Goal: Task Accomplishment & Management: Complete application form

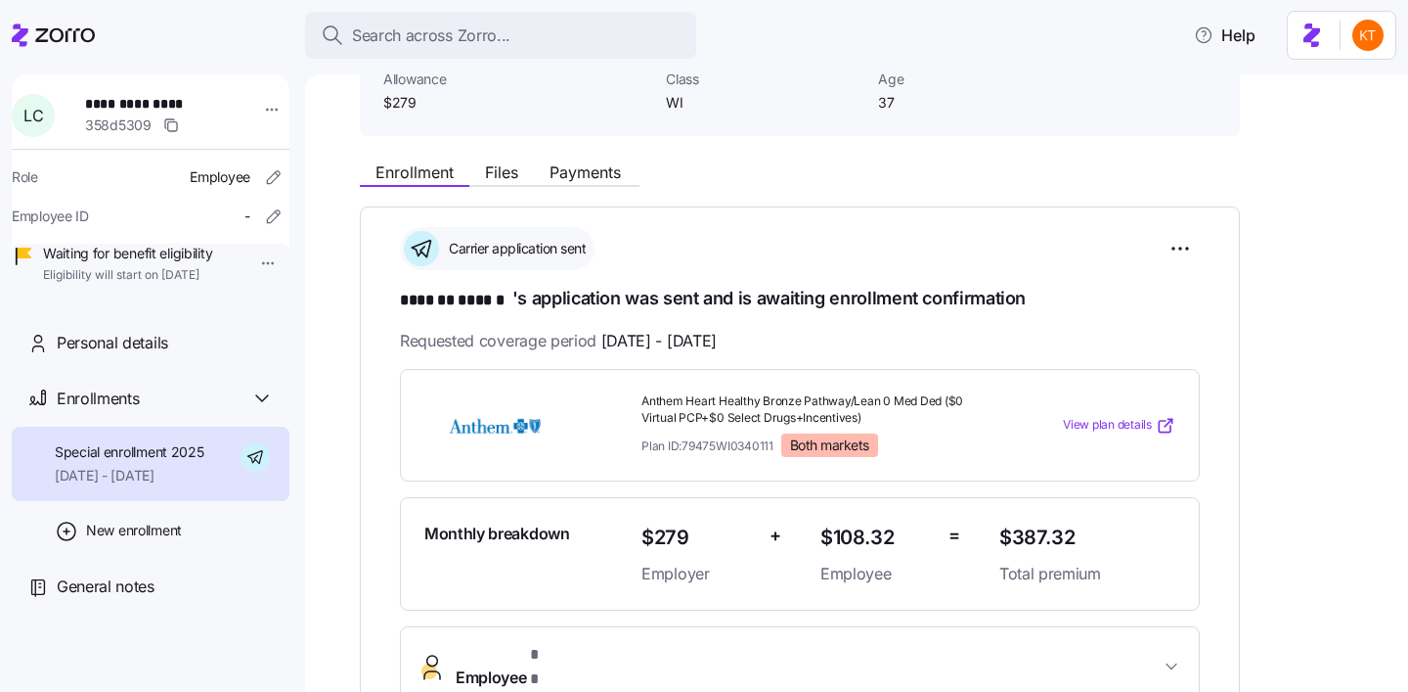
scroll to position [270, 0]
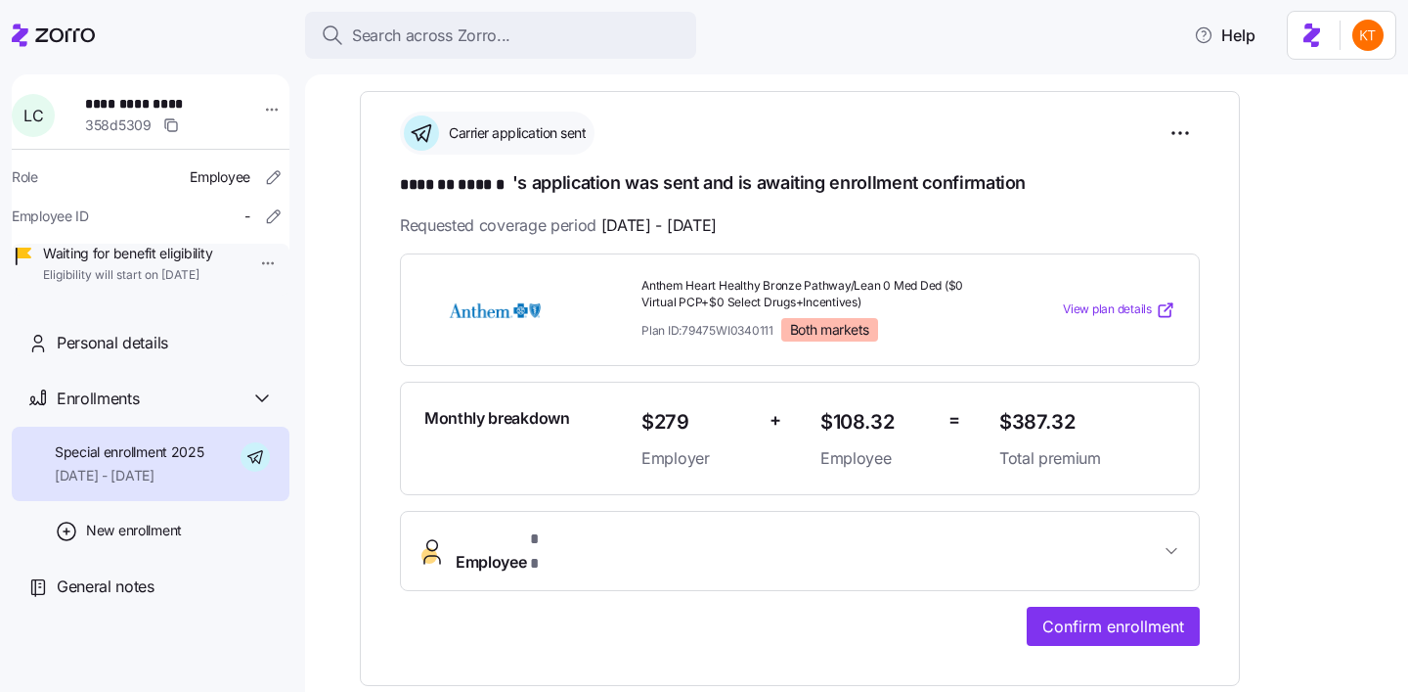
click at [146, 105] on span "**********" at bounding box center [153, 104] width 137 height 20
copy span "**********"
click at [1091, 614] on span "Confirm enrollment" at bounding box center [1114, 625] width 142 height 23
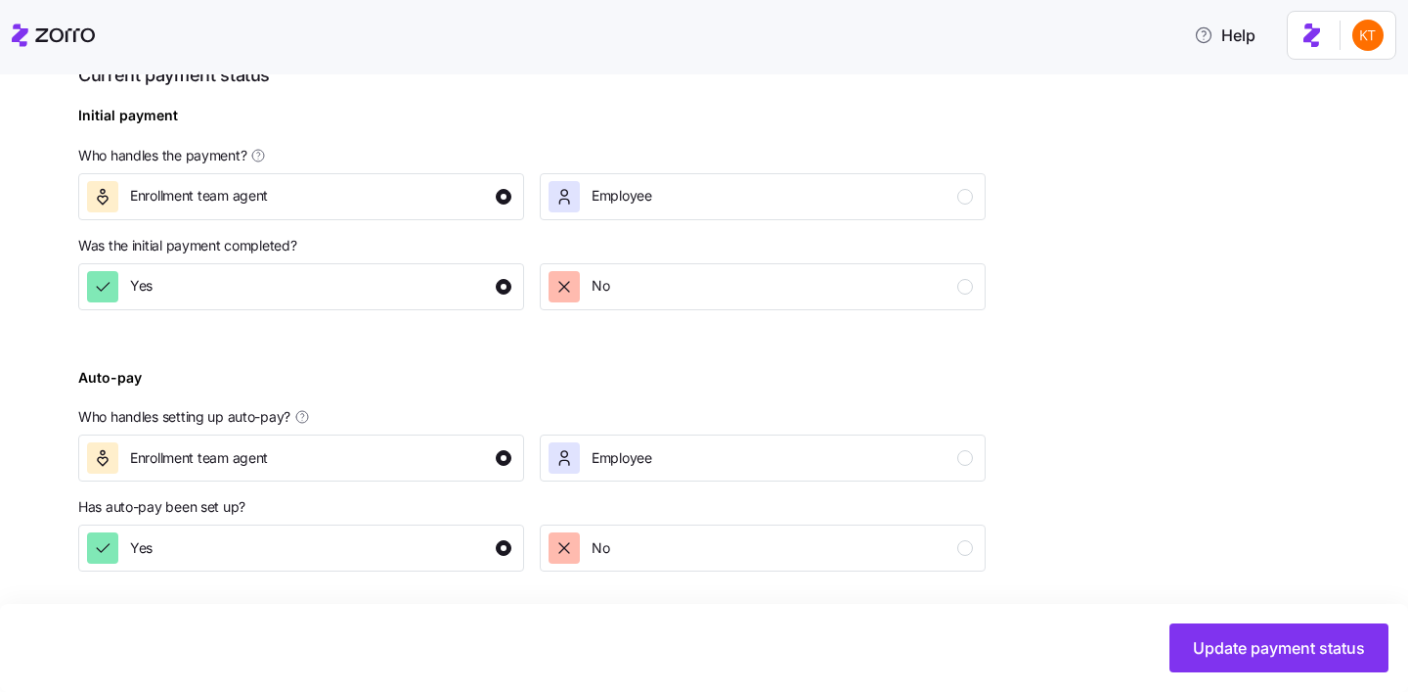
scroll to position [759, 0]
click at [1229, 620] on div "Update payment status" at bounding box center [704, 647] width 1408 height 88
click at [1227, 646] on span "Update payment status" at bounding box center [1279, 647] width 172 height 23
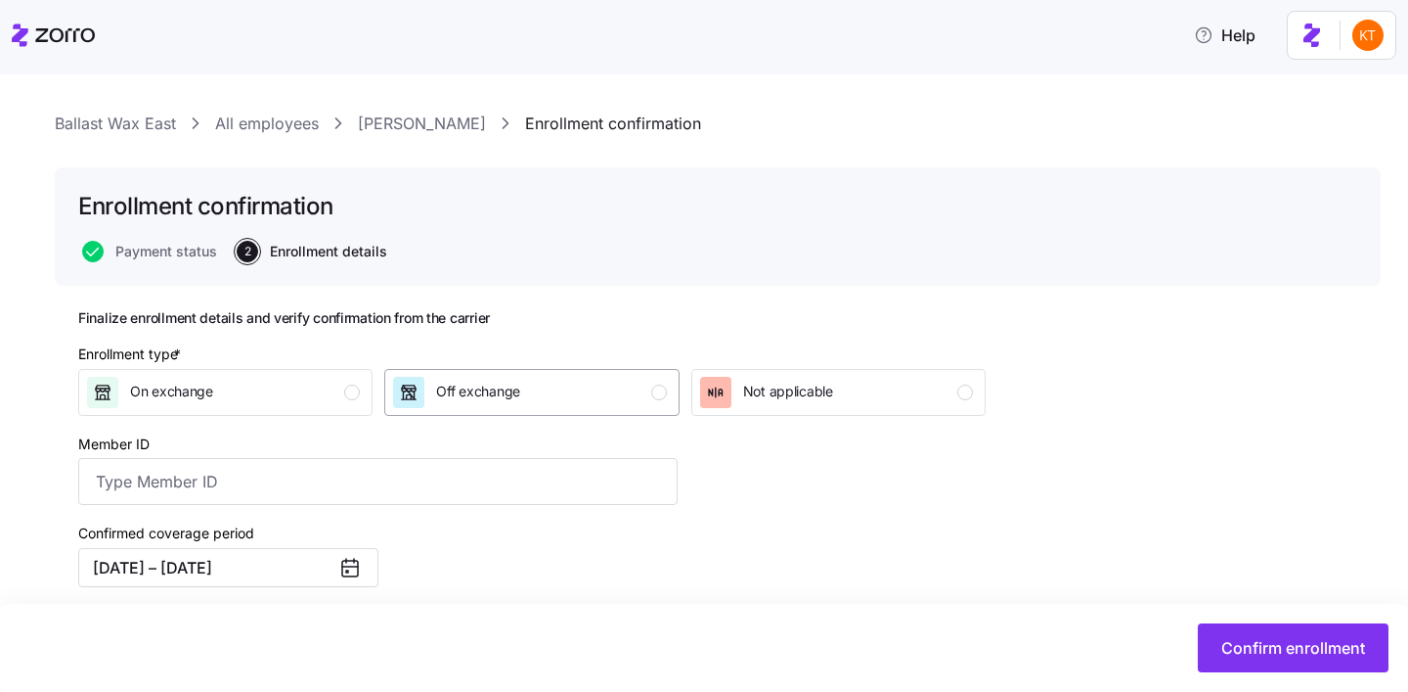
scroll to position [54, 0]
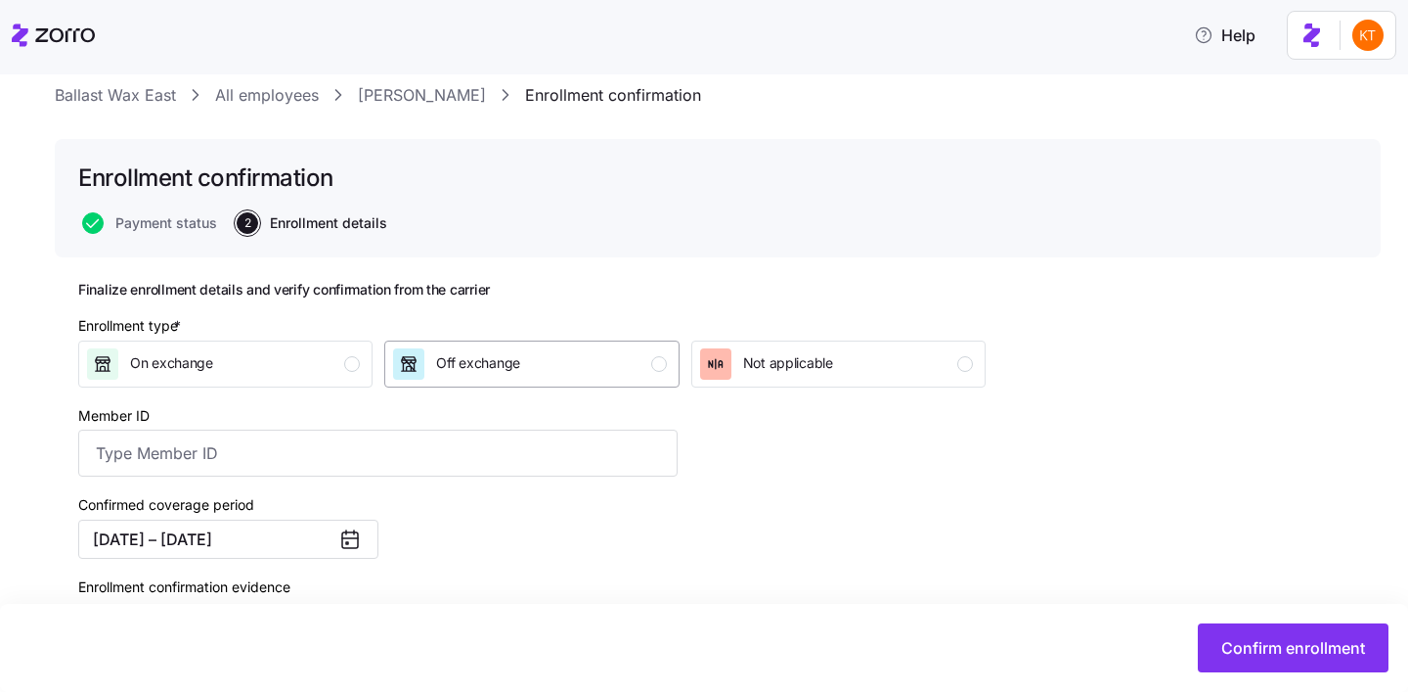
click at [592, 367] on div "Off exchange" at bounding box center [529, 363] width 273 height 31
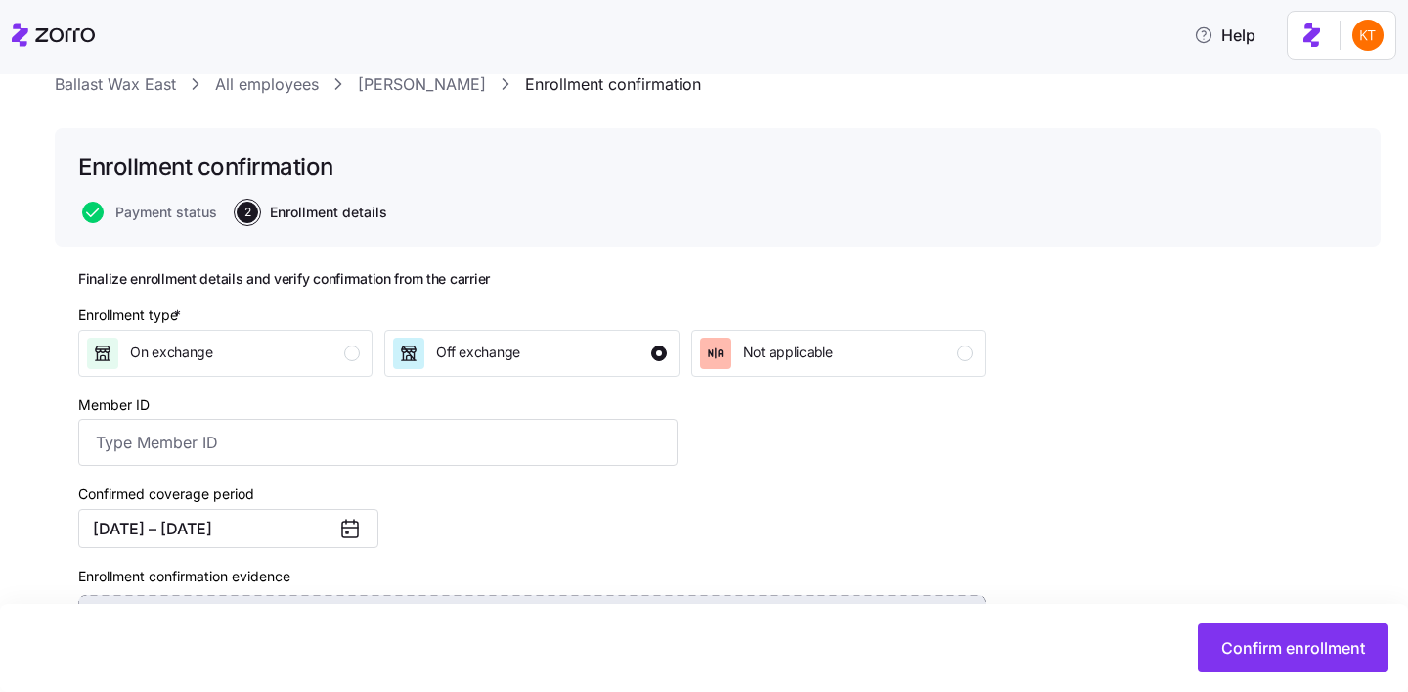
scroll to position [323, 0]
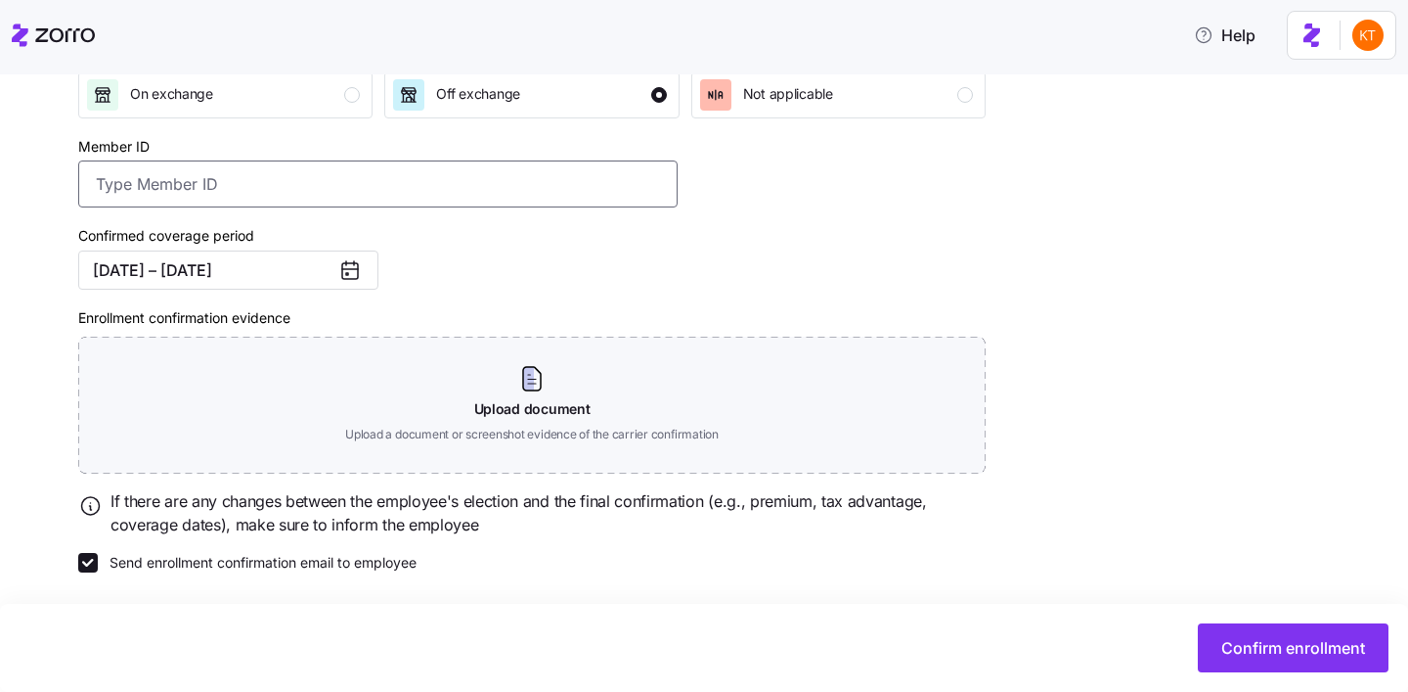
click at [173, 191] on input "Member ID" at bounding box center [378, 183] width 600 height 47
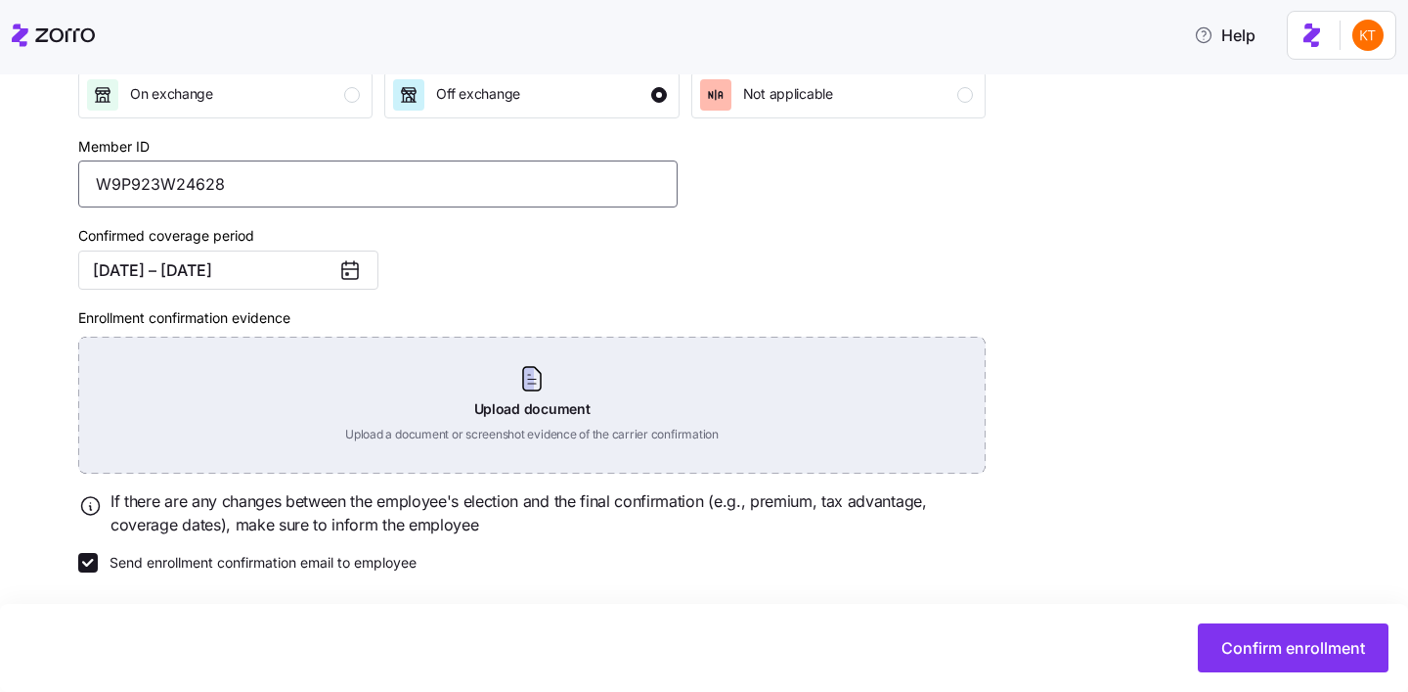
type input "W9P923W24628"
click at [530, 413] on div "Upload document Upload a document or screenshot evidence of the carrier confirm…" at bounding box center [532, 404] width 908 height 137
click at [570, 412] on div "Upload document Upload a document or screenshot evidence of the carrier confirm…" at bounding box center [532, 404] width 908 height 137
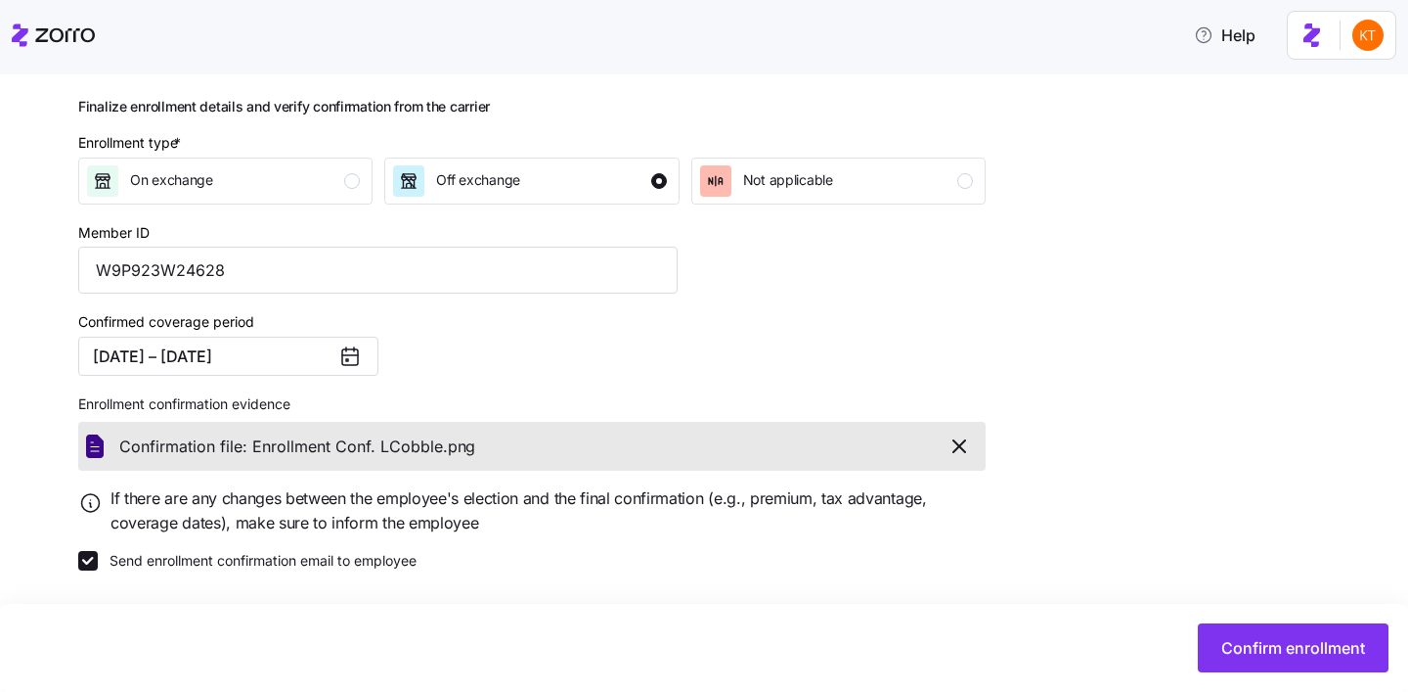
scroll to position [238, 0]
click at [1253, 637] on span "Confirm enrollment" at bounding box center [1294, 647] width 144 height 23
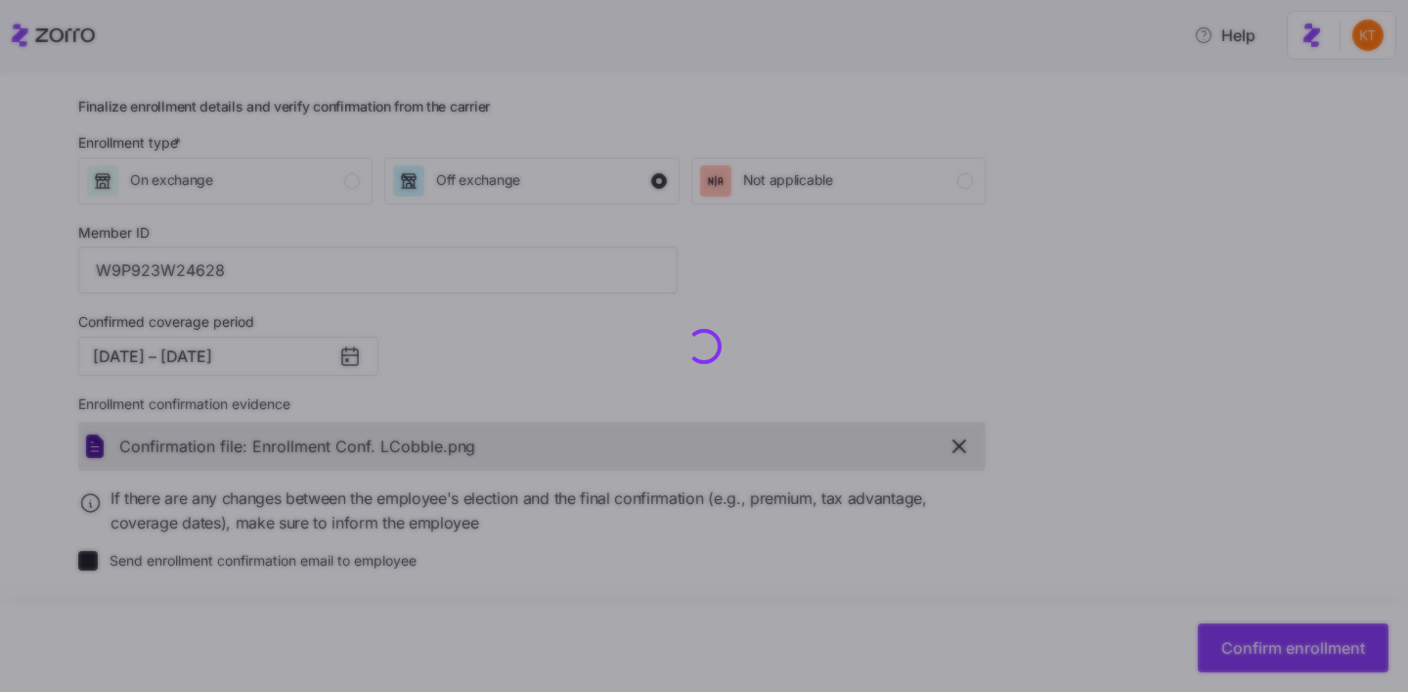
checkbox input "false"
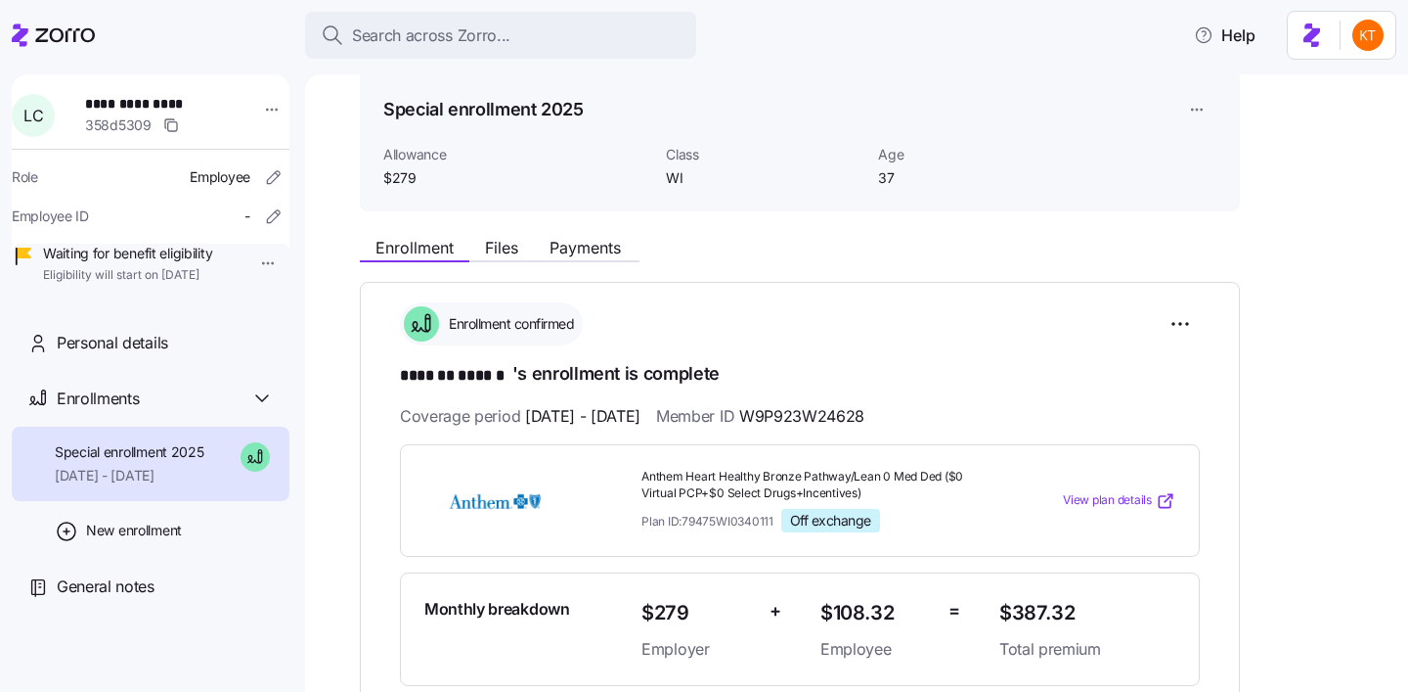
scroll to position [109, 0]
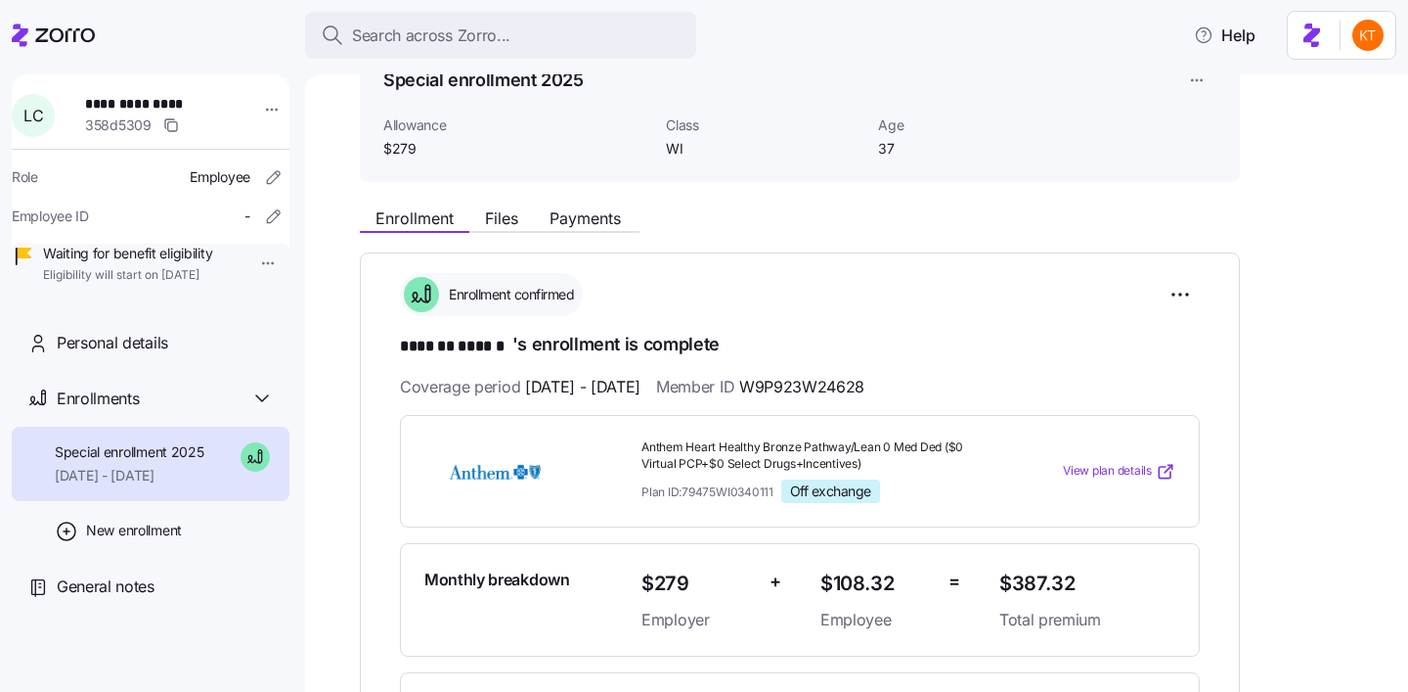
click at [515, 232] on div "Enrollment Files Payments" at bounding box center [500, 220] width 280 height 23
click at [514, 227] on button "Files" at bounding box center [501, 217] width 65 height 23
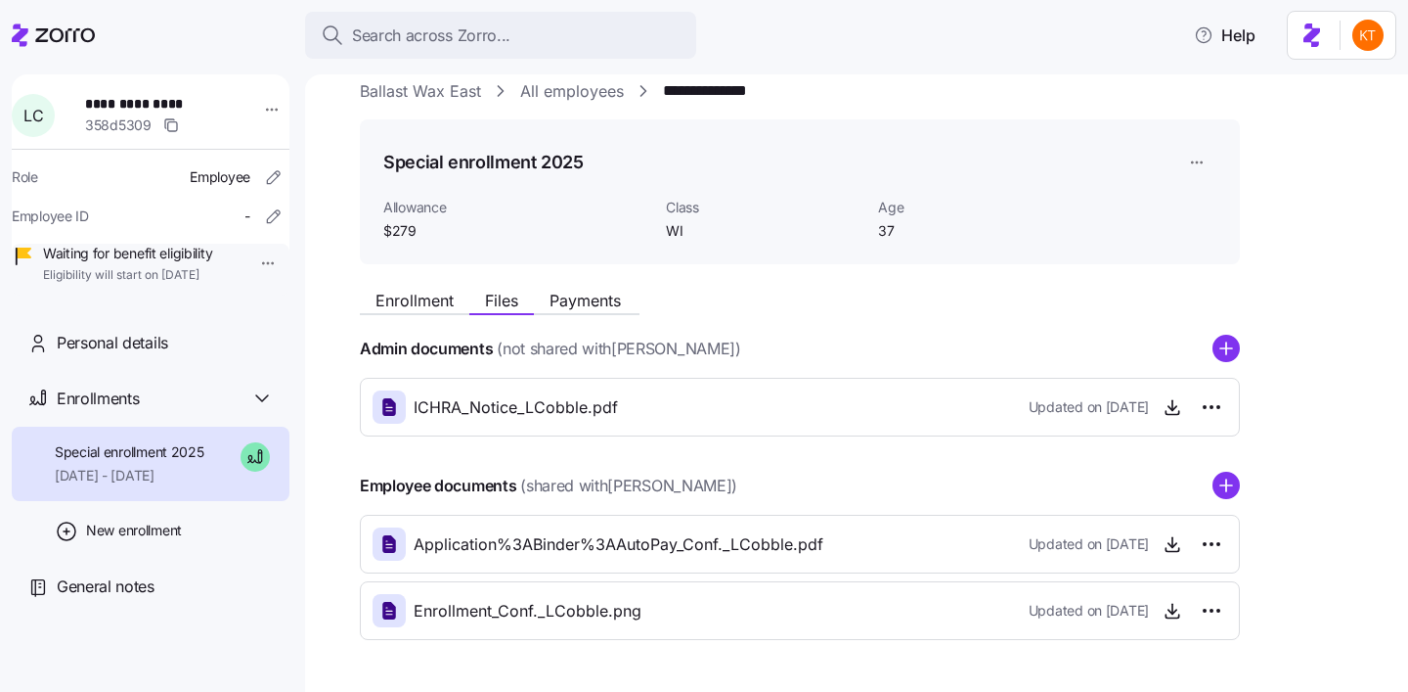
scroll to position [92, 0]
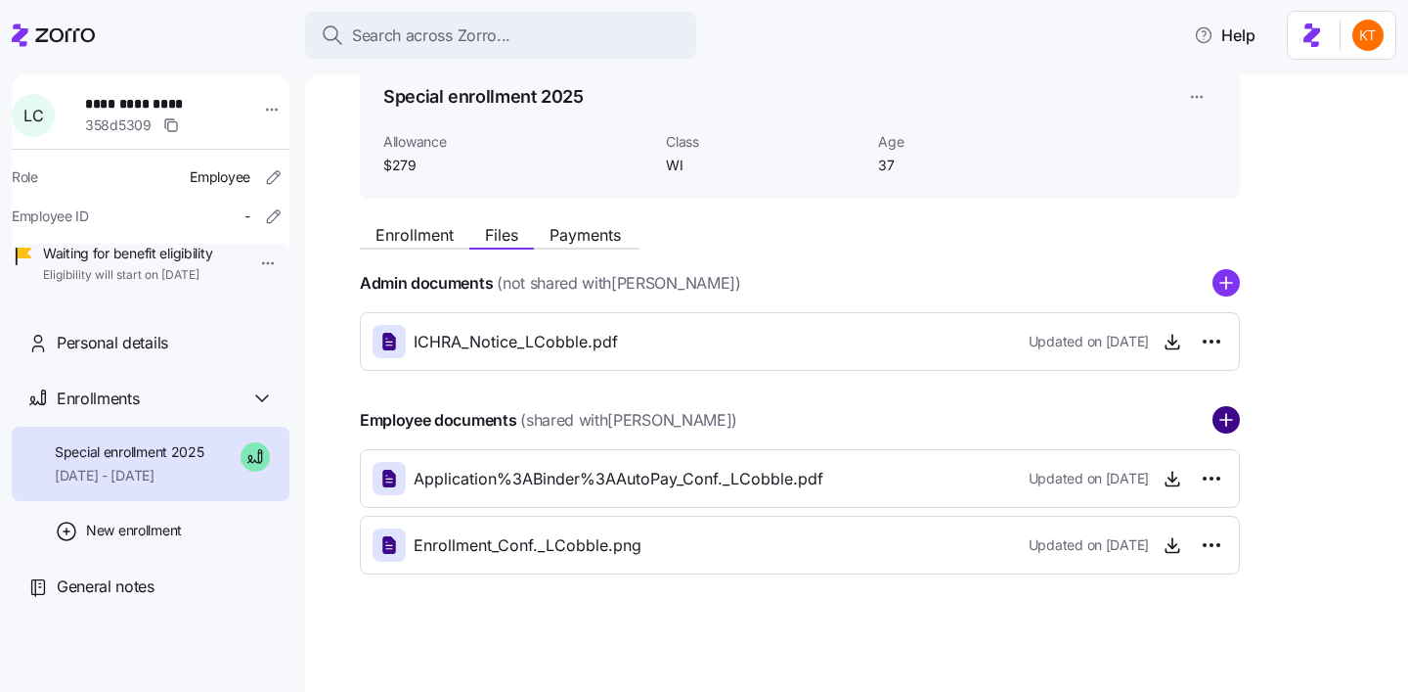
click at [1218, 416] on circle "add icon" at bounding box center [1226, 420] width 25 height 25
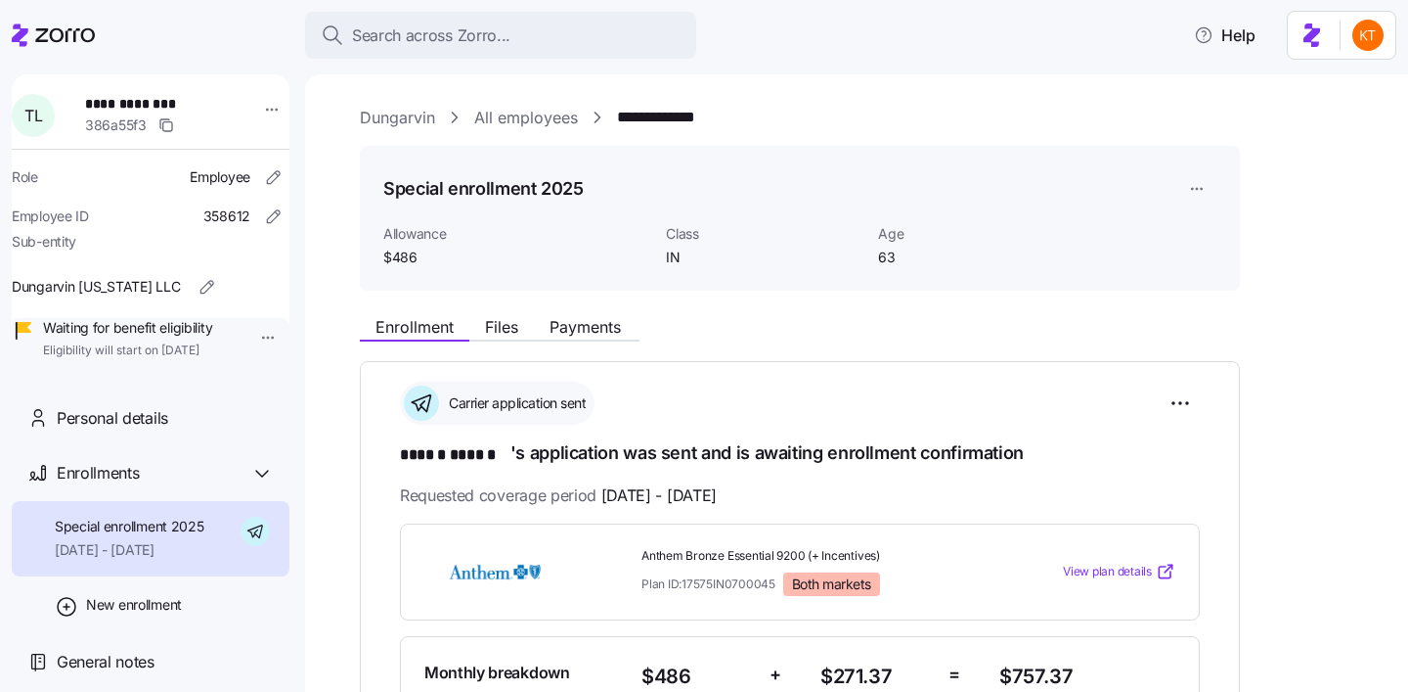
click at [111, 107] on span "**********" at bounding box center [149, 104] width 129 height 20
click at [112, 104] on span "**********" at bounding box center [149, 104] width 129 height 20
click at [113, 104] on span "**********" at bounding box center [149, 104] width 129 height 20
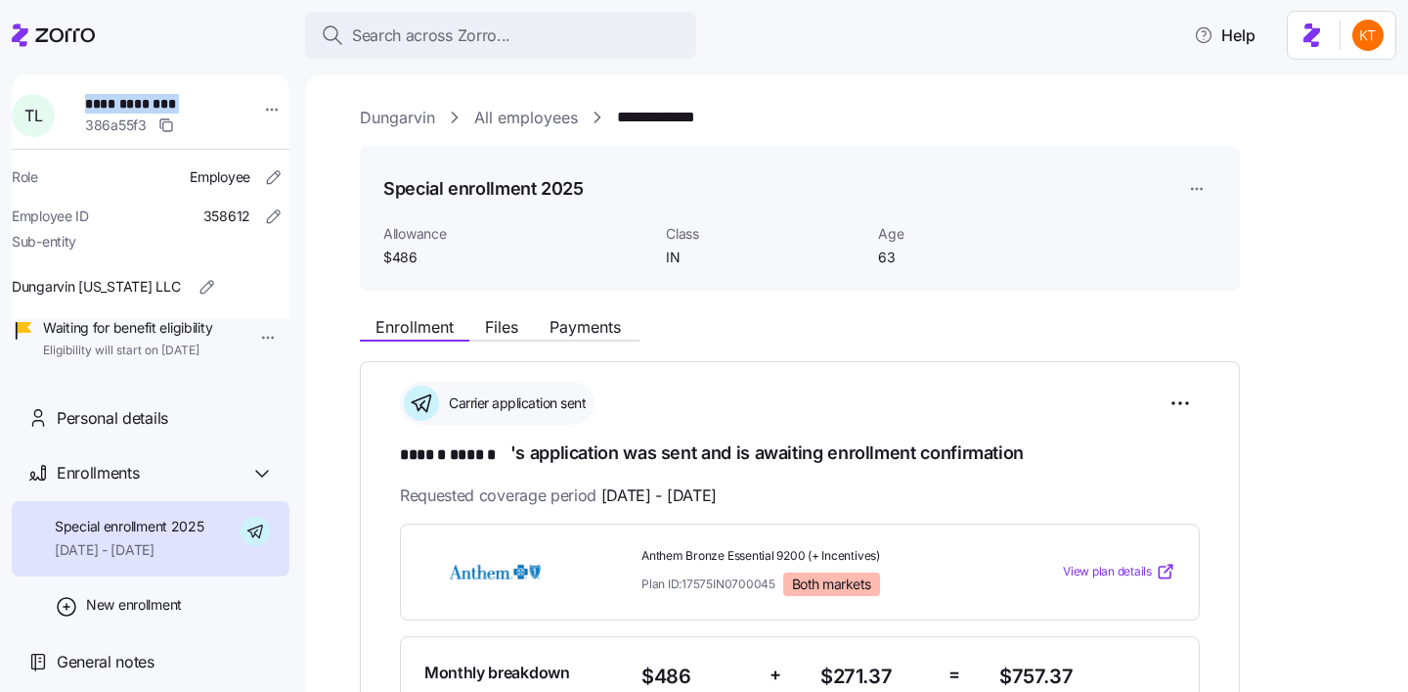
click at [113, 104] on span "**********" at bounding box center [149, 104] width 129 height 20
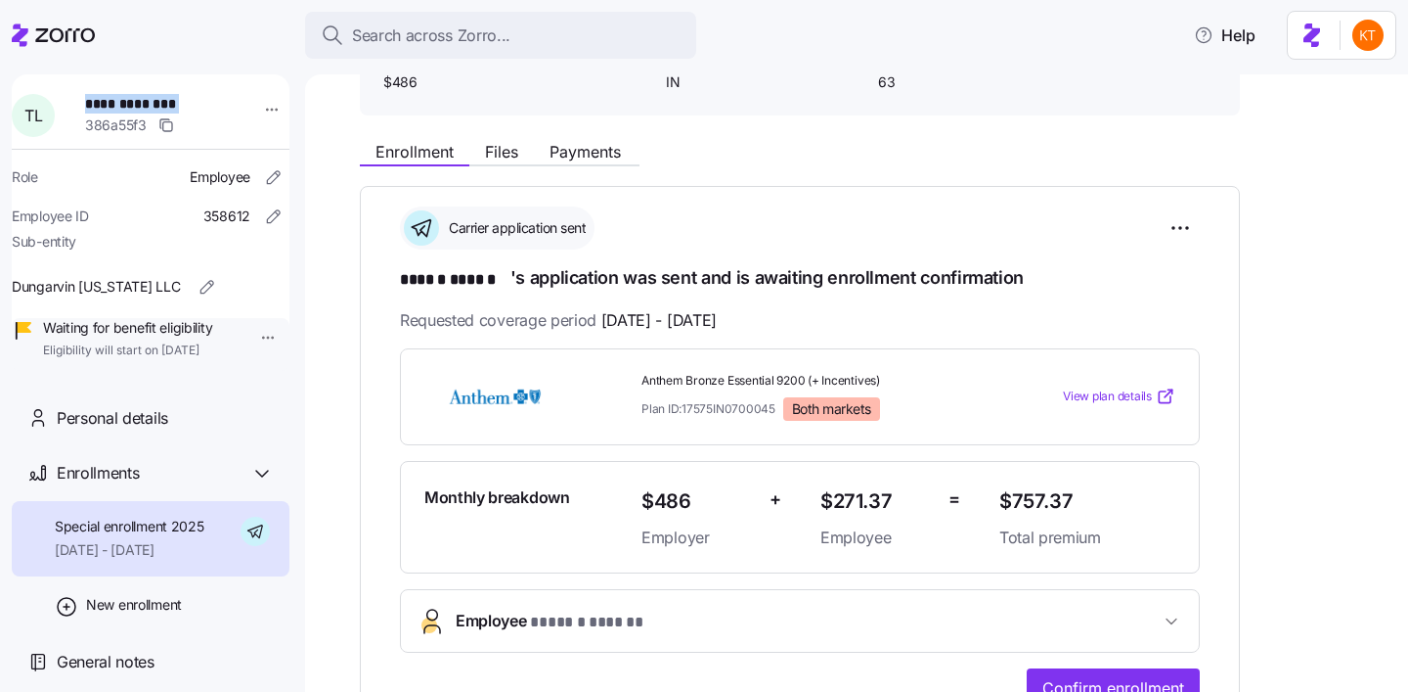
scroll to position [309, 0]
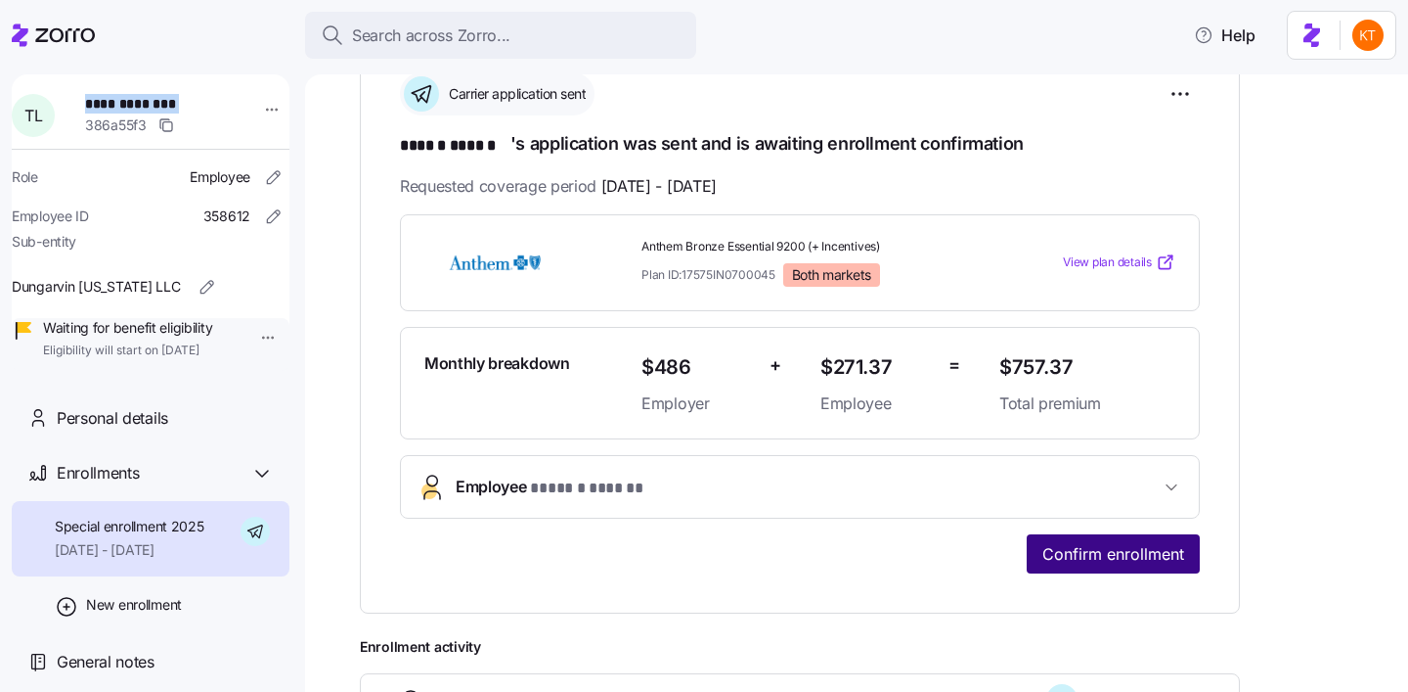
click at [1114, 558] on span "Confirm enrollment" at bounding box center [1114, 553] width 142 height 23
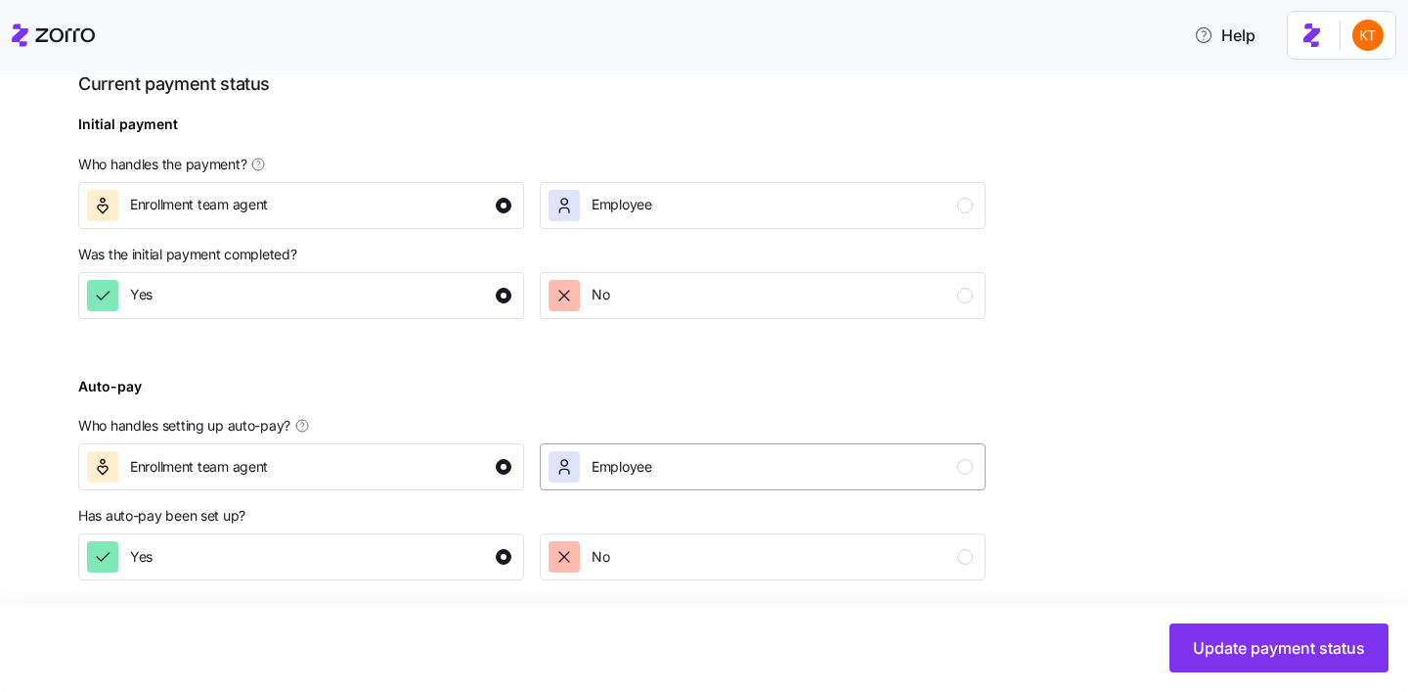
scroll to position [759, 0]
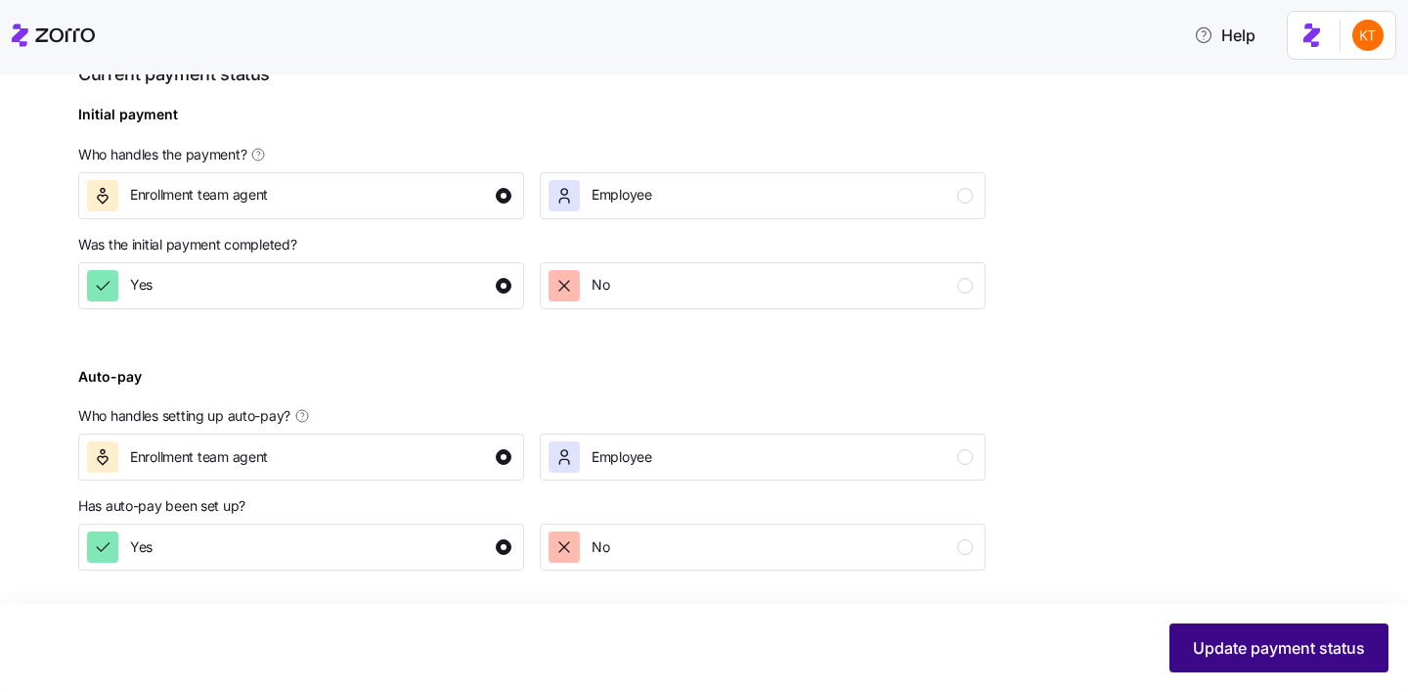
click at [1259, 651] on span "Update payment status" at bounding box center [1279, 647] width 172 height 23
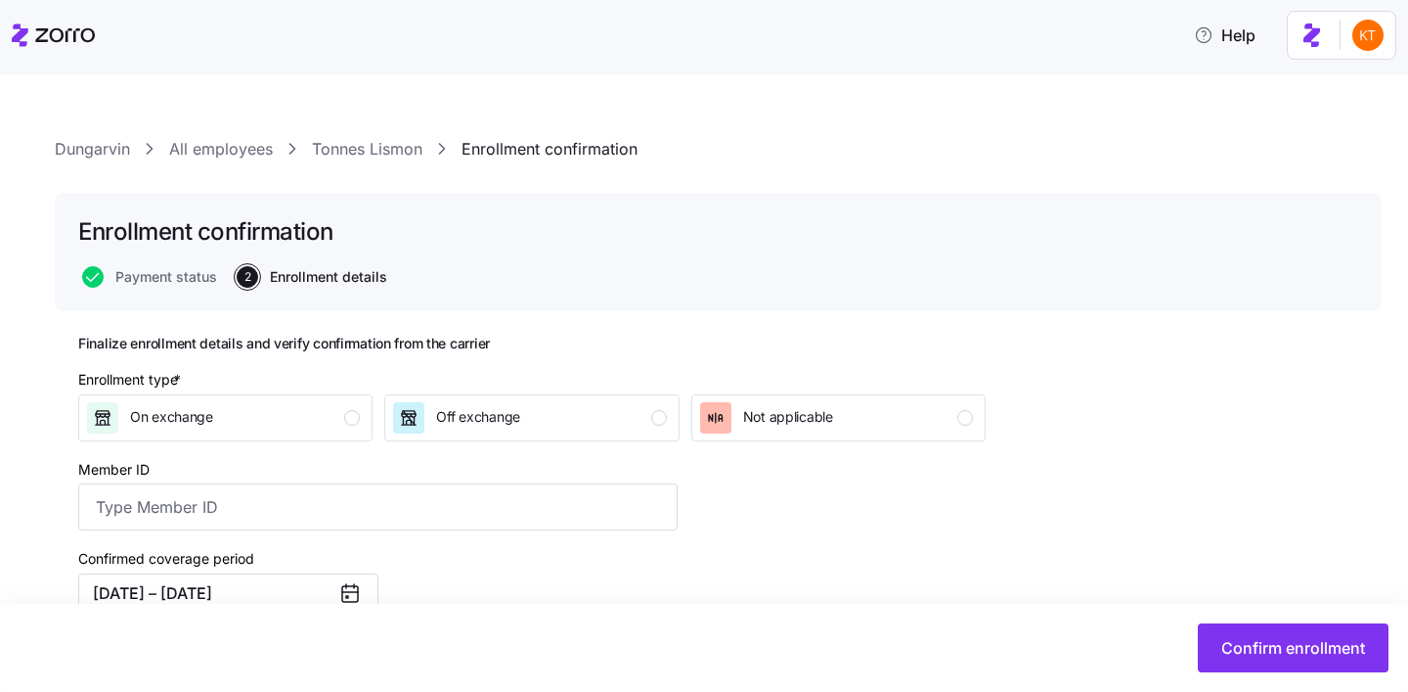
scroll to position [273, 0]
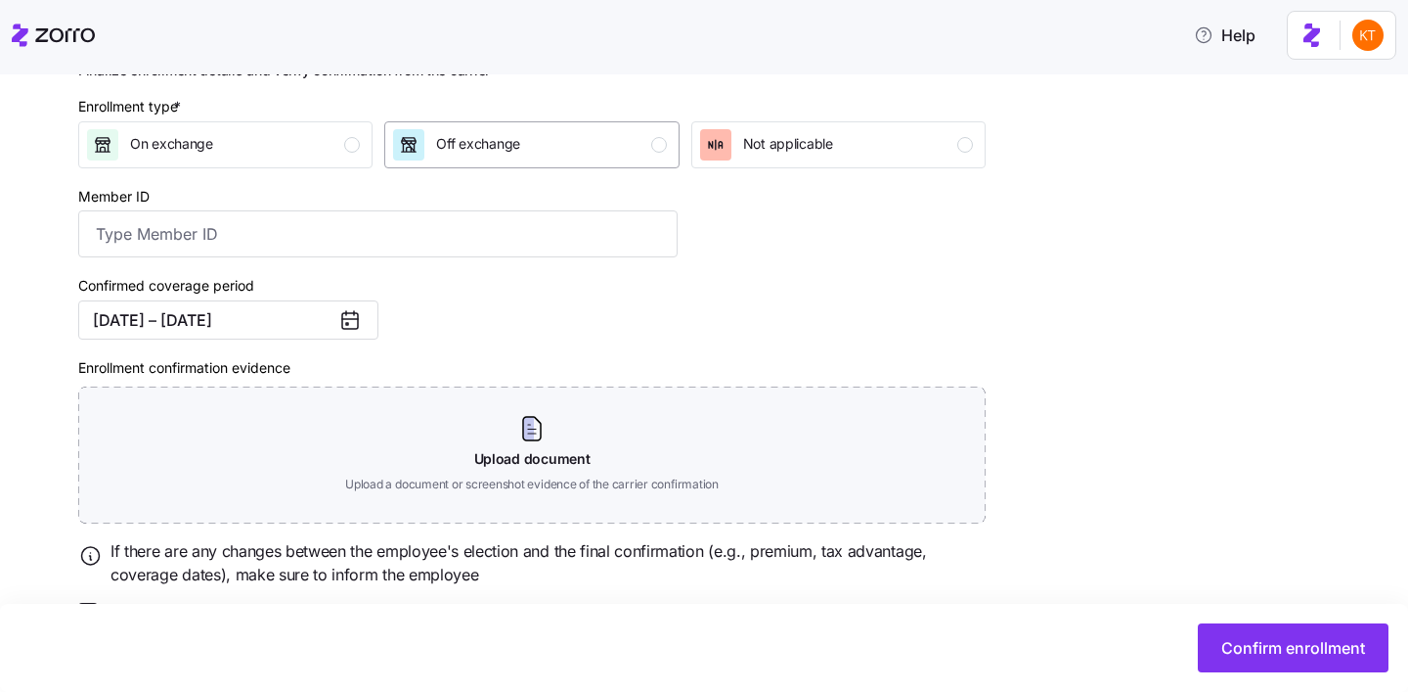
click at [543, 136] on div "Off exchange" at bounding box center [529, 144] width 273 height 31
click at [195, 235] on input "Member ID" at bounding box center [378, 233] width 600 height 47
type input "K"
type input "5"
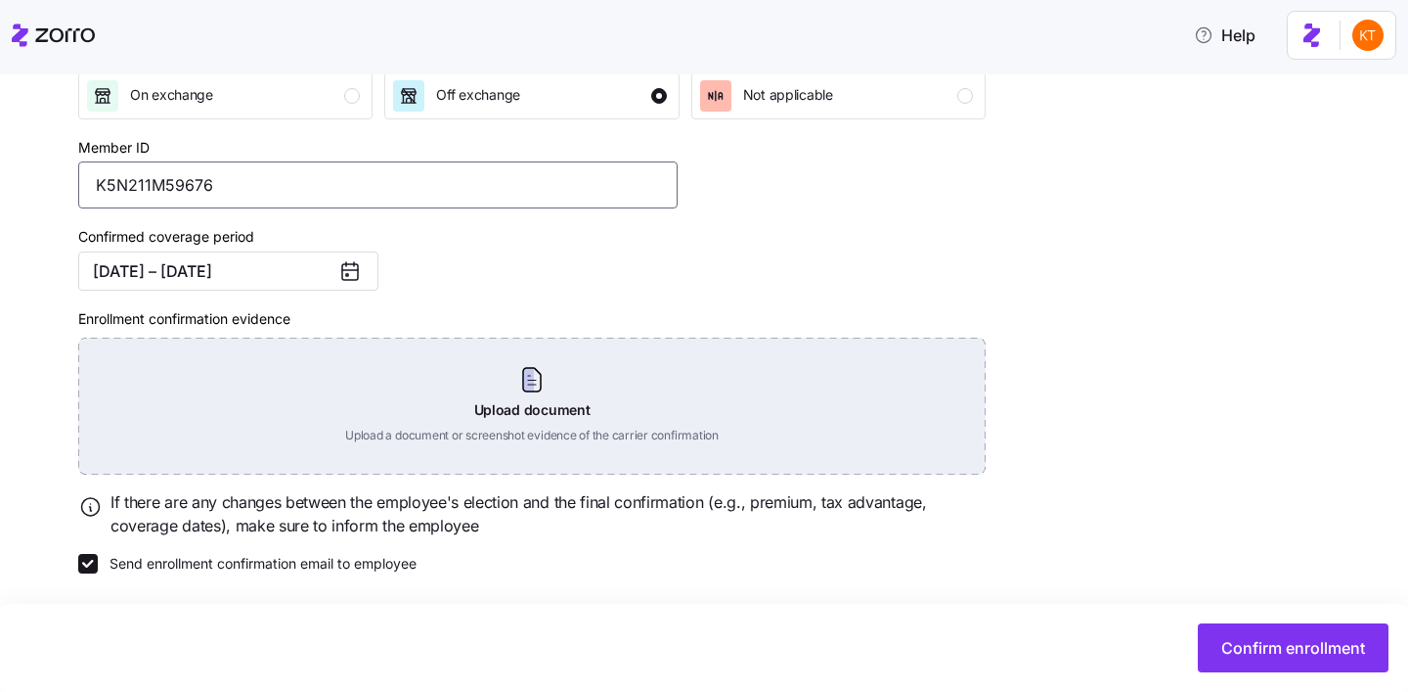
scroll to position [327, 0]
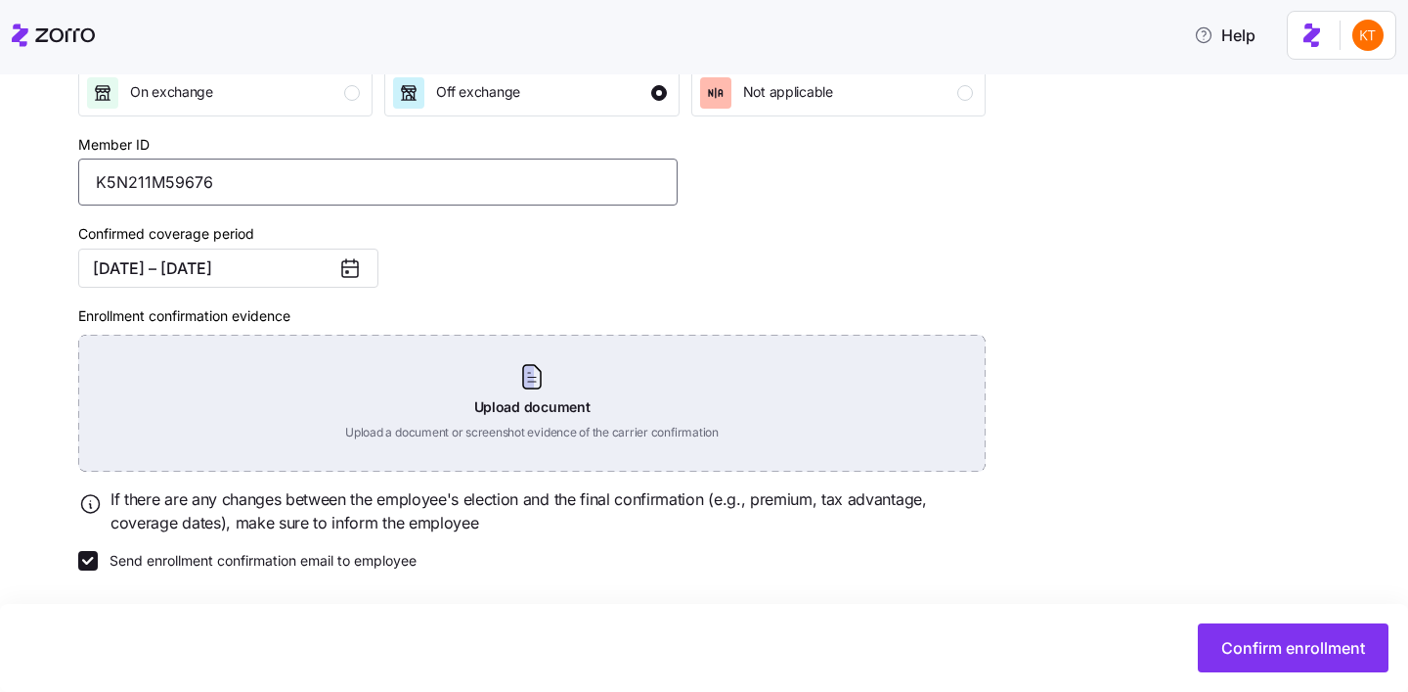
type input "K5N211M59676"
click at [579, 423] on div "Upload document Upload a document or screenshot evidence of the carrier confirm…" at bounding box center [532, 403] width 908 height 137
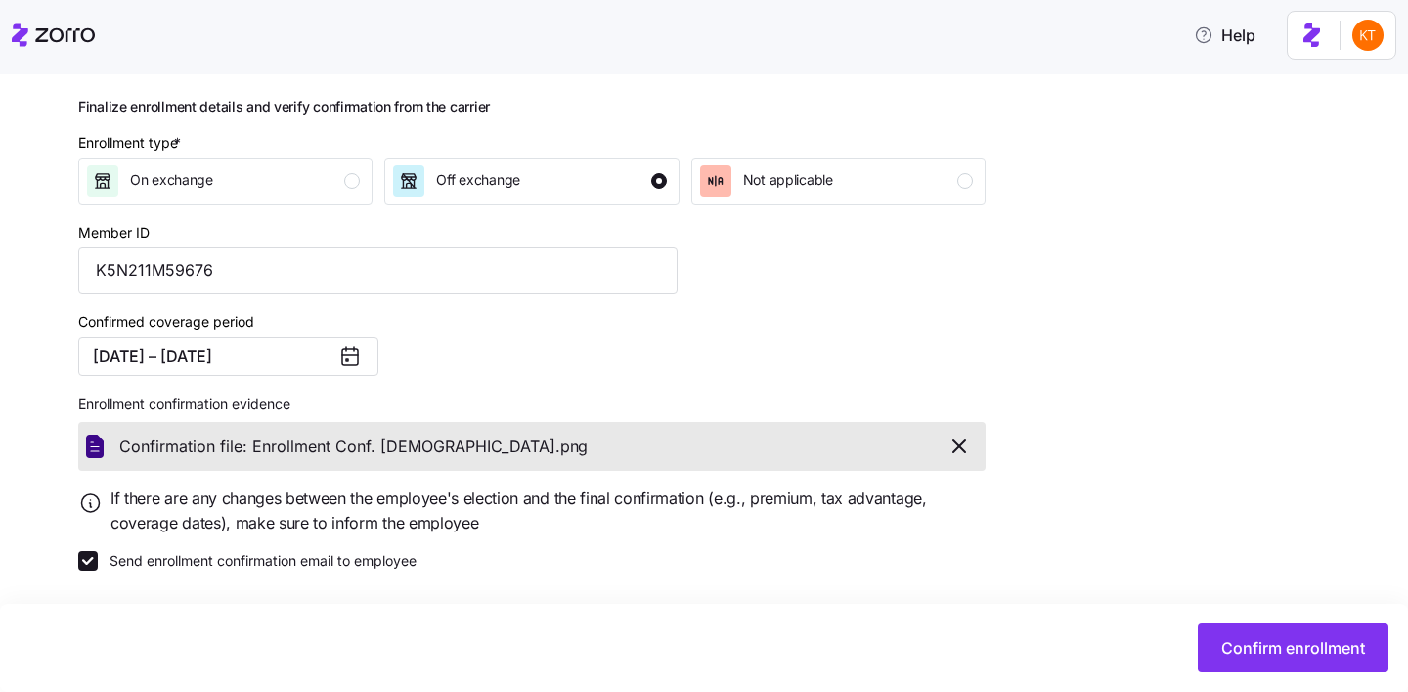
scroll to position [238, 0]
click at [1237, 634] on button "Confirm enrollment" at bounding box center [1293, 647] width 191 height 49
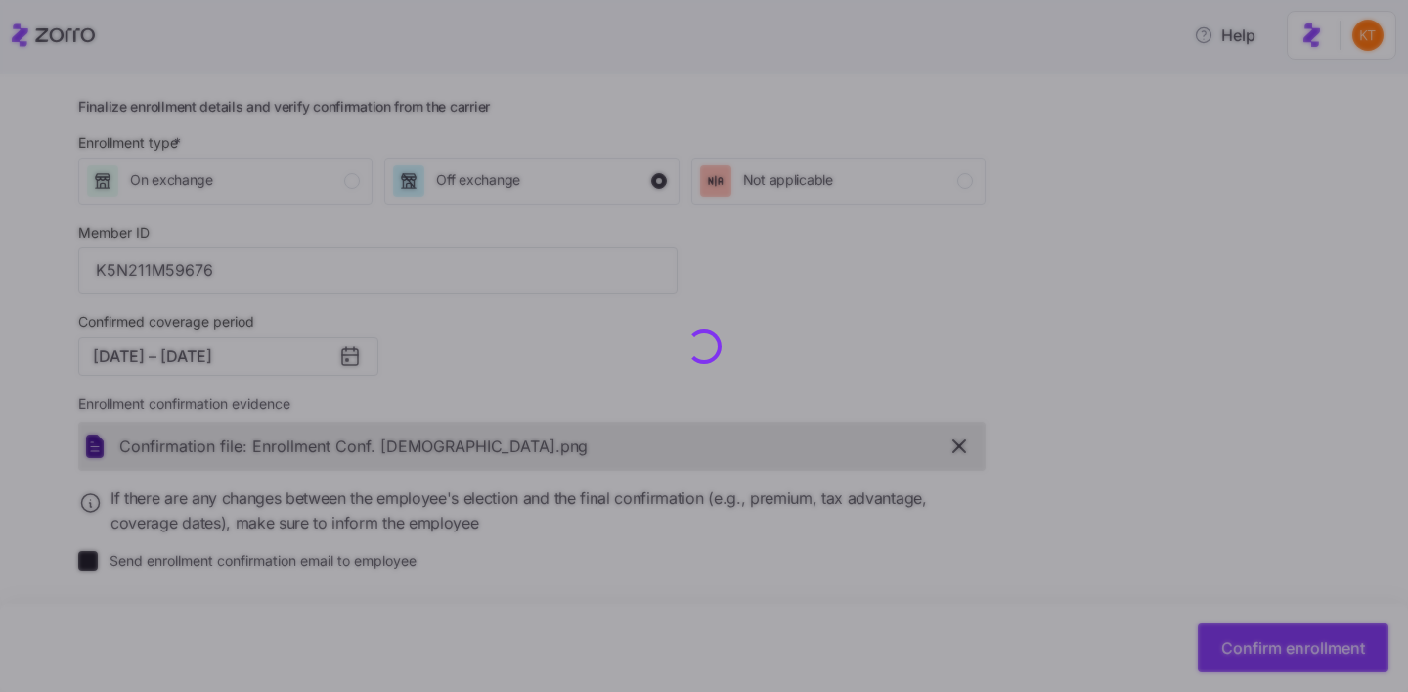
checkbox input "false"
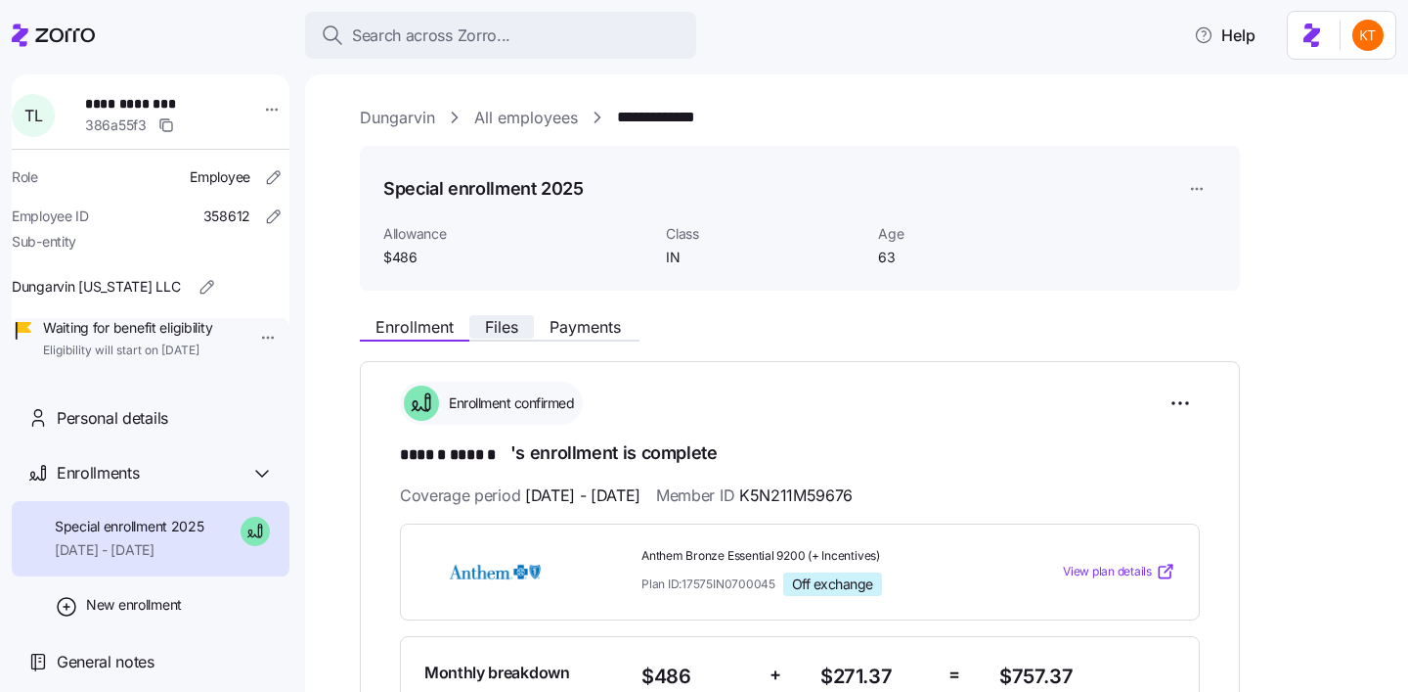
click at [508, 328] on span "Files" at bounding box center [501, 327] width 33 height 16
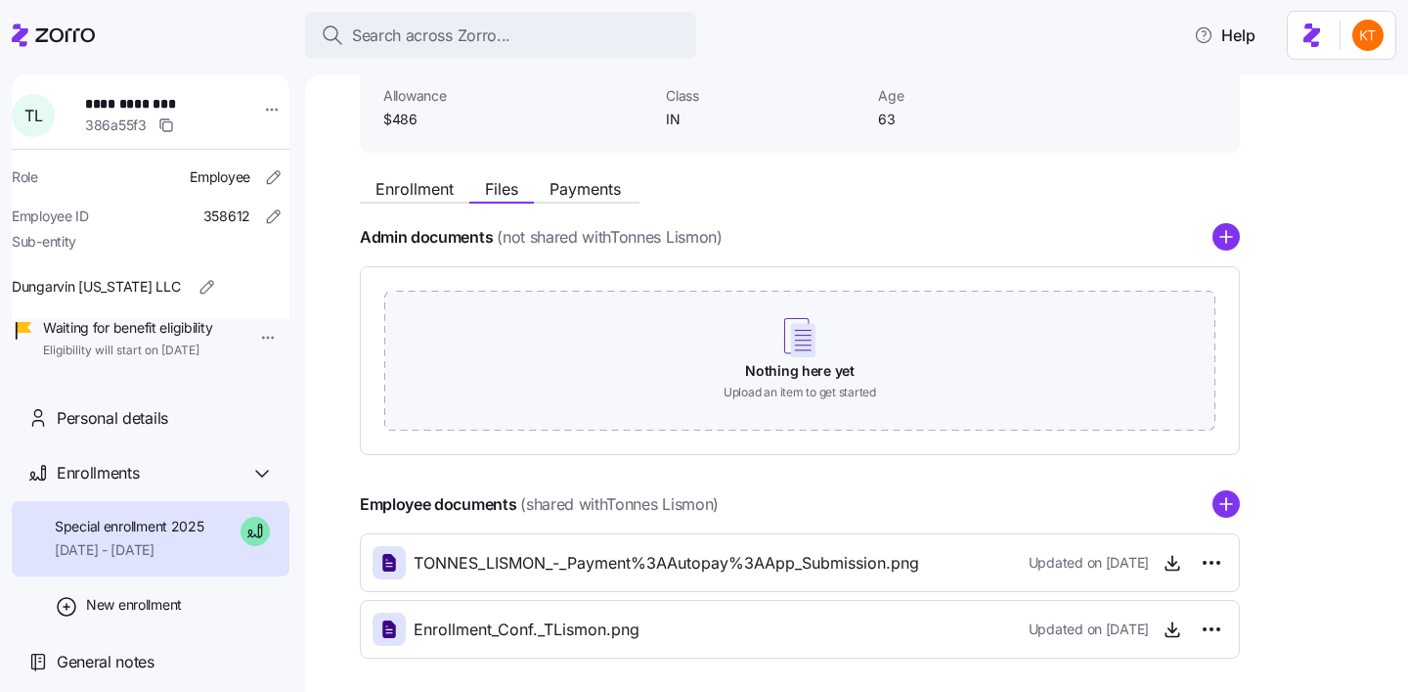
scroll to position [222, 0]
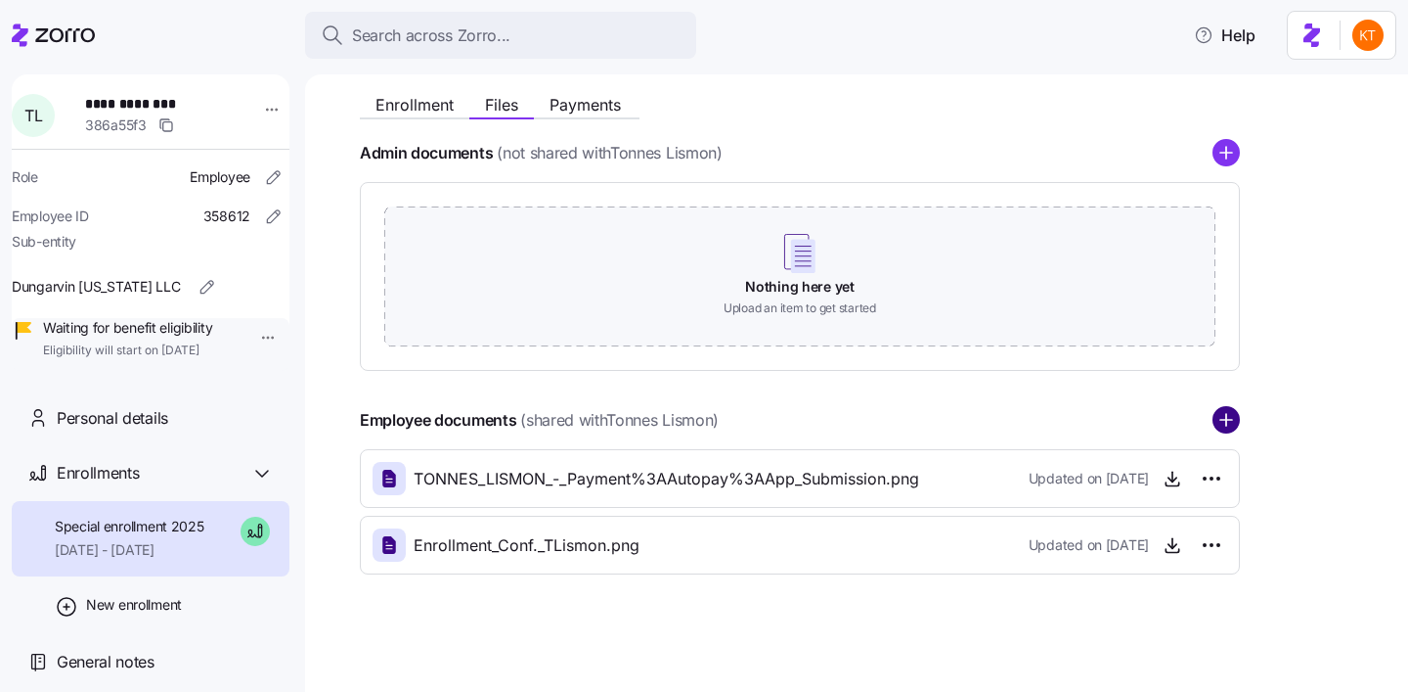
click at [1231, 421] on circle "add icon" at bounding box center [1226, 420] width 25 height 25
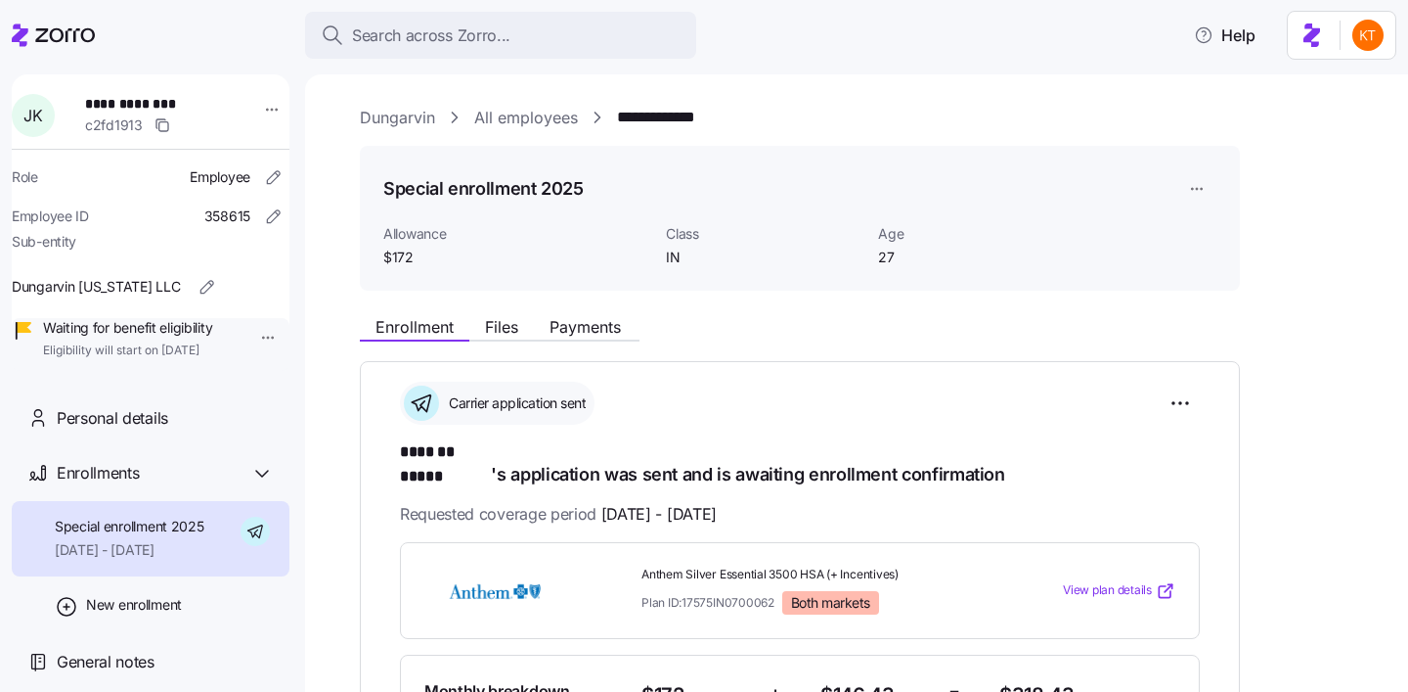
click at [158, 97] on span "**********" at bounding box center [149, 104] width 129 height 20
copy span "*****"
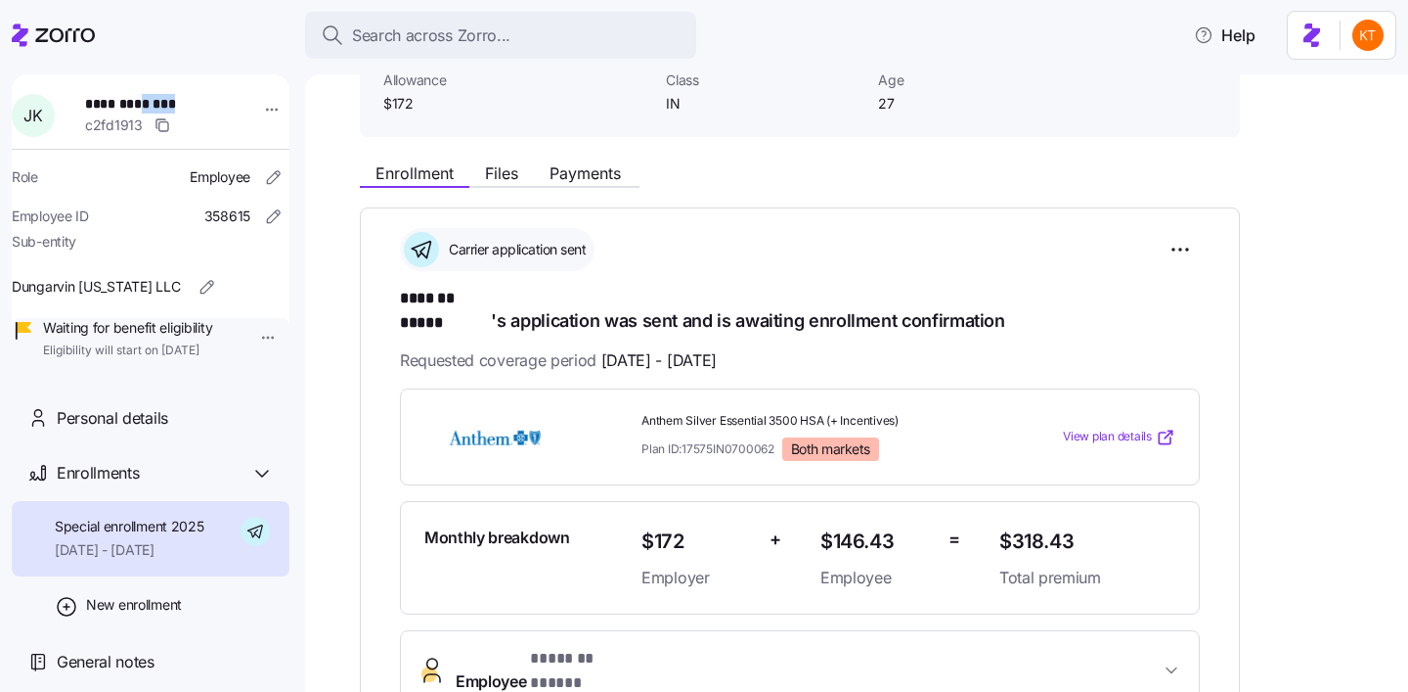
scroll to position [76, 0]
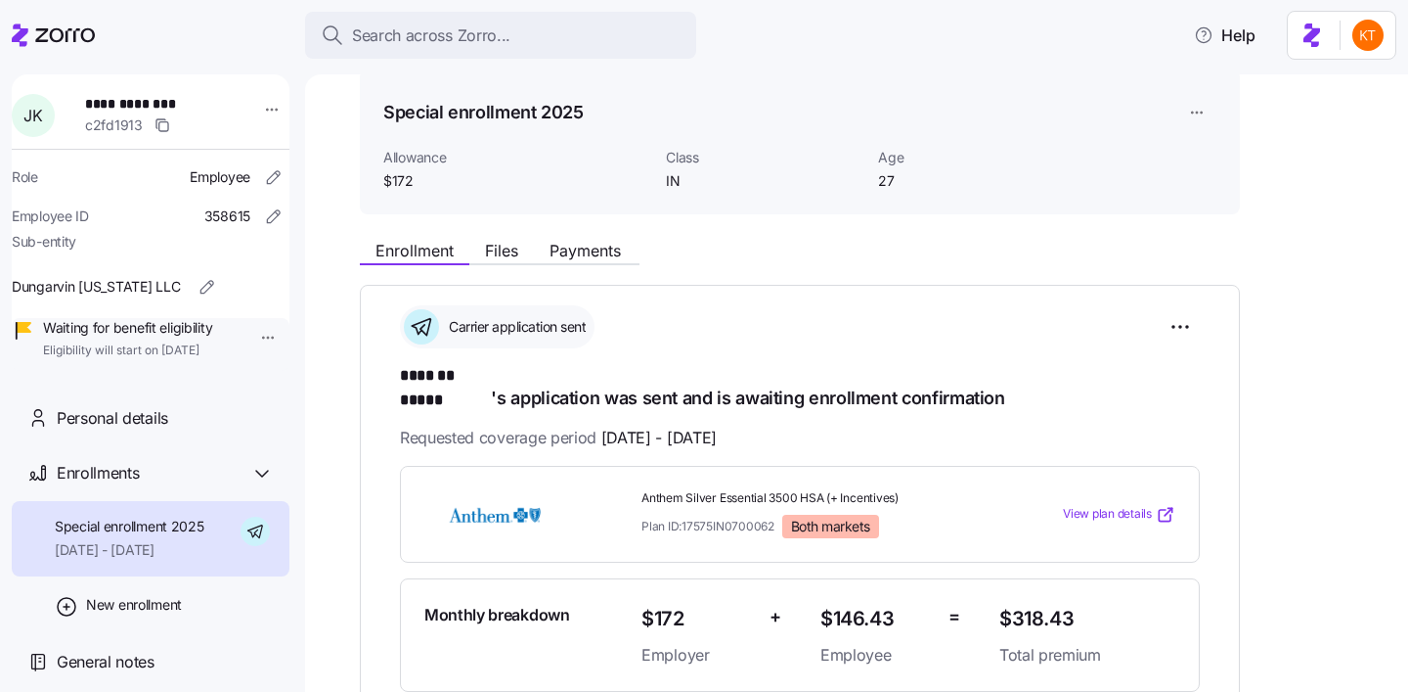
click at [513, 209] on div "Special enrollment 2025 Allowance $172 Class IN Age 27" at bounding box center [800, 142] width 880 height 146
click at [505, 243] on span "Files" at bounding box center [501, 251] width 33 height 16
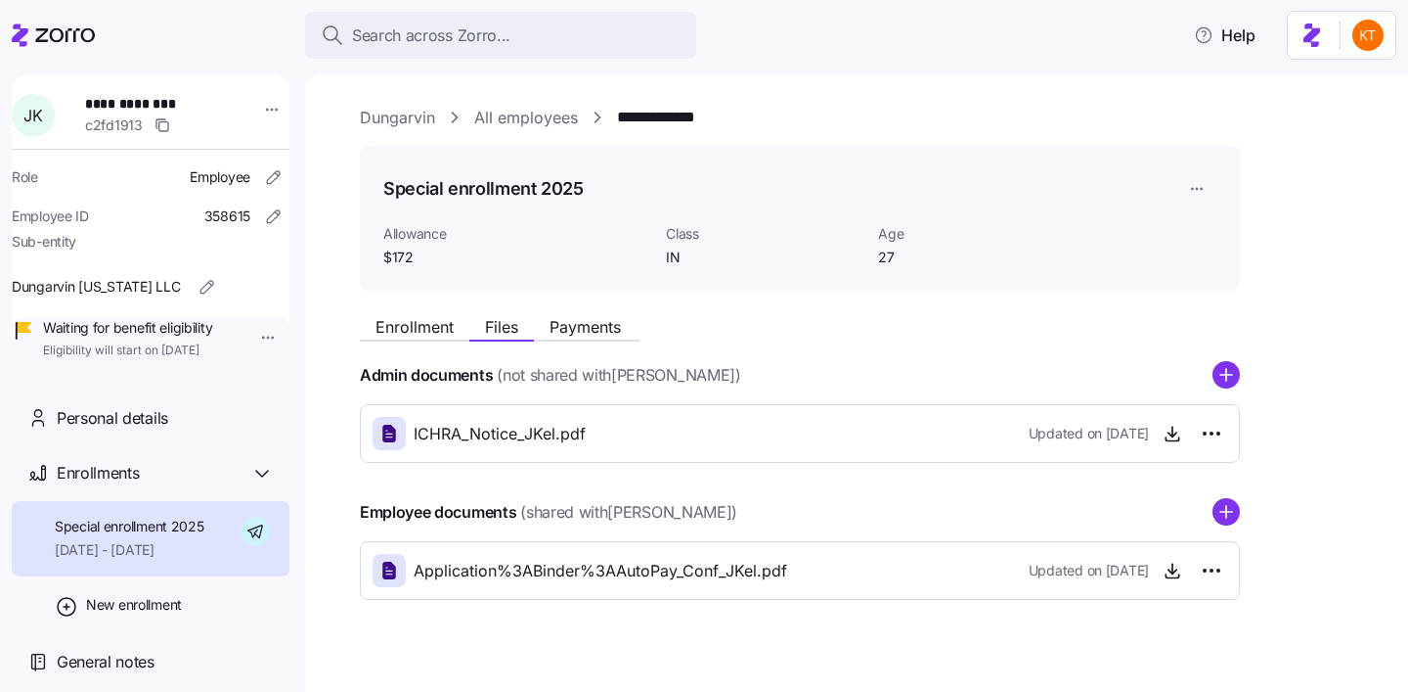
scroll to position [25, 0]
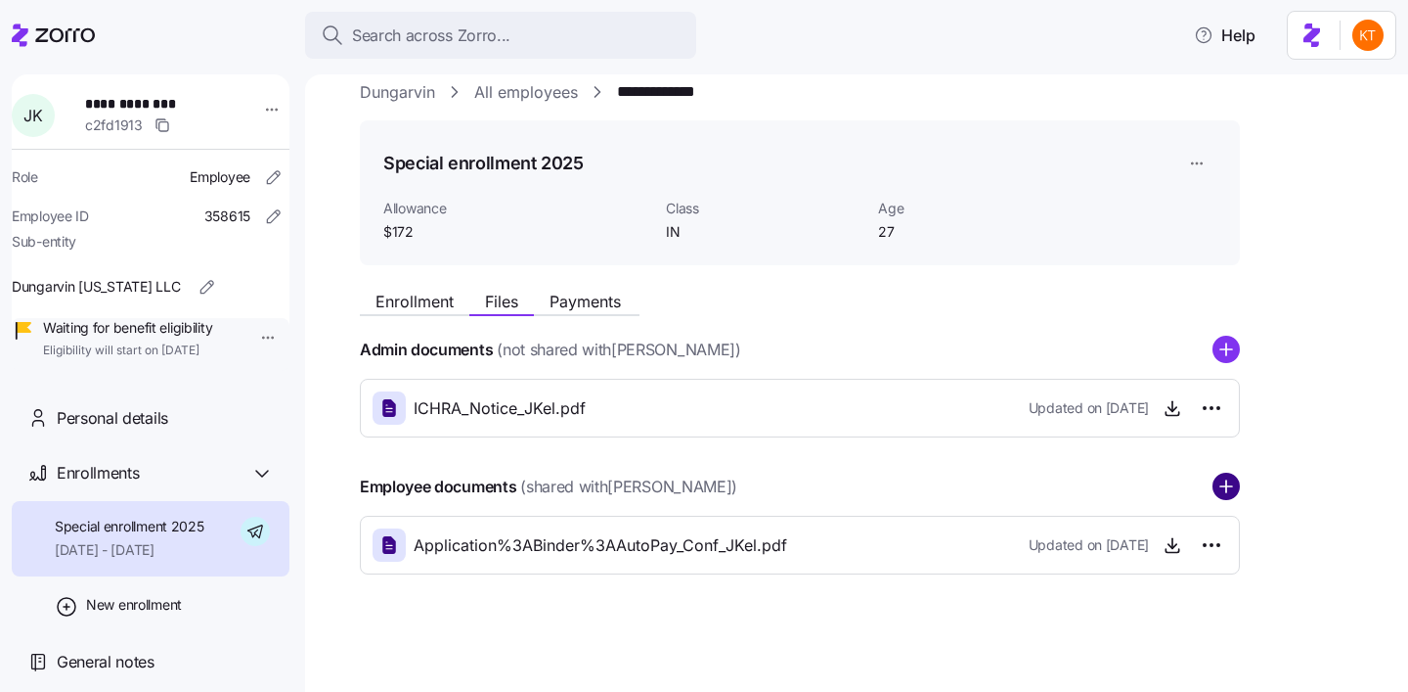
click at [1233, 495] on circle "add icon" at bounding box center [1226, 486] width 25 height 25
click at [436, 311] on button "Enrollment" at bounding box center [415, 301] width 110 height 23
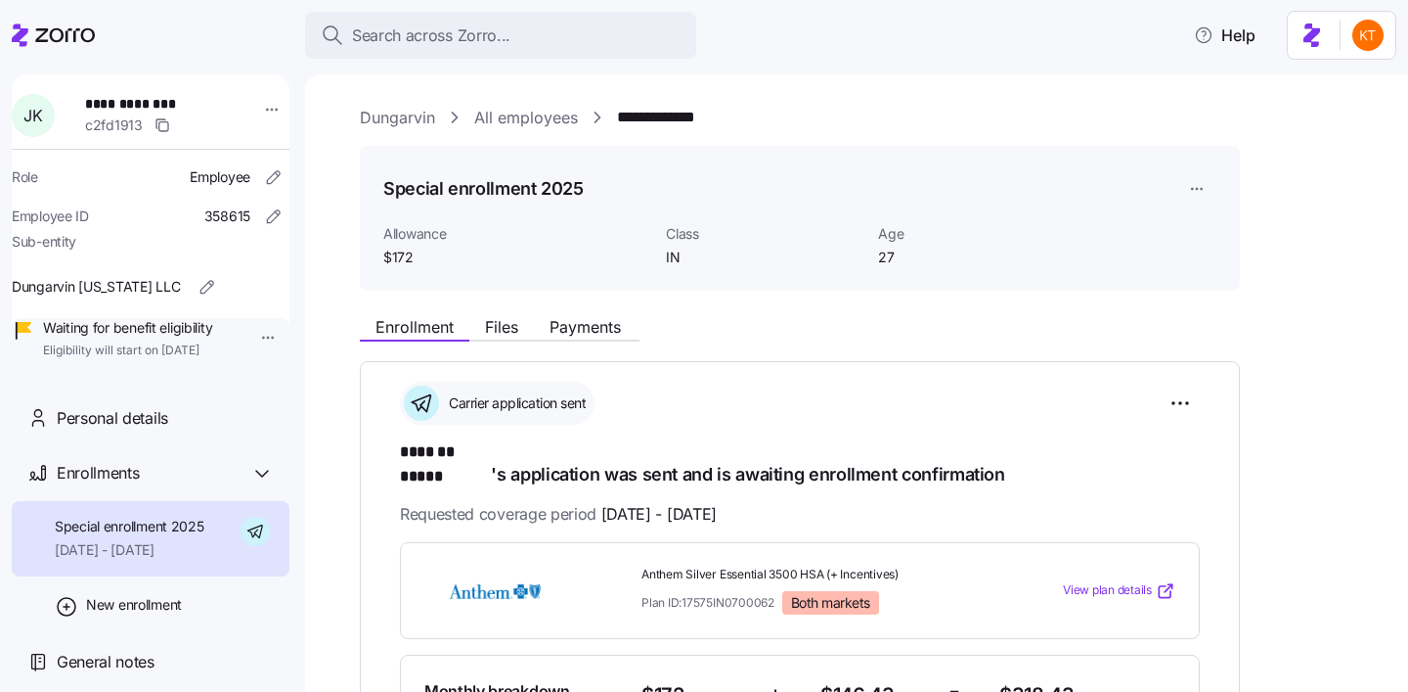
scroll to position [497, 0]
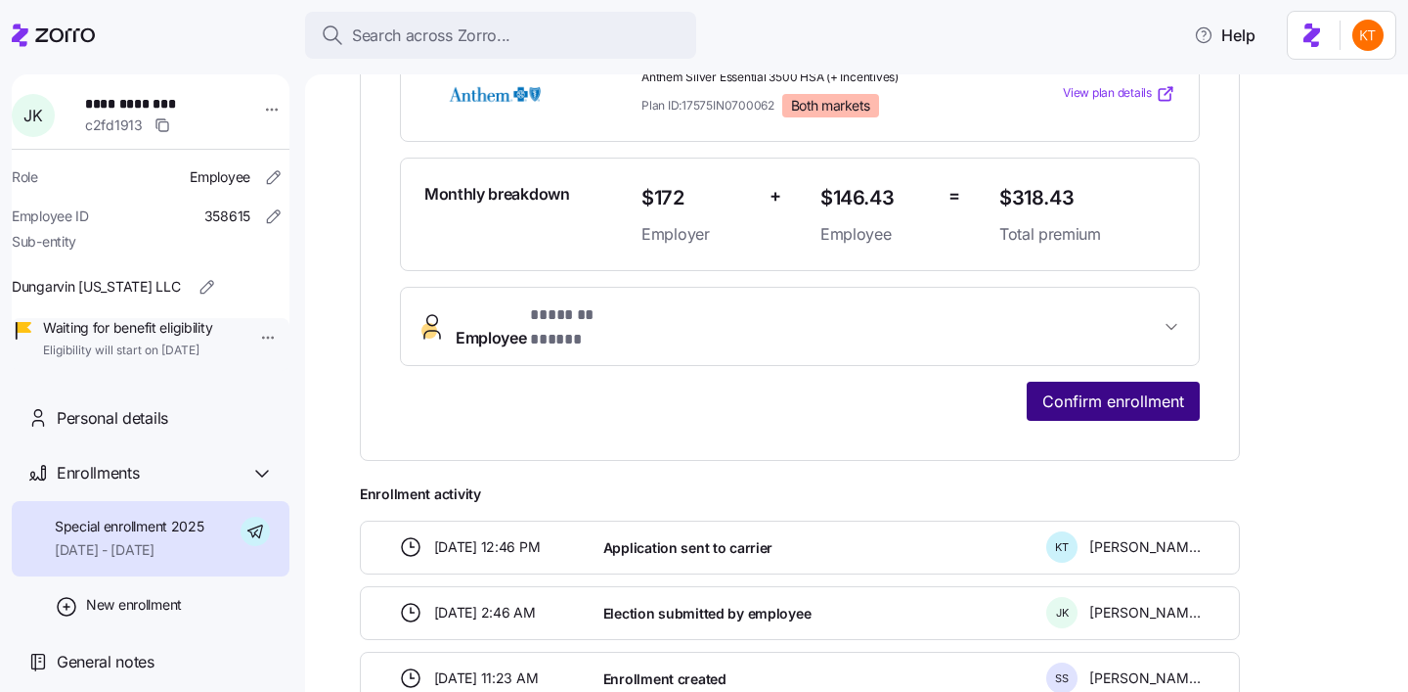
click at [1139, 389] on span "Confirm enrollment" at bounding box center [1114, 400] width 142 height 23
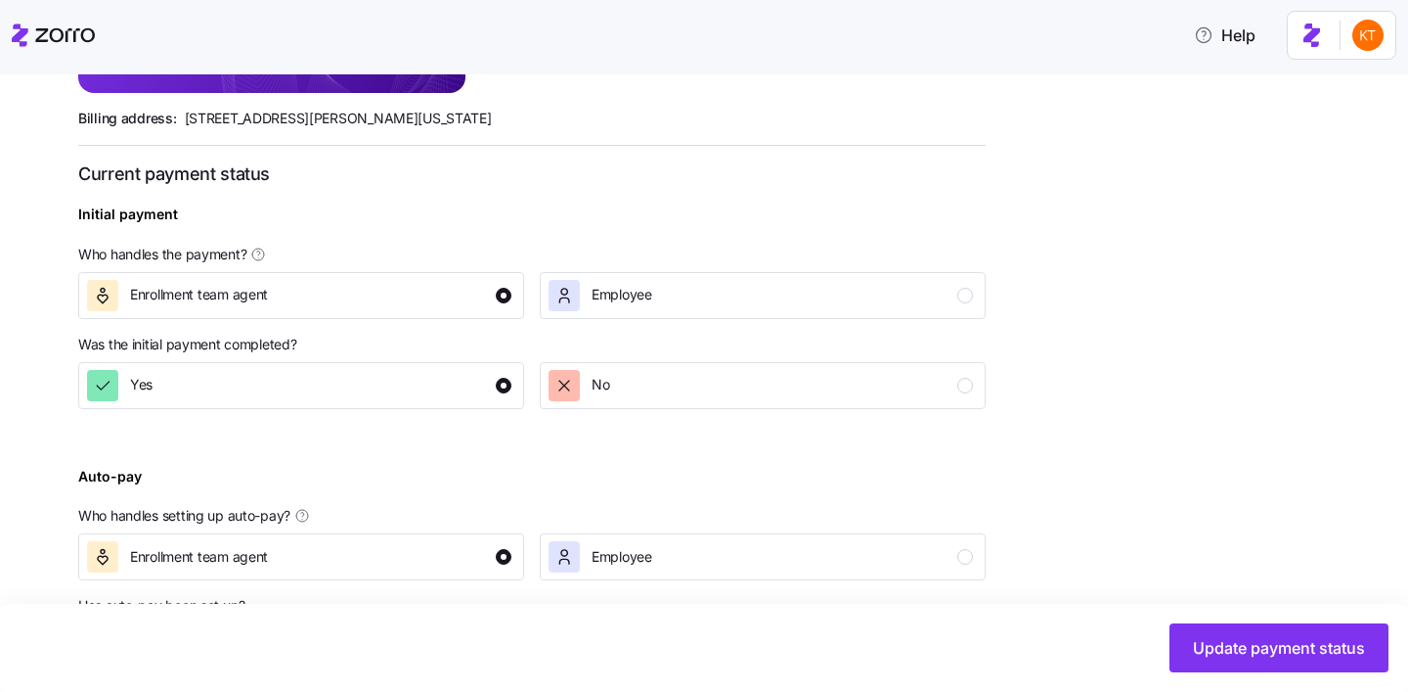
scroll to position [759, 0]
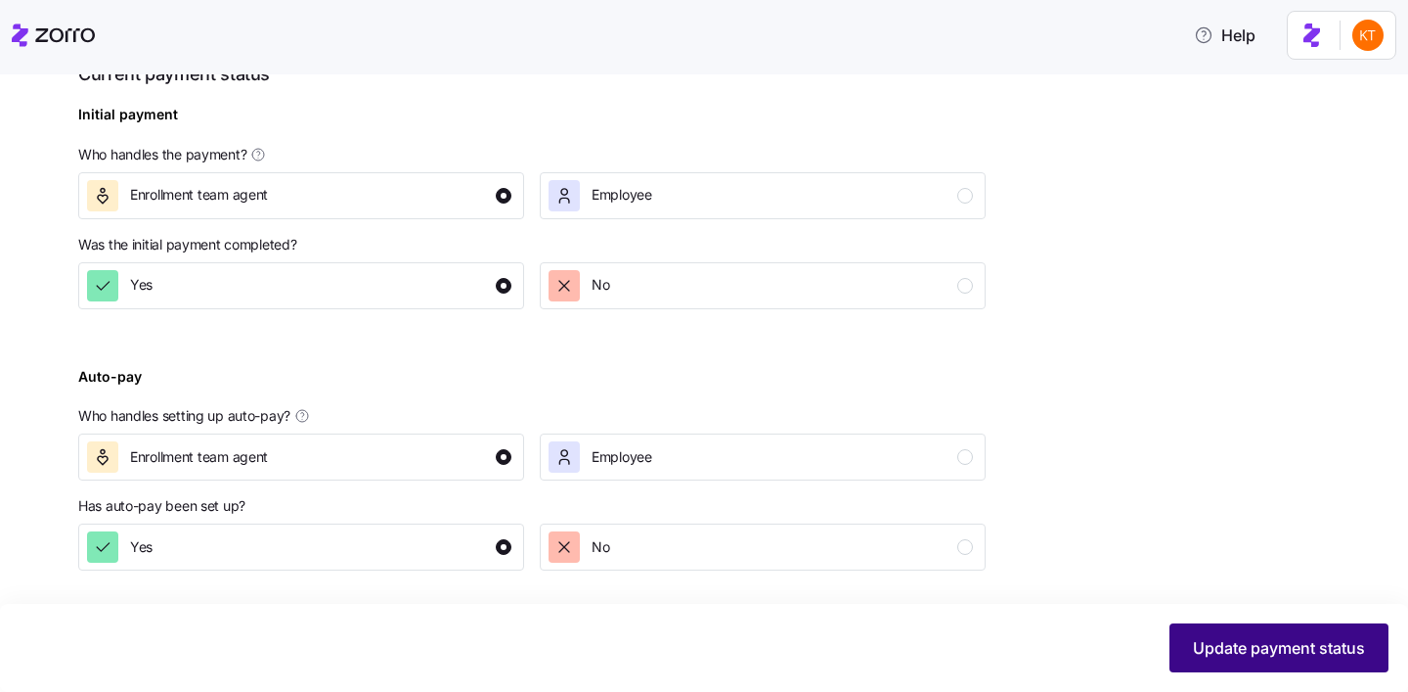
click at [1220, 638] on span "Update payment status" at bounding box center [1279, 647] width 172 height 23
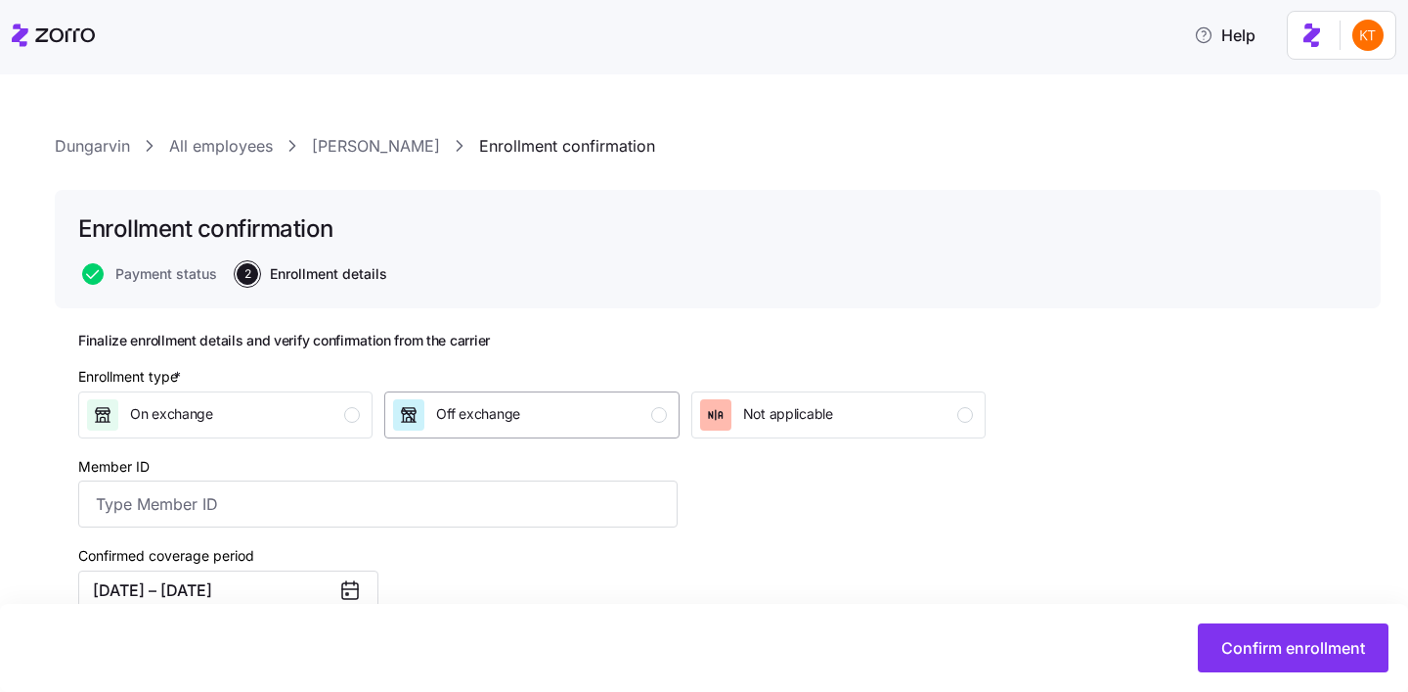
scroll to position [4, 0]
click at [564, 418] on div "Off exchange" at bounding box center [529, 413] width 273 height 31
click at [200, 508] on input "Member ID" at bounding box center [378, 502] width 600 height 47
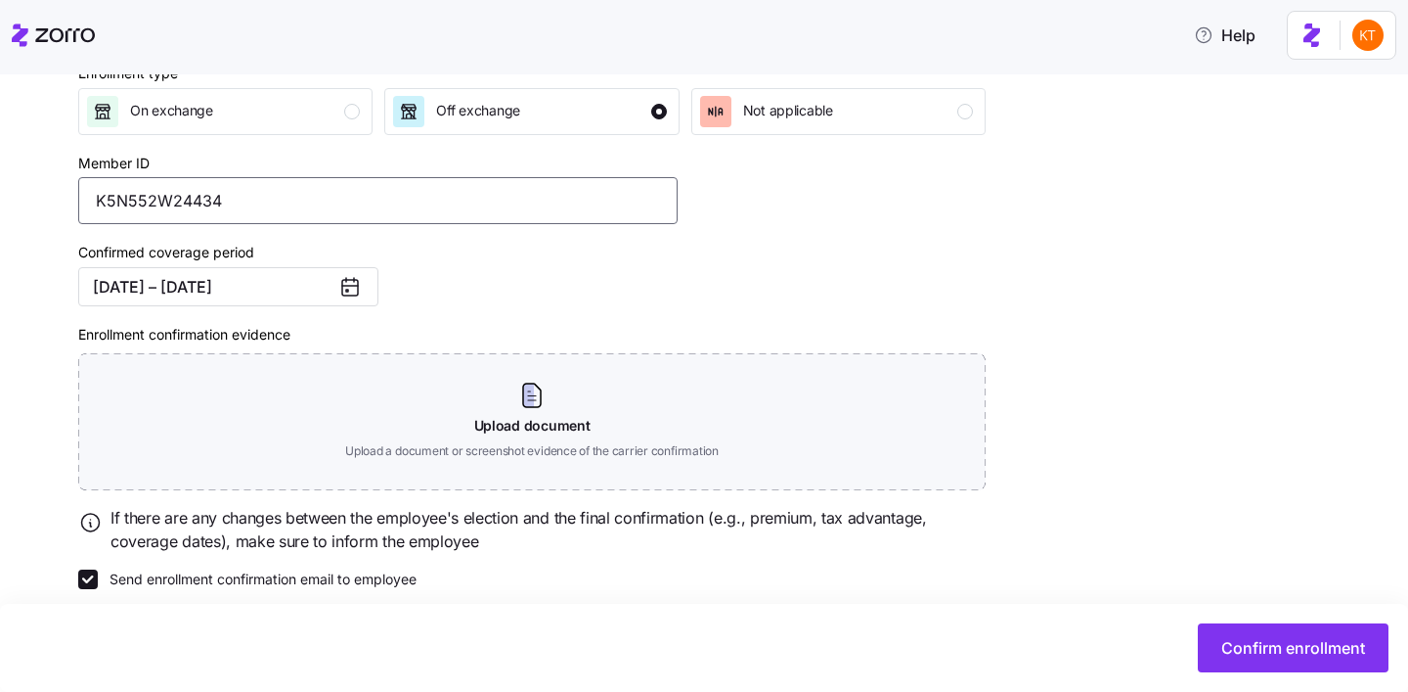
scroll to position [327, 0]
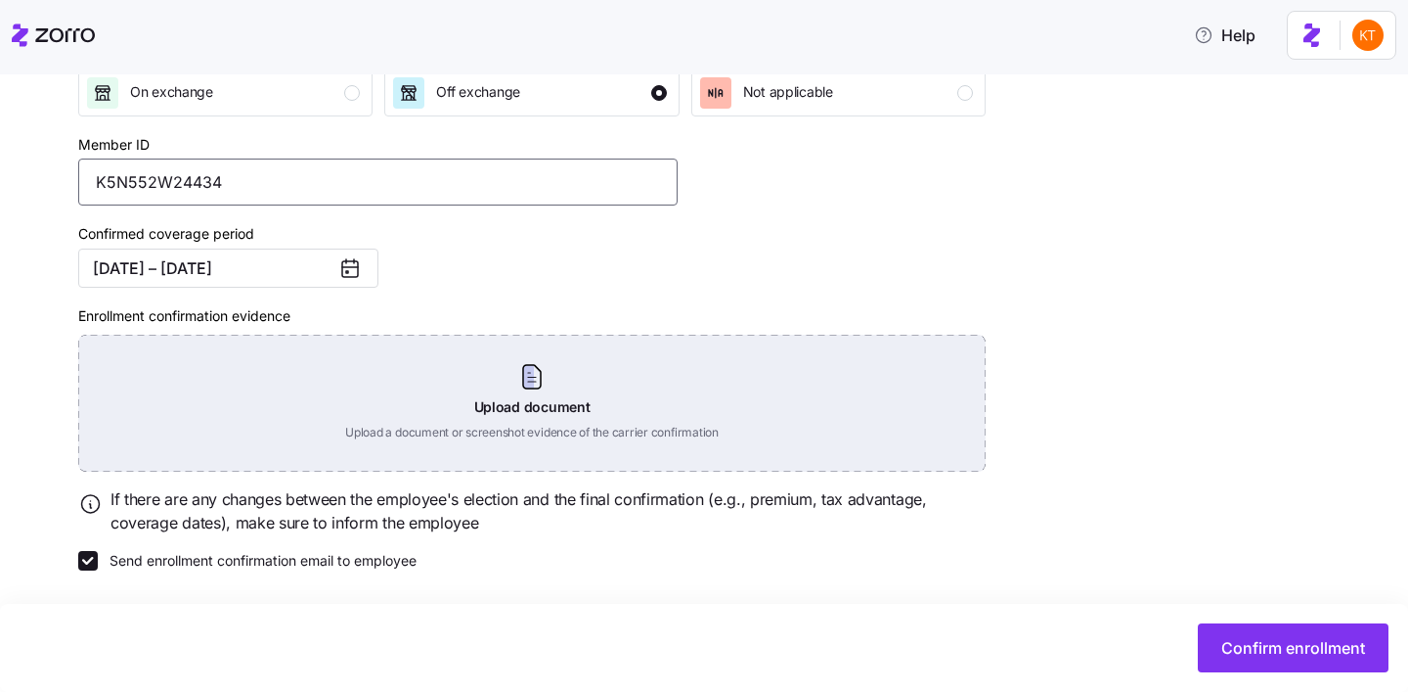
type input "K5N552W24434"
click at [525, 375] on div "Upload document Upload a document or screenshot evidence of the carrier confirm…" at bounding box center [532, 403] width 908 height 137
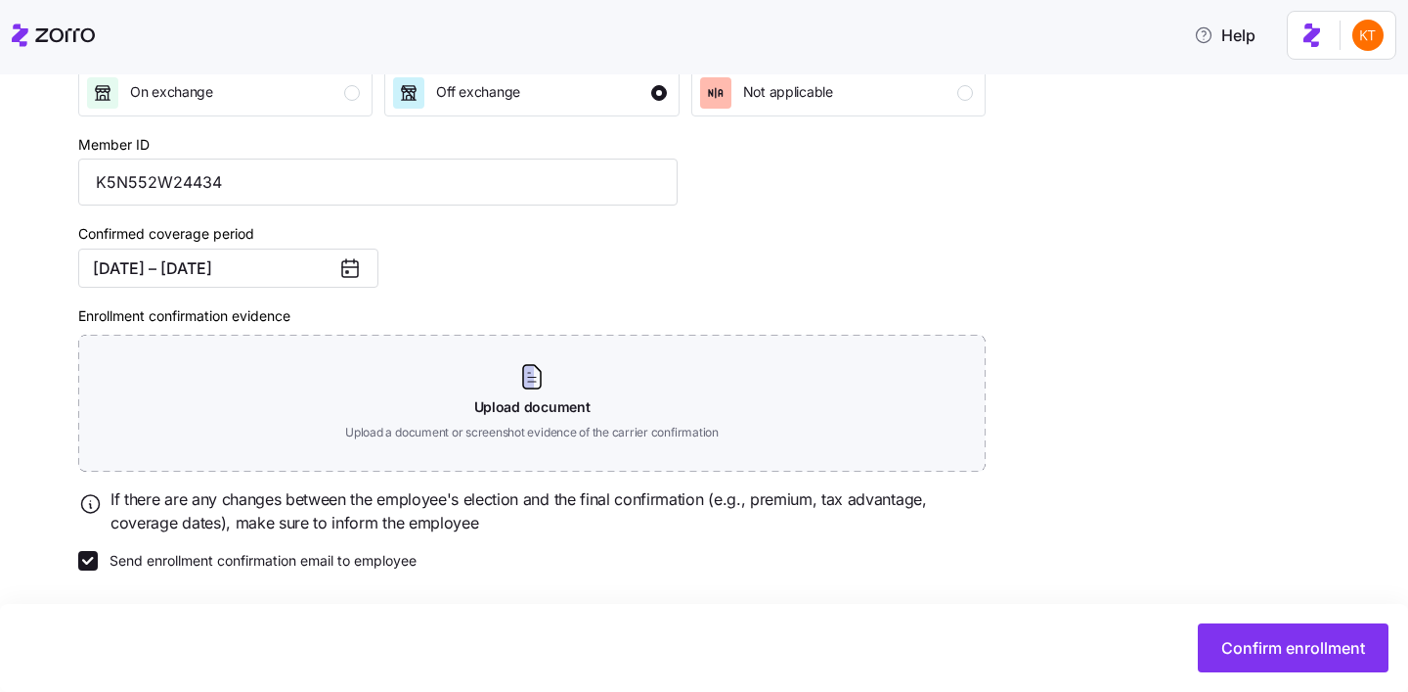
scroll to position [238, 0]
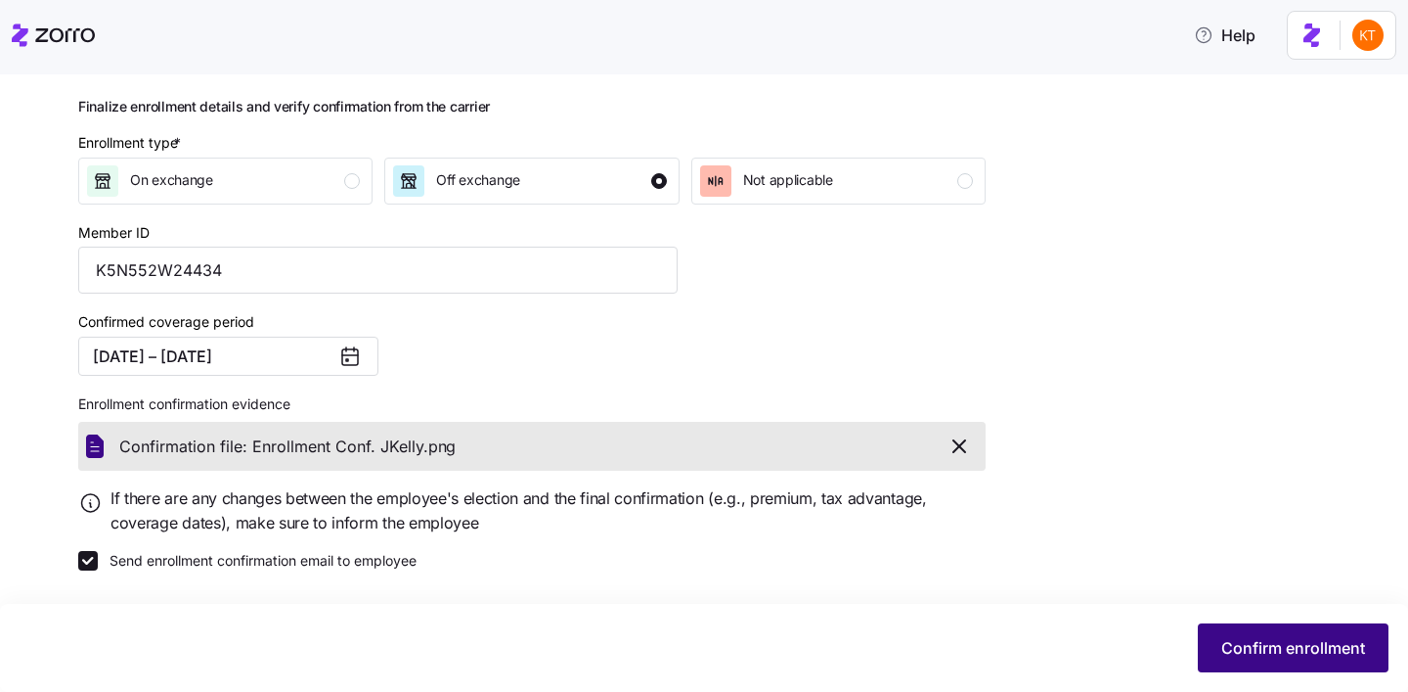
click at [1242, 648] on span "Confirm enrollment" at bounding box center [1294, 647] width 144 height 23
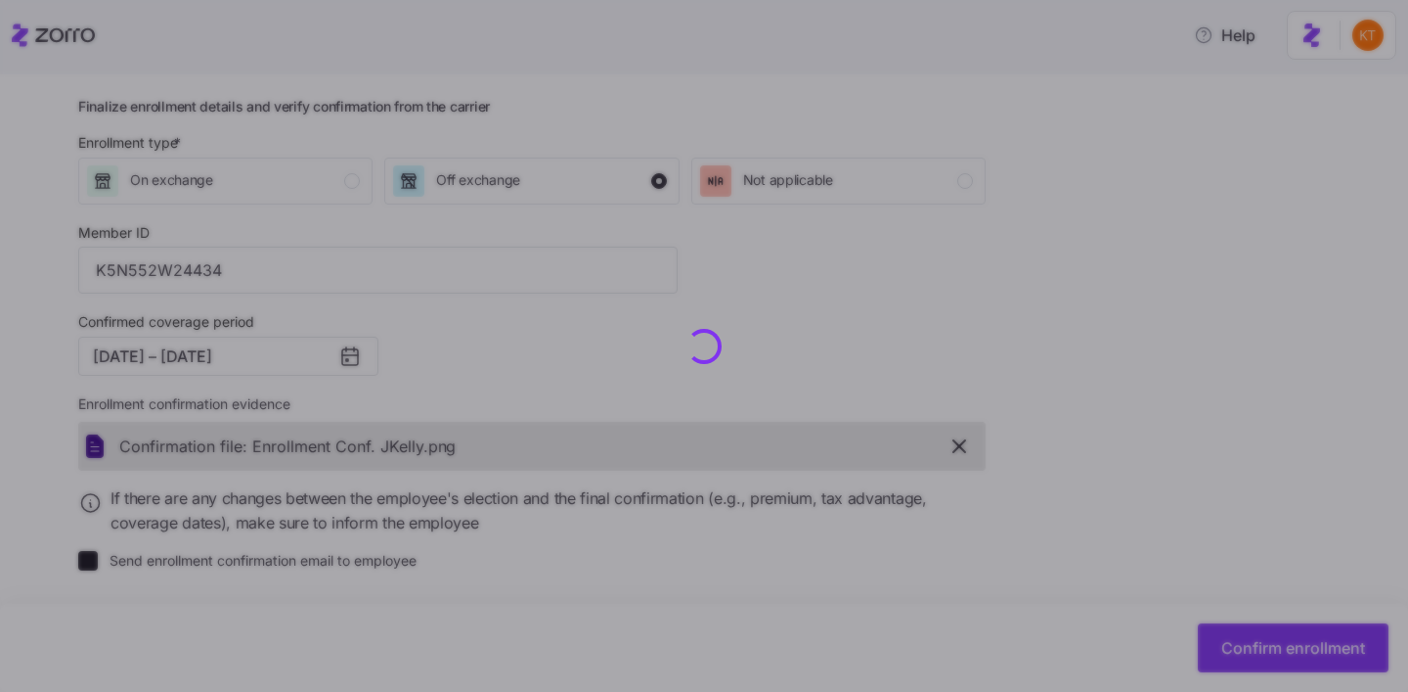
checkbox input "false"
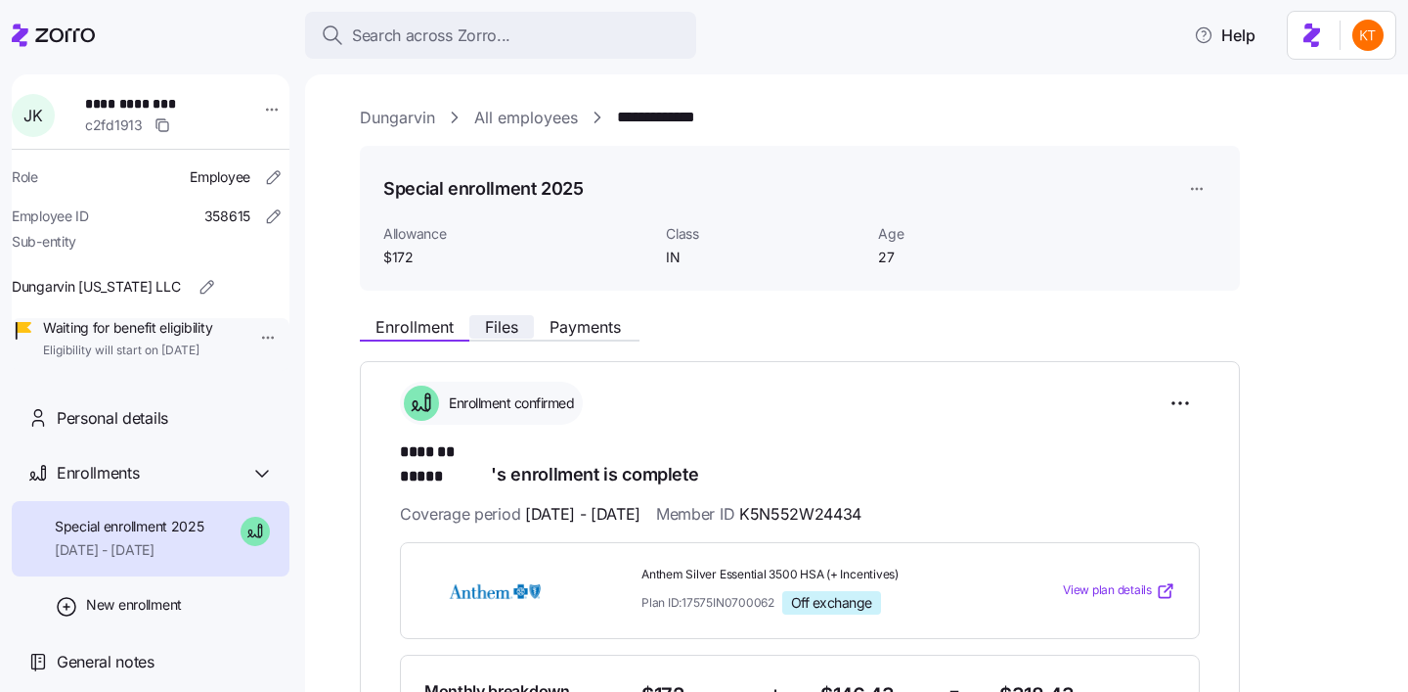
click at [498, 325] on span "Files" at bounding box center [501, 327] width 33 height 16
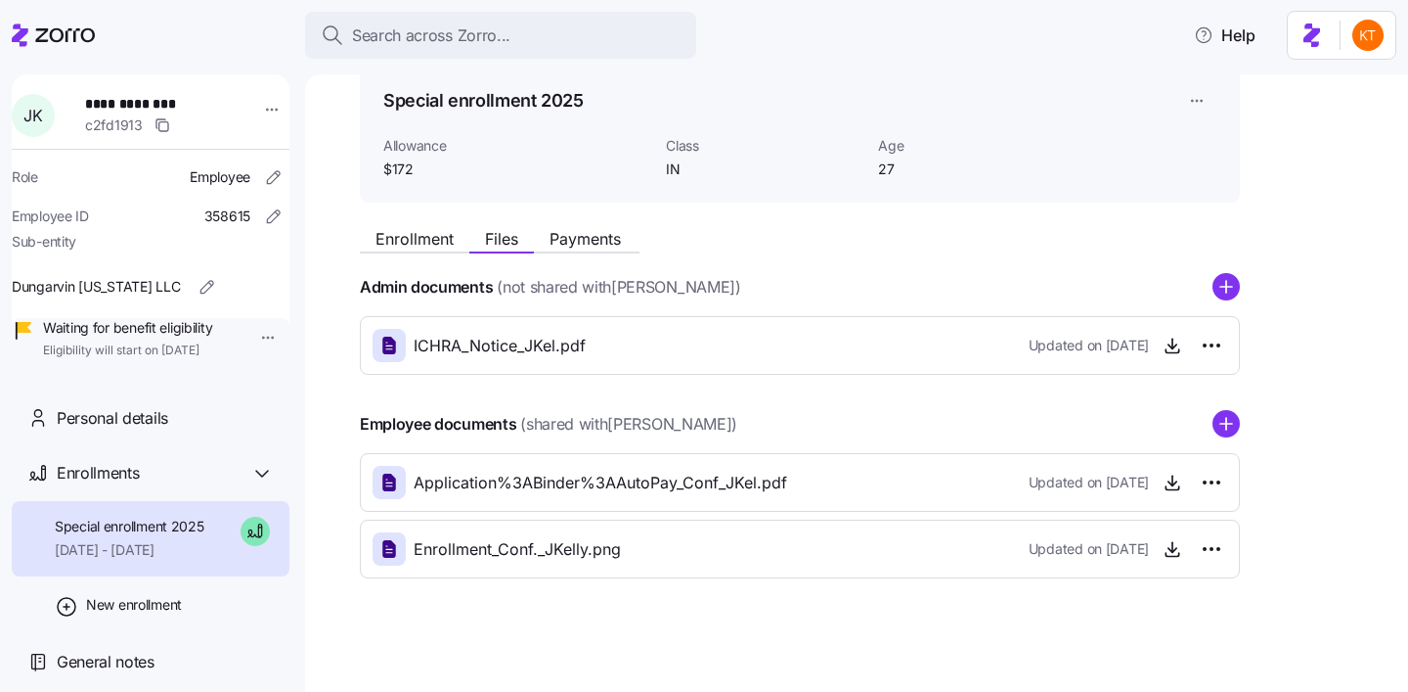
scroll to position [92, 0]
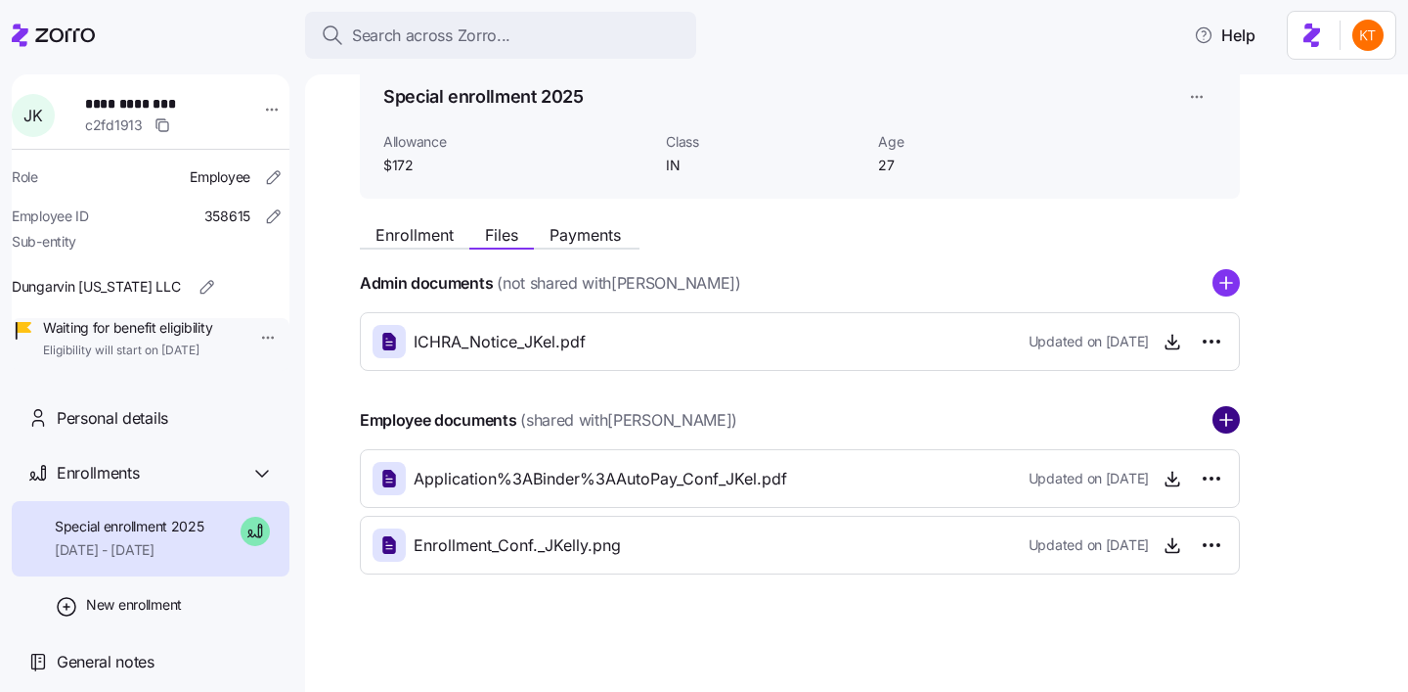
click at [1222, 427] on circle "add icon" at bounding box center [1226, 420] width 25 height 25
click at [429, 59] on div "Search across Zorro... Help" at bounding box center [704, 35] width 1385 height 55
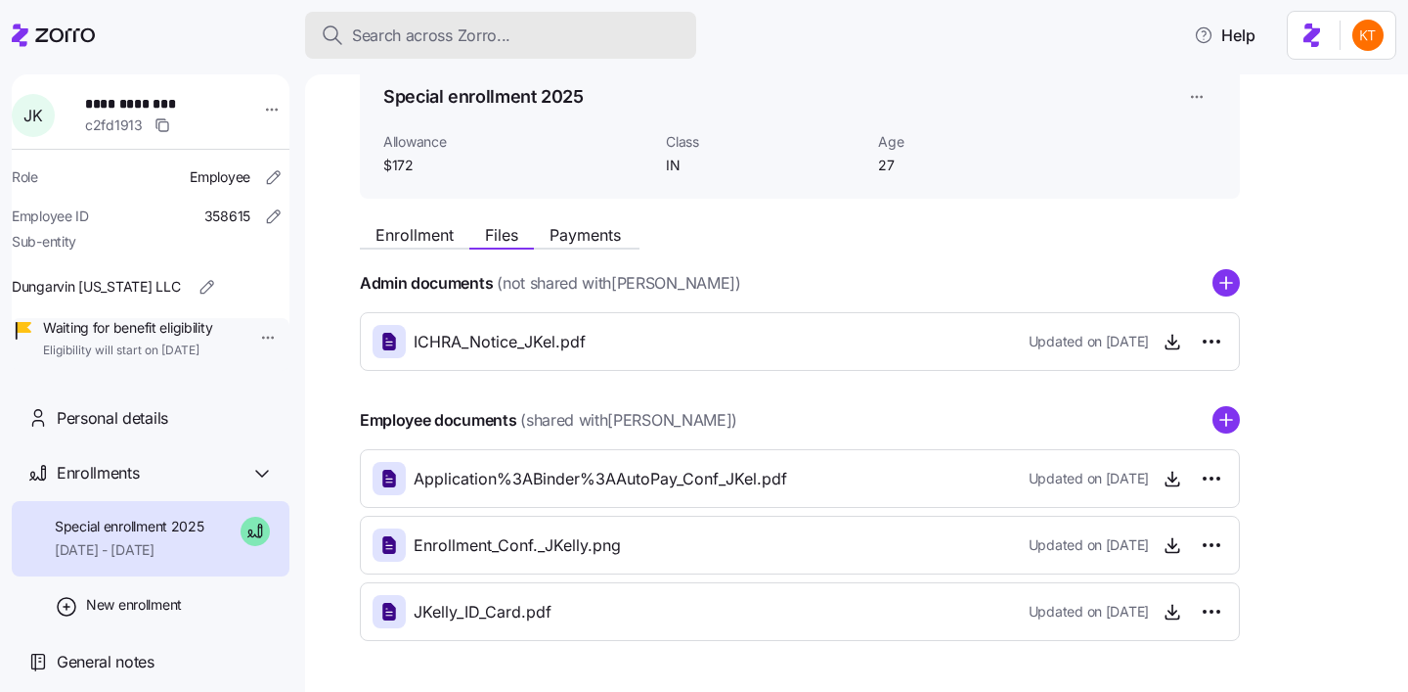
click at [454, 47] on span "Search across Zorro..." at bounding box center [431, 35] width 158 height 24
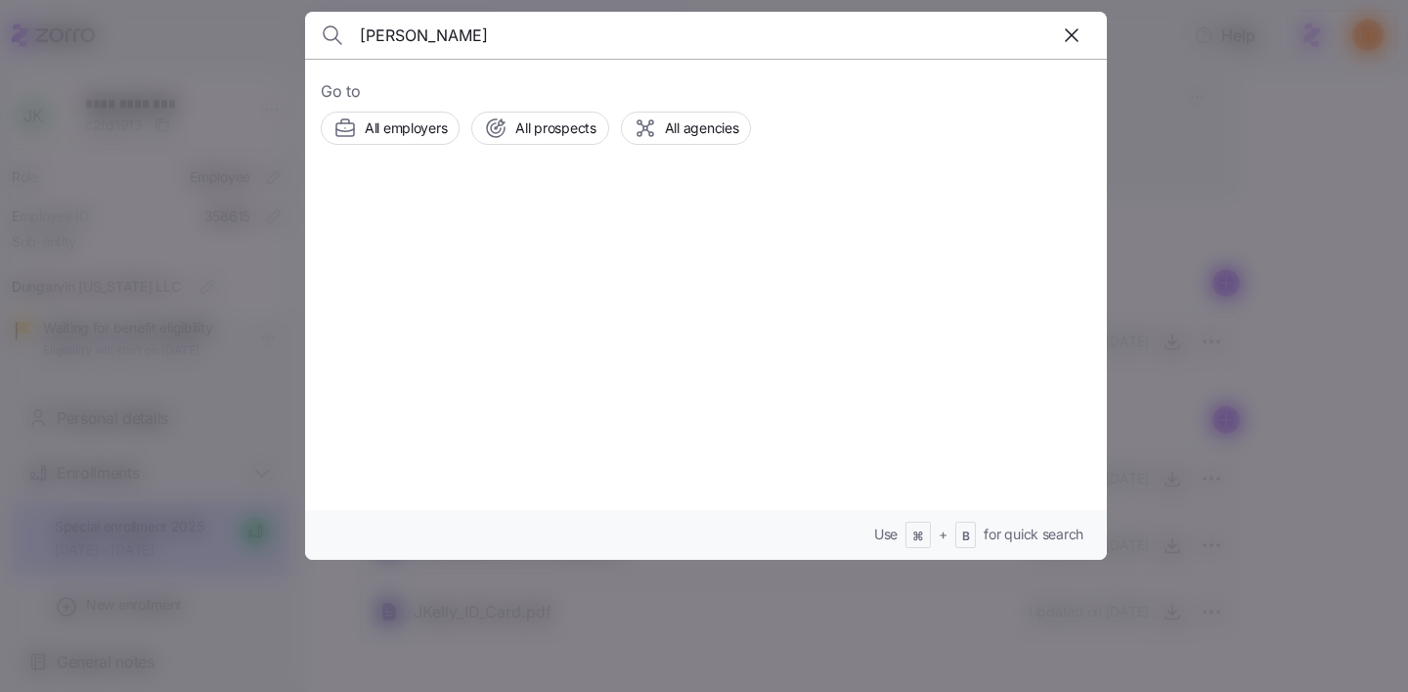
type input "elijah taylor"
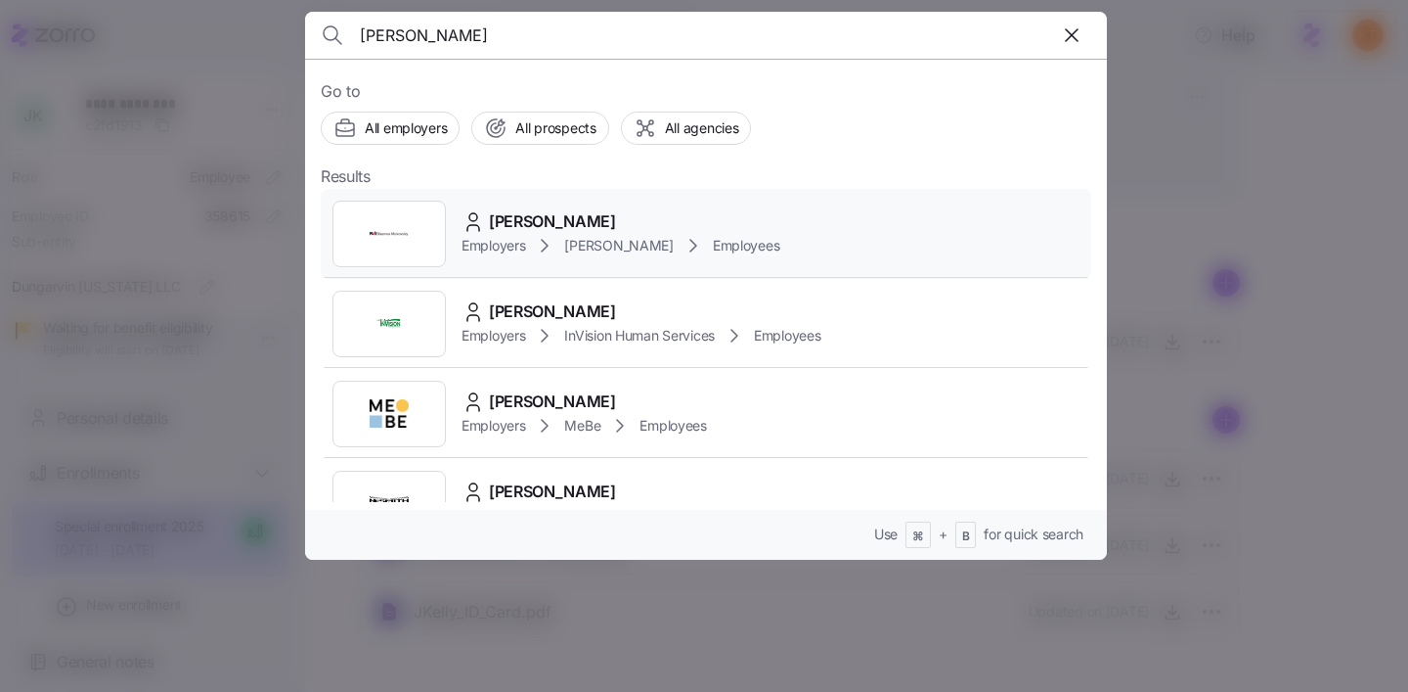
click at [543, 224] on span "Elijah Taylor" at bounding box center [552, 221] width 127 height 24
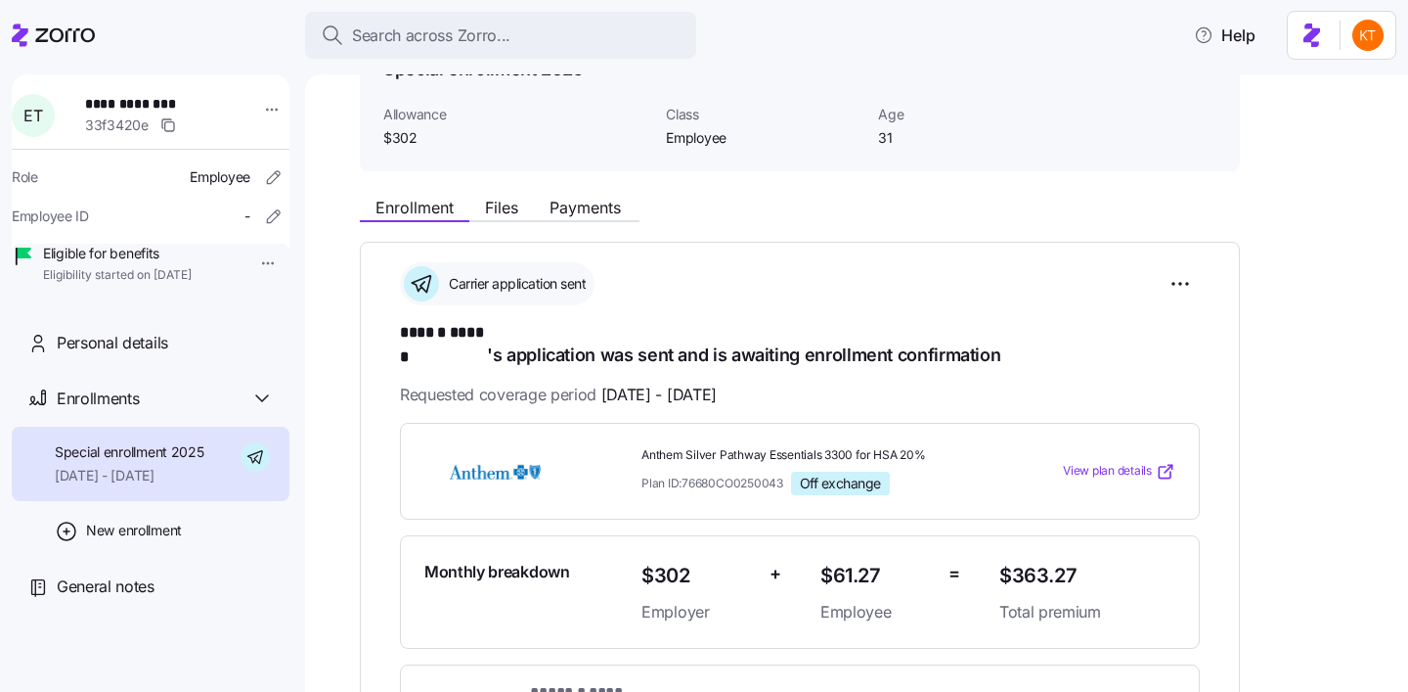
scroll to position [156, 0]
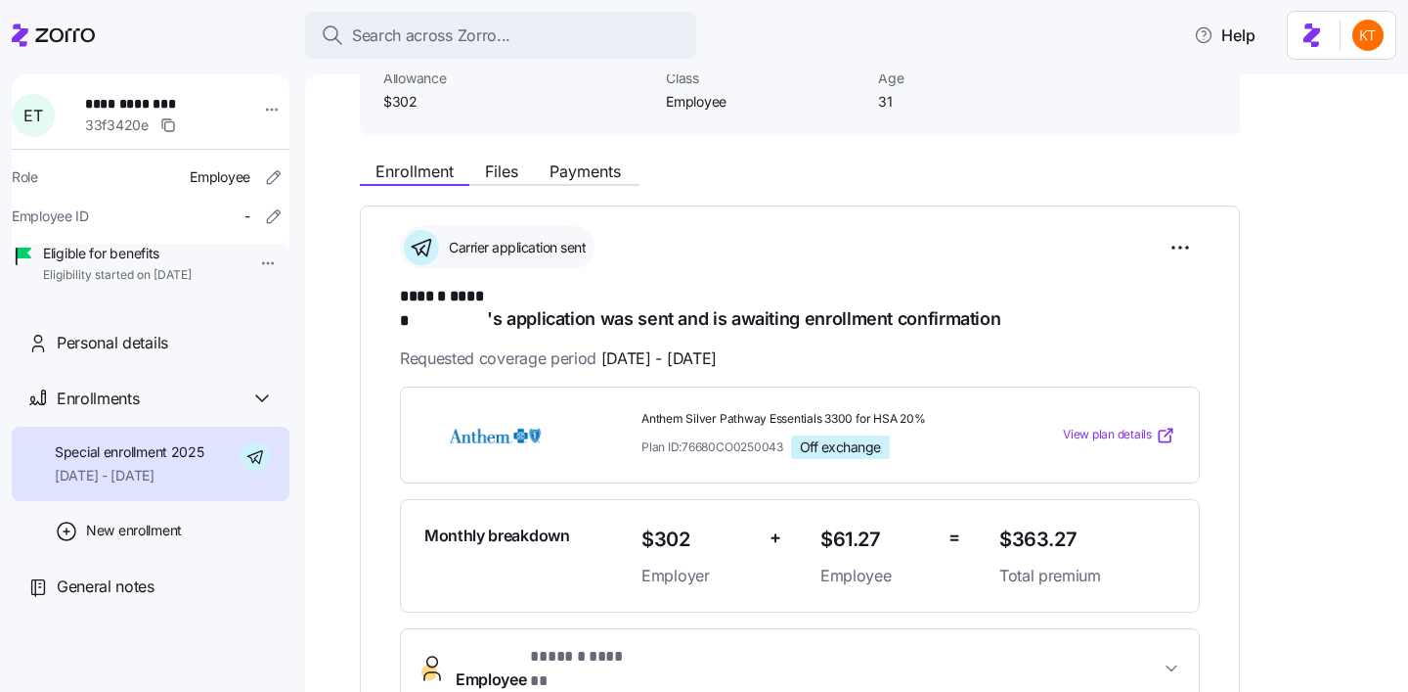
click at [151, 112] on div "**********" at bounding box center [163, 115] width 156 height 43
click at [150, 108] on span "**********" at bounding box center [153, 104] width 137 height 20
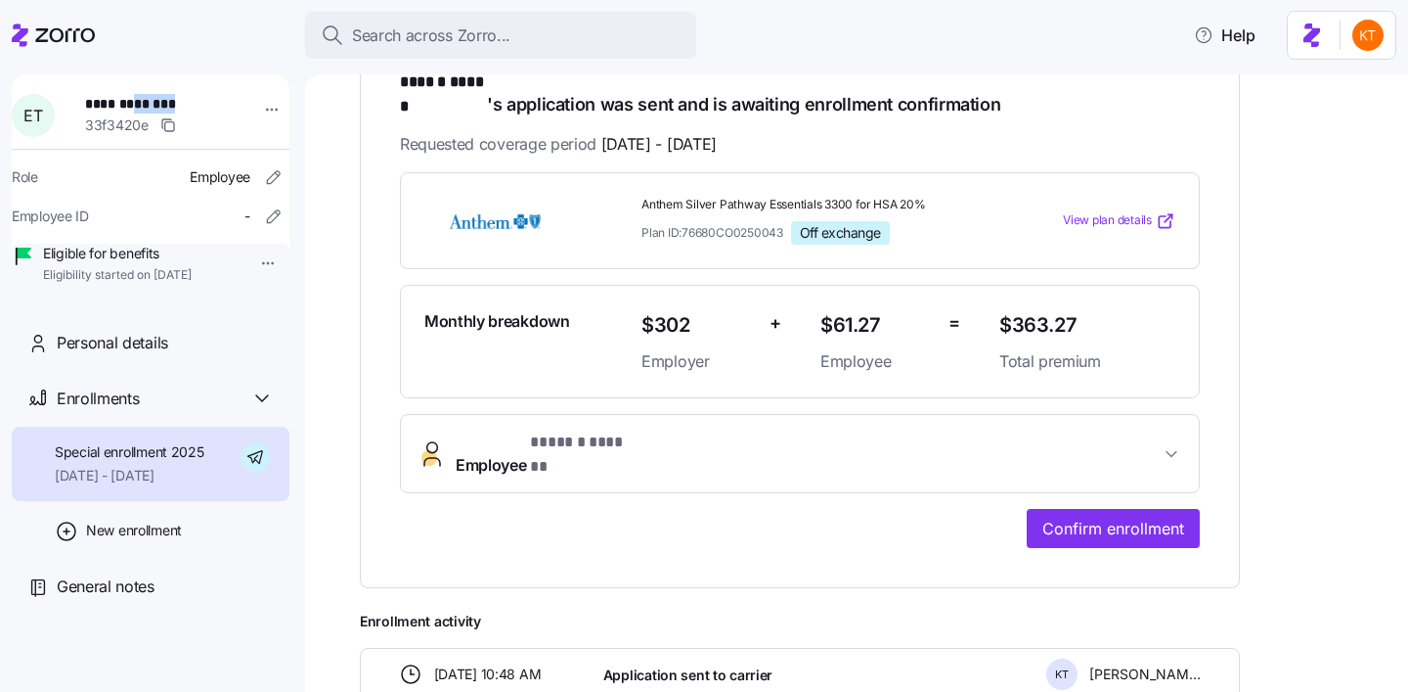
scroll to position [449, 0]
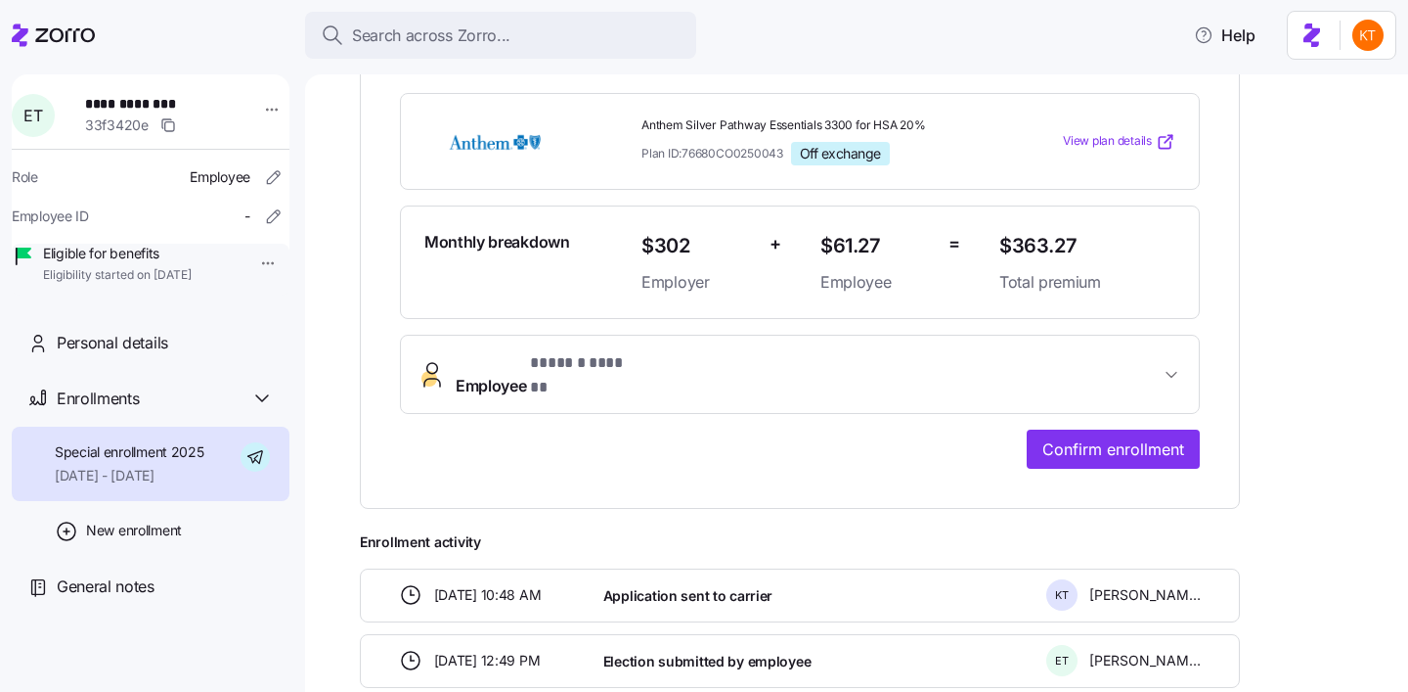
click at [1107, 433] on div "**********" at bounding box center [800, 210] width 880 height 597
click at [1112, 437] on span "Confirm enrollment" at bounding box center [1114, 448] width 142 height 23
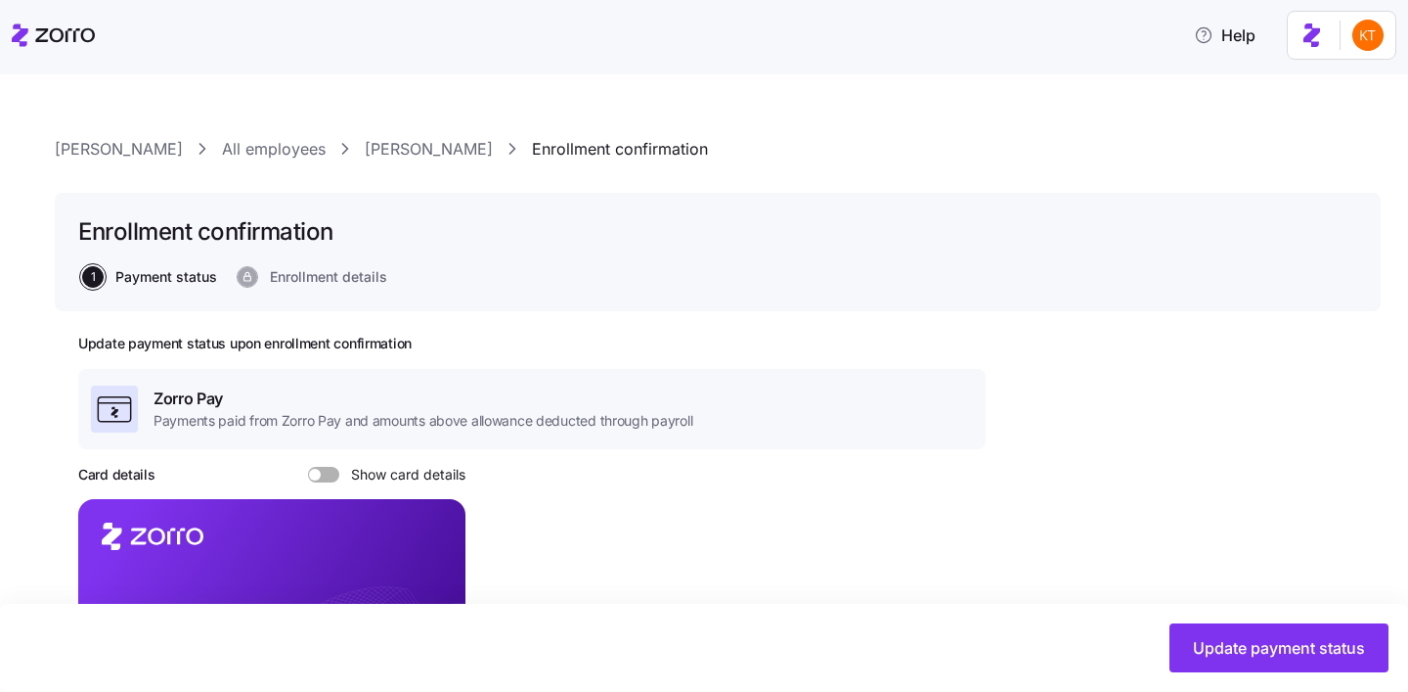
scroll to position [319, 0]
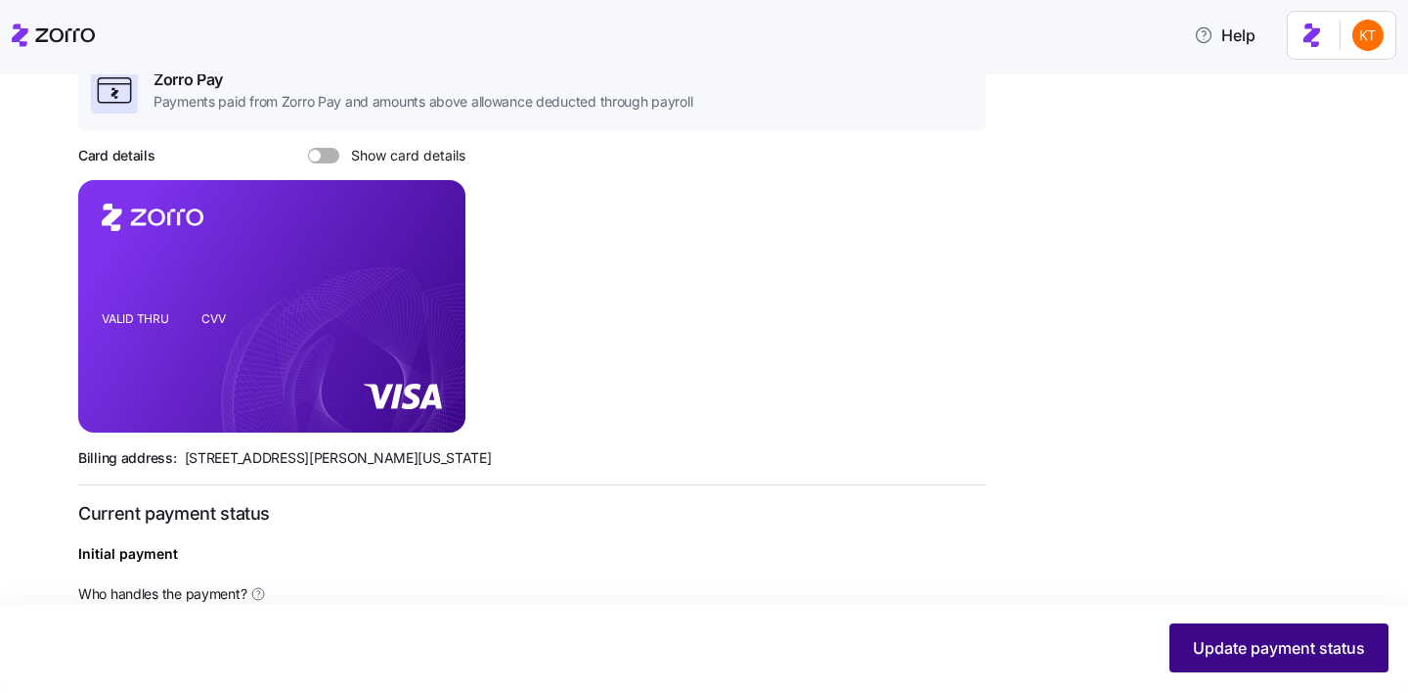
click at [1212, 647] on span "Update payment status" at bounding box center [1279, 647] width 172 height 23
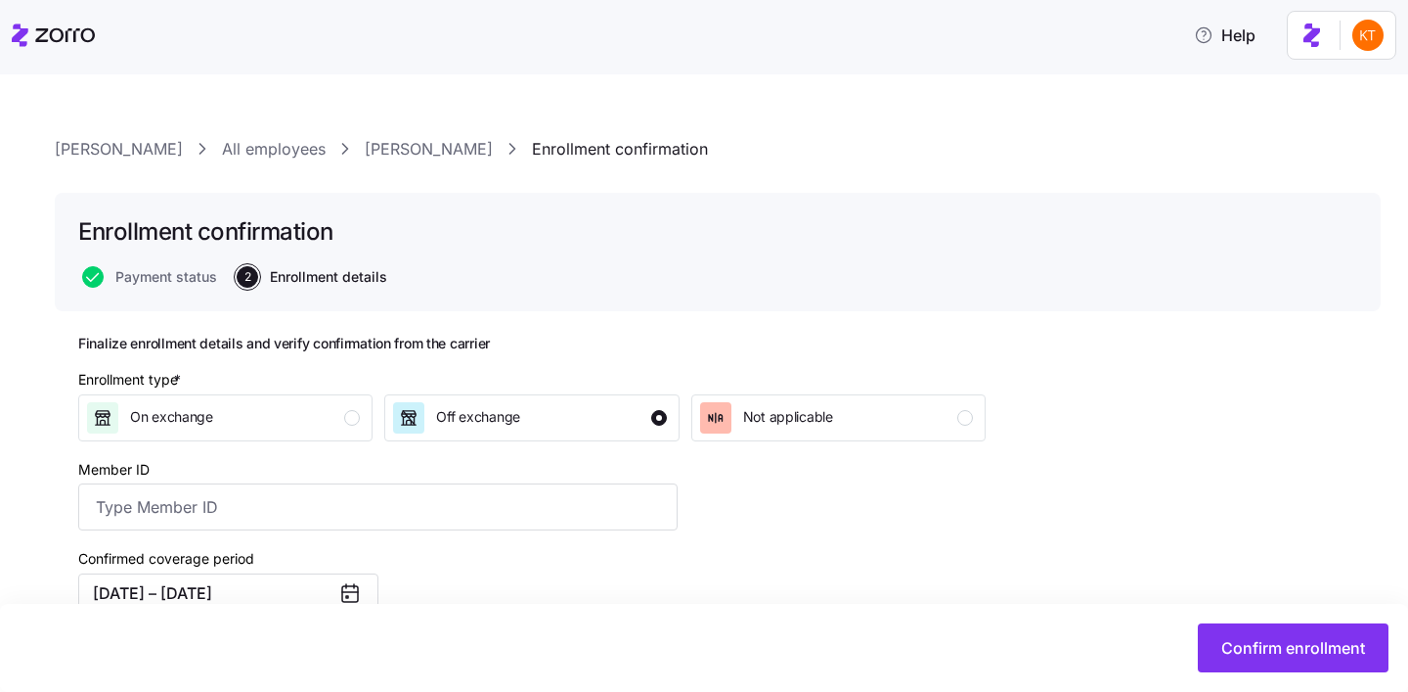
scroll to position [171, 0]
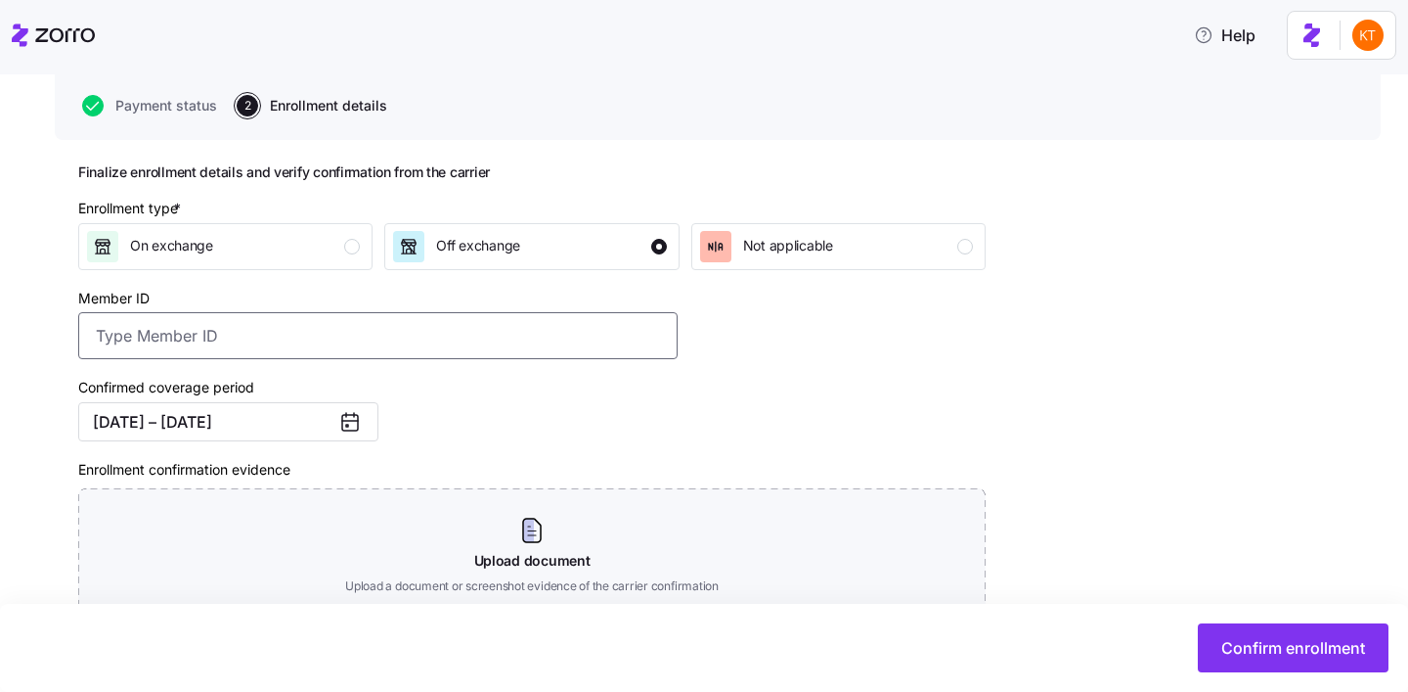
click at [220, 332] on input "Member ID" at bounding box center [378, 335] width 600 height 47
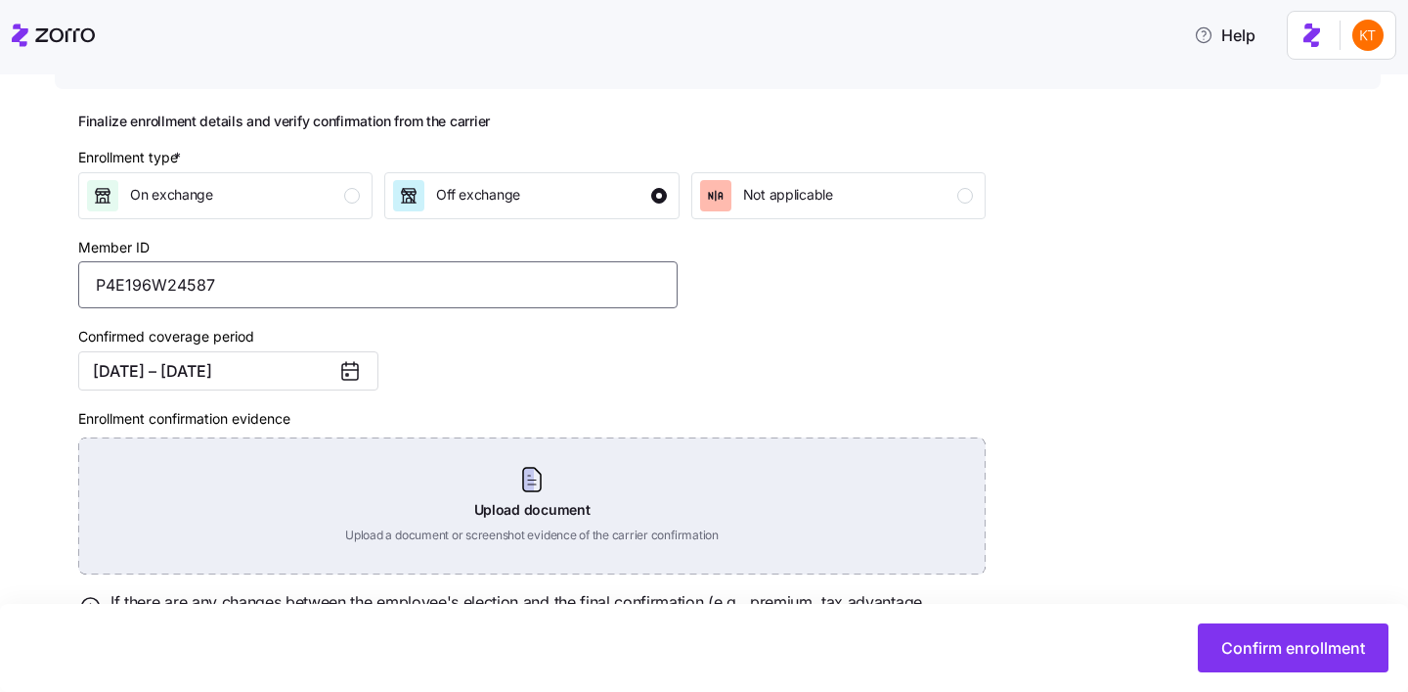
scroll to position [327, 0]
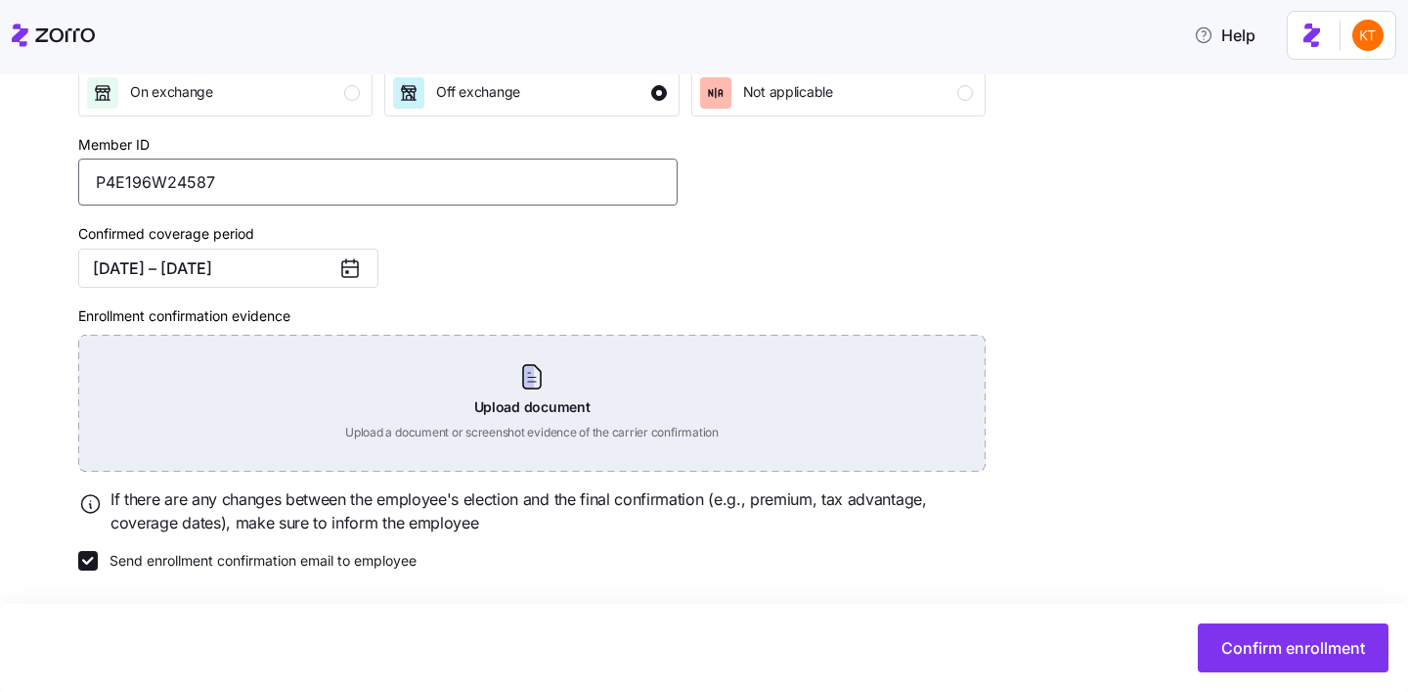
type input "P4E196W24587"
click at [558, 394] on div "Upload document Upload a document or screenshot evidence of the carrier confirm…" at bounding box center [532, 403] width 908 height 137
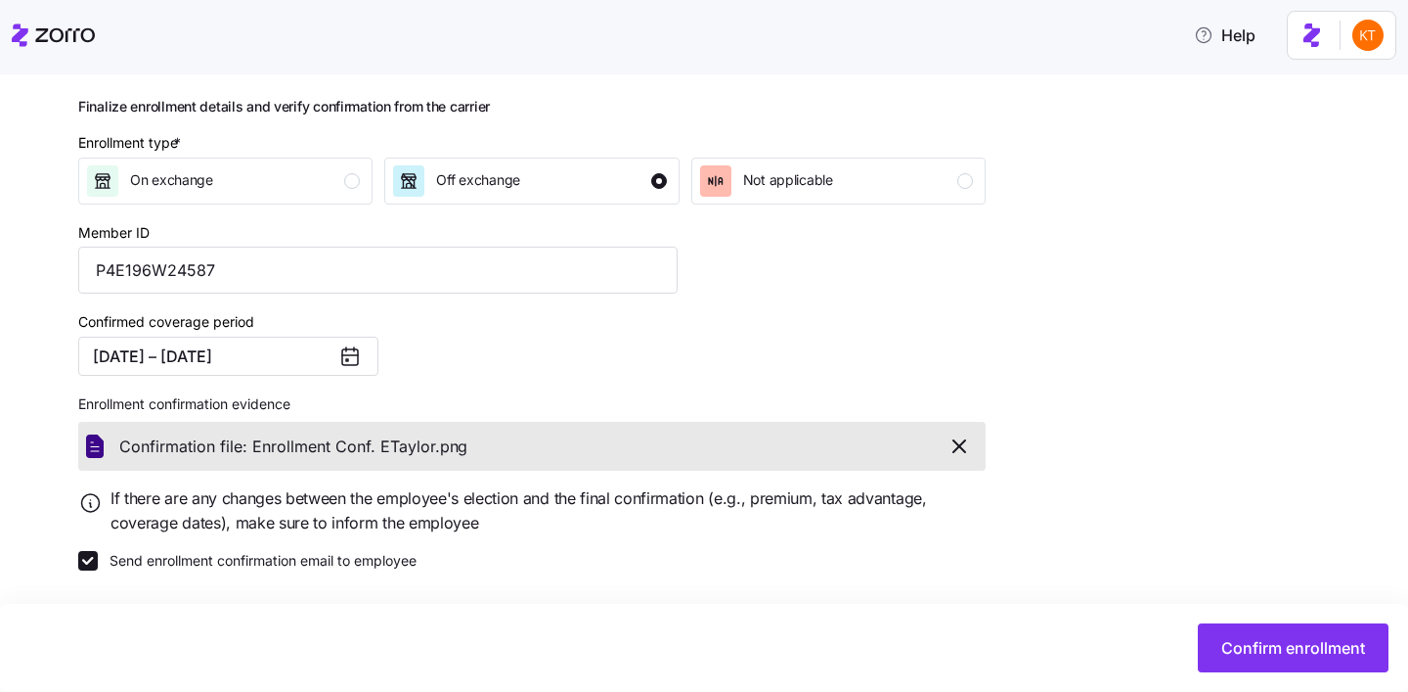
scroll to position [238, 0]
click at [1288, 645] on span "Confirm enrollment" at bounding box center [1294, 647] width 144 height 23
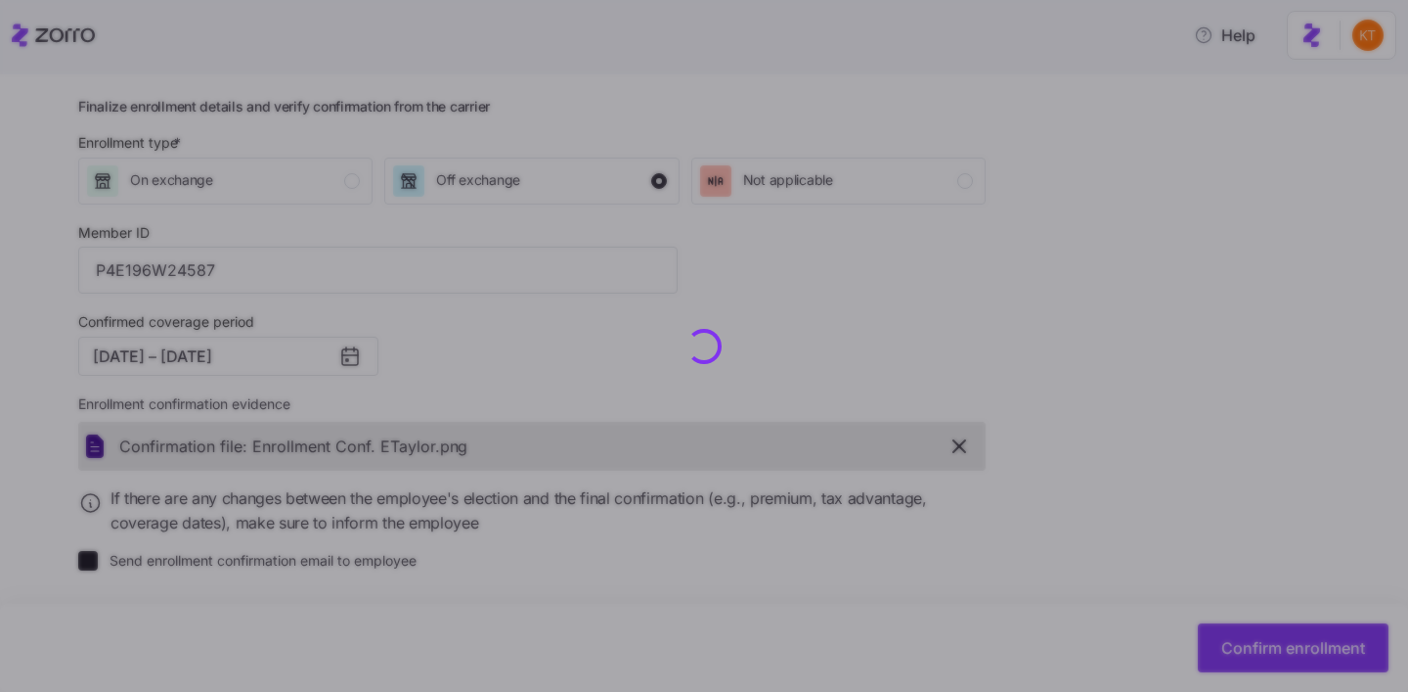
checkbox input "false"
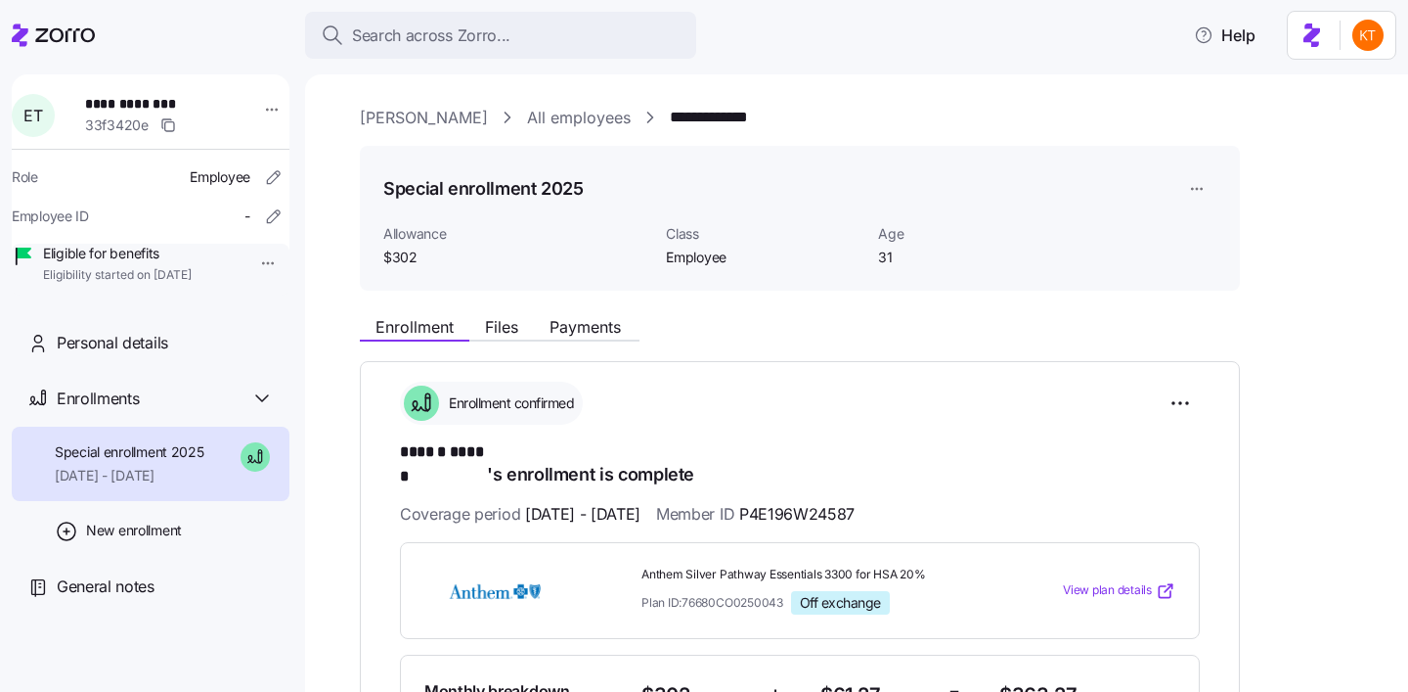
click at [505, 338] on div "Enrollment Files Payments" at bounding box center [500, 329] width 280 height 23
click at [505, 336] on button "Files" at bounding box center [501, 326] width 65 height 23
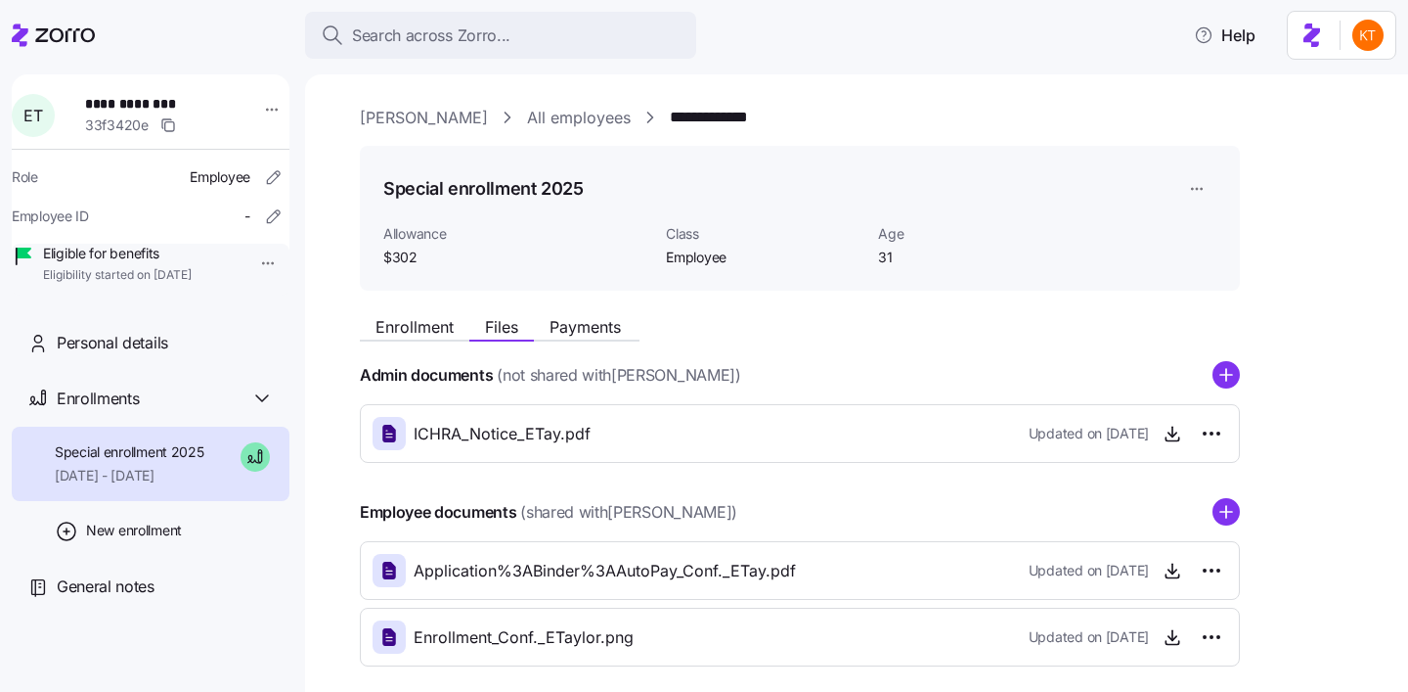
click at [1222, 525] on div "Employee documents (shared with Elijah Taylor ) Application%3ABinder%3AAutoPay_…" at bounding box center [800, 582] width 880 height 168
click at [1225, 517] on circle "add icon" at bounding box center [1226, 512] width 25 height 25
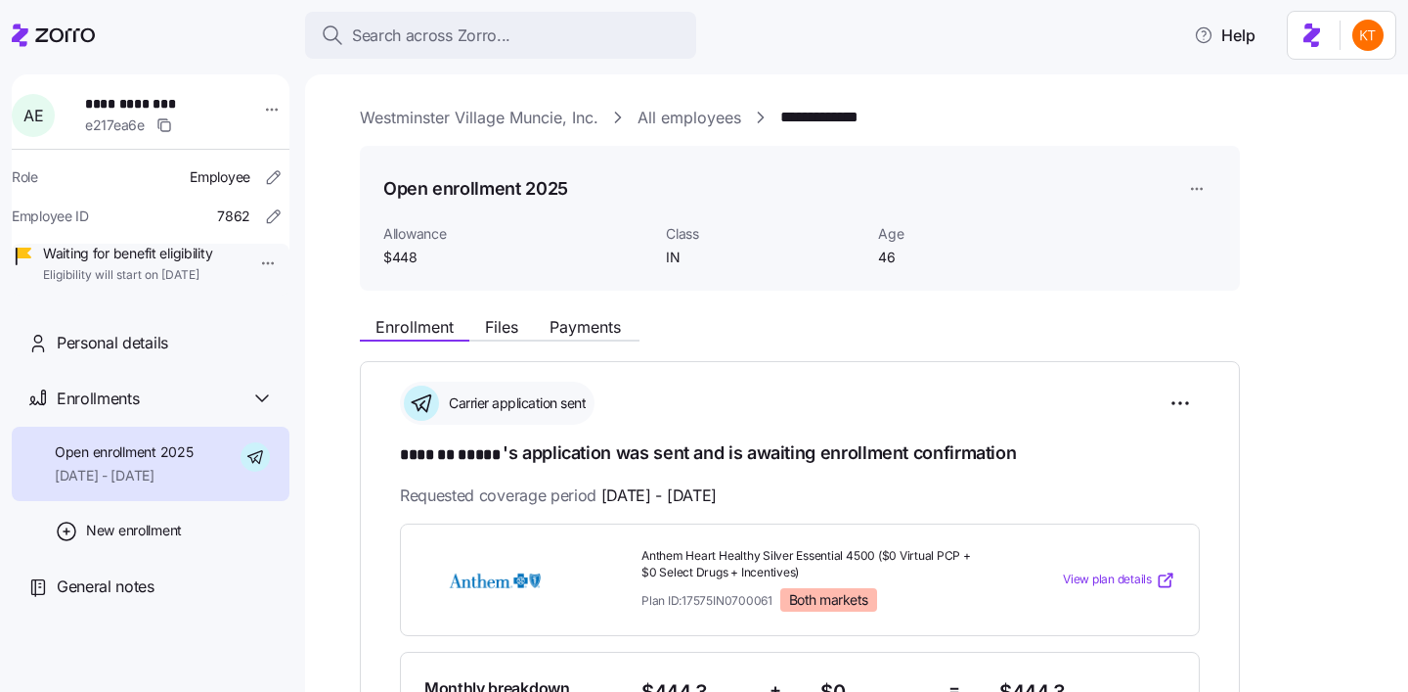
click at [165, 96] on span "**********" at bounding box center [153, 104] width 137 height 20
copy span "*****"
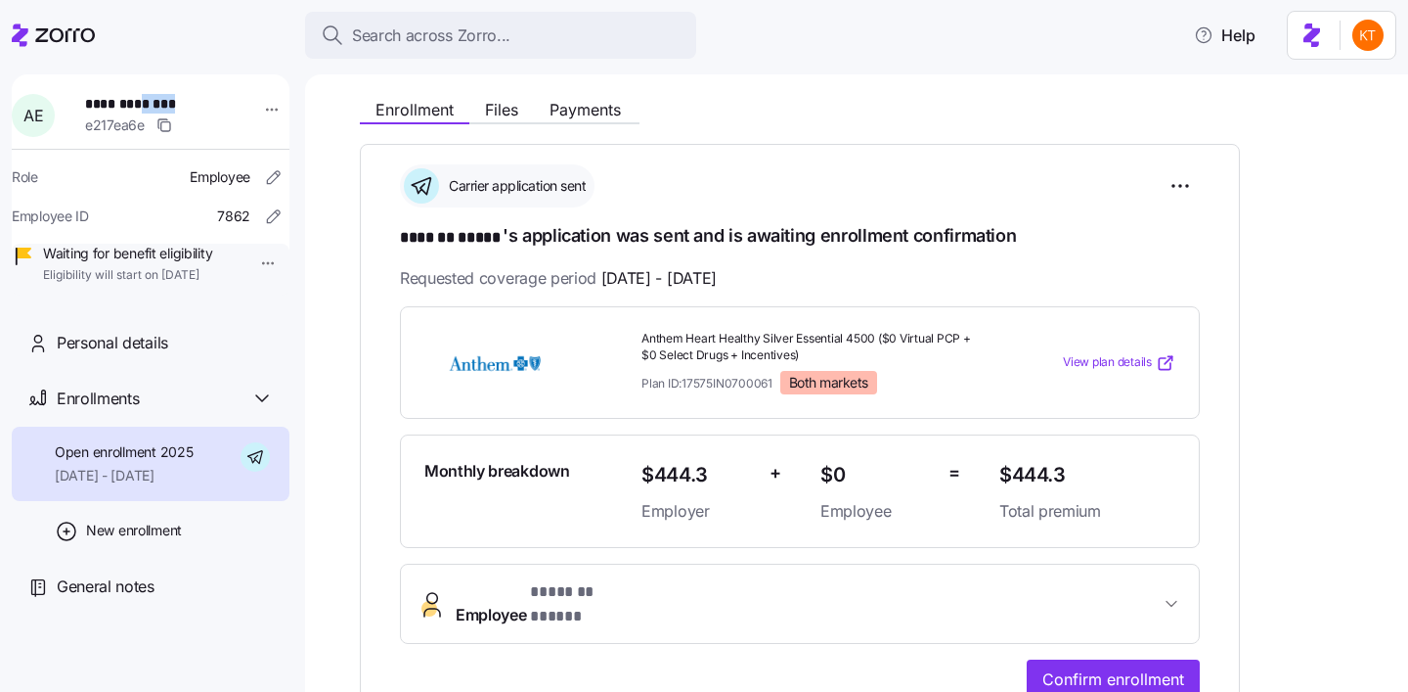
scroll to position [605, 0]
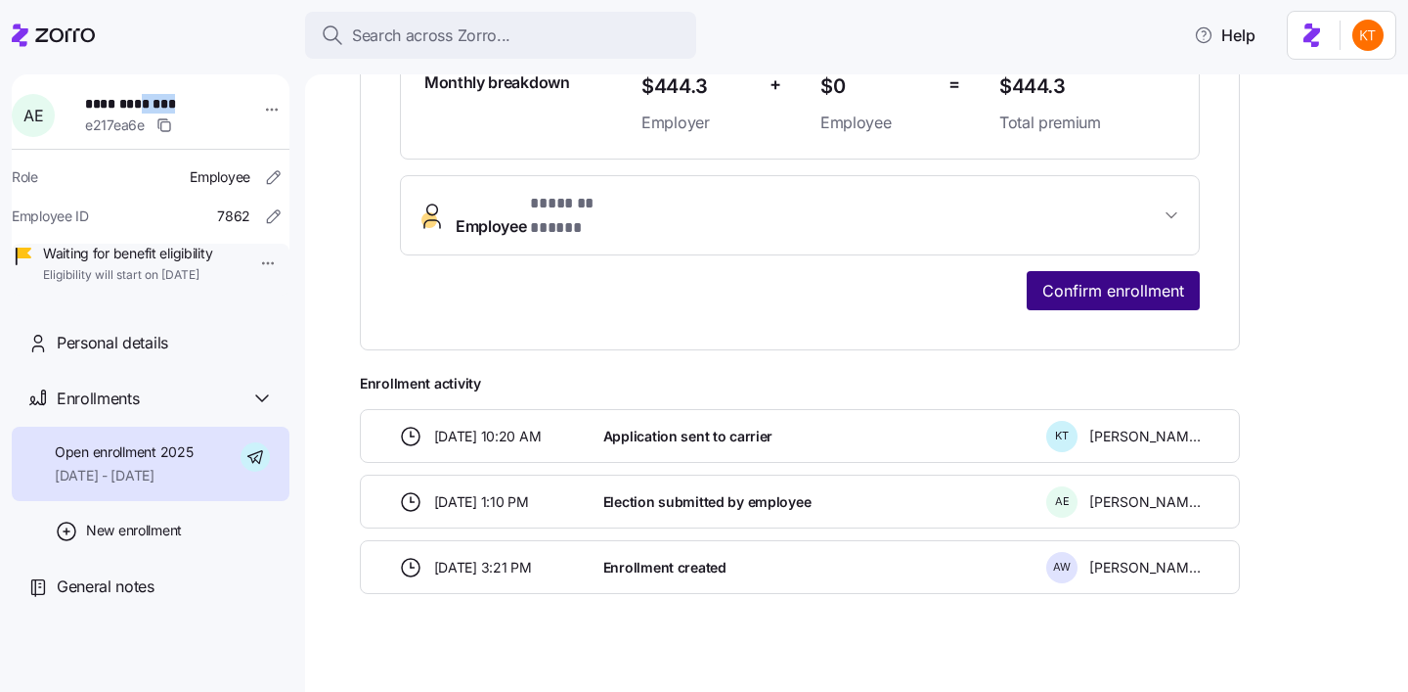
click at [1097, 279] on span "Confirm enrollment" at bounding box center [1114, 290] width 142 height 23
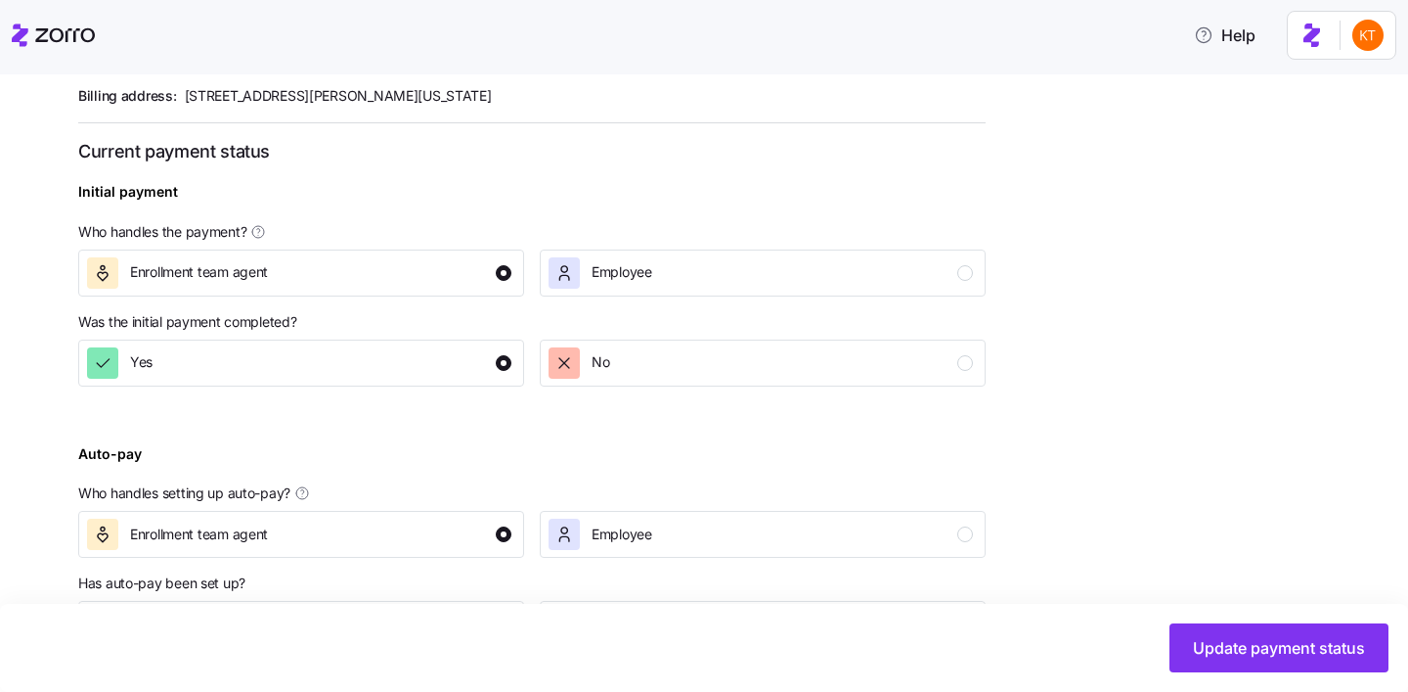
scroll to position [759, 0]
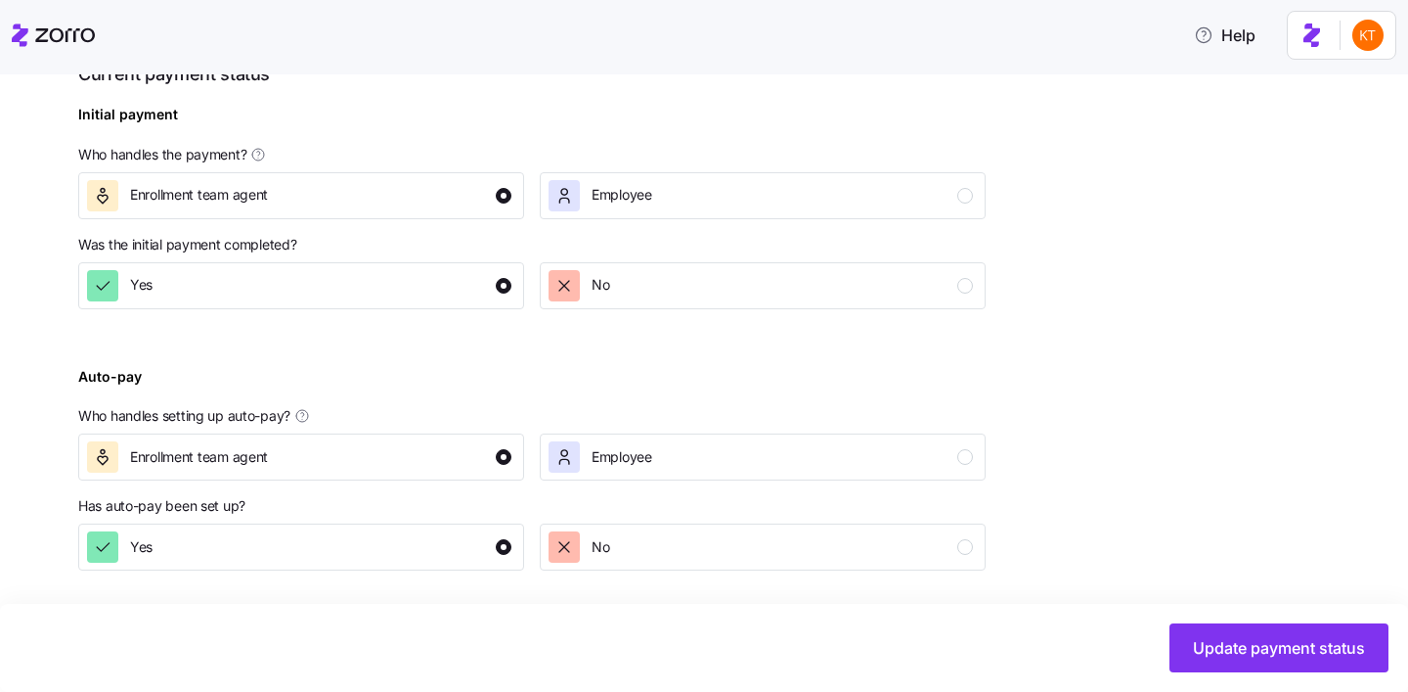
click at [1339, 674] on div "Update payment status" at bounding box center [704, 647] width 1408 height 88
click at [1335, 658] on span "Update payment status" at bounding box center [1279, 647] width 172 height 23
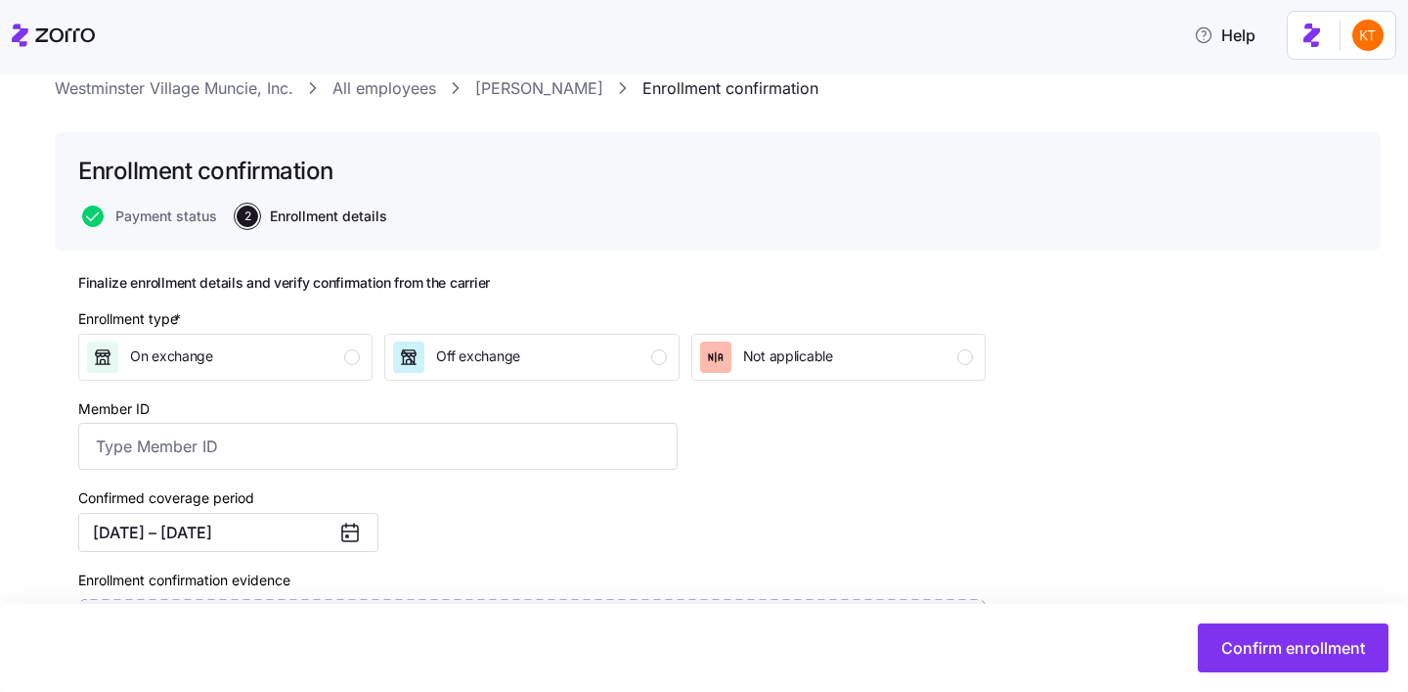
scroll to position [210, 0]
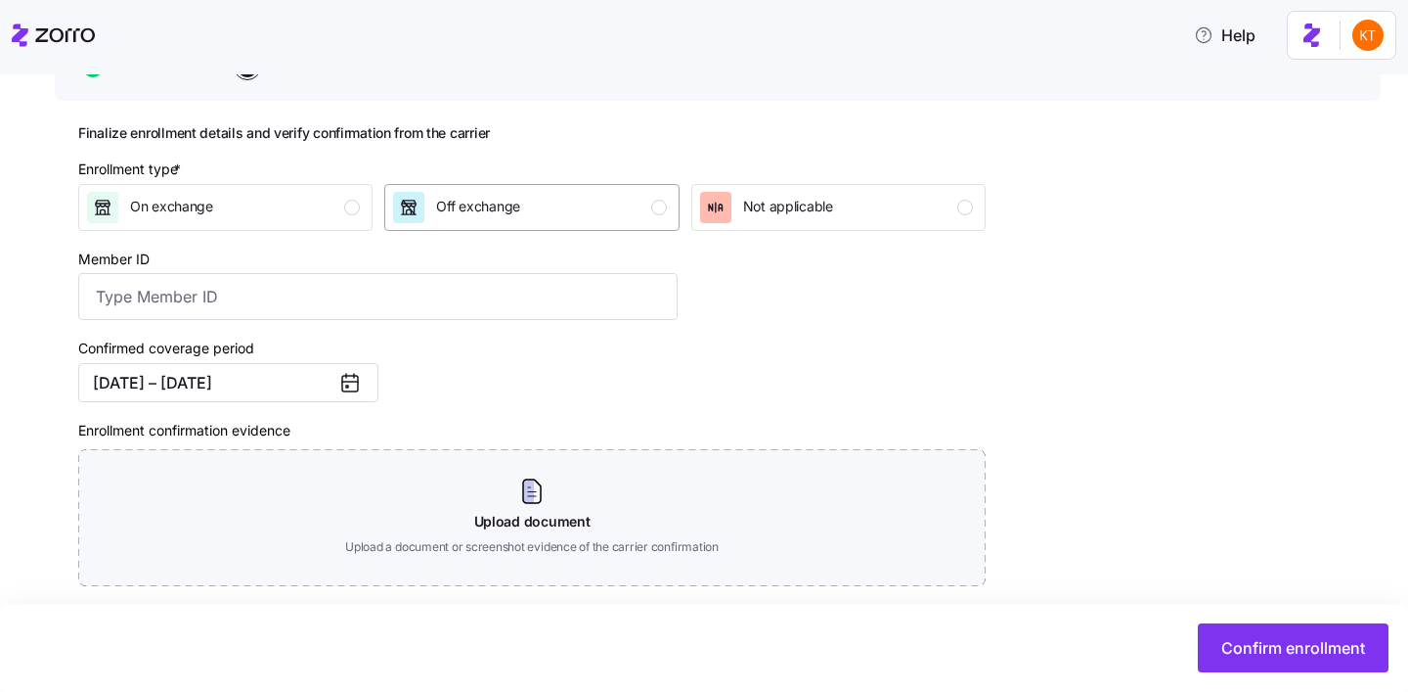
click at [613, 197] on div "Off exchange" at bounding box center [529, 207] width 273 height 31
click at [215, 298] on input "Member ID" at bounding box center [378, 296] width 600 height 47
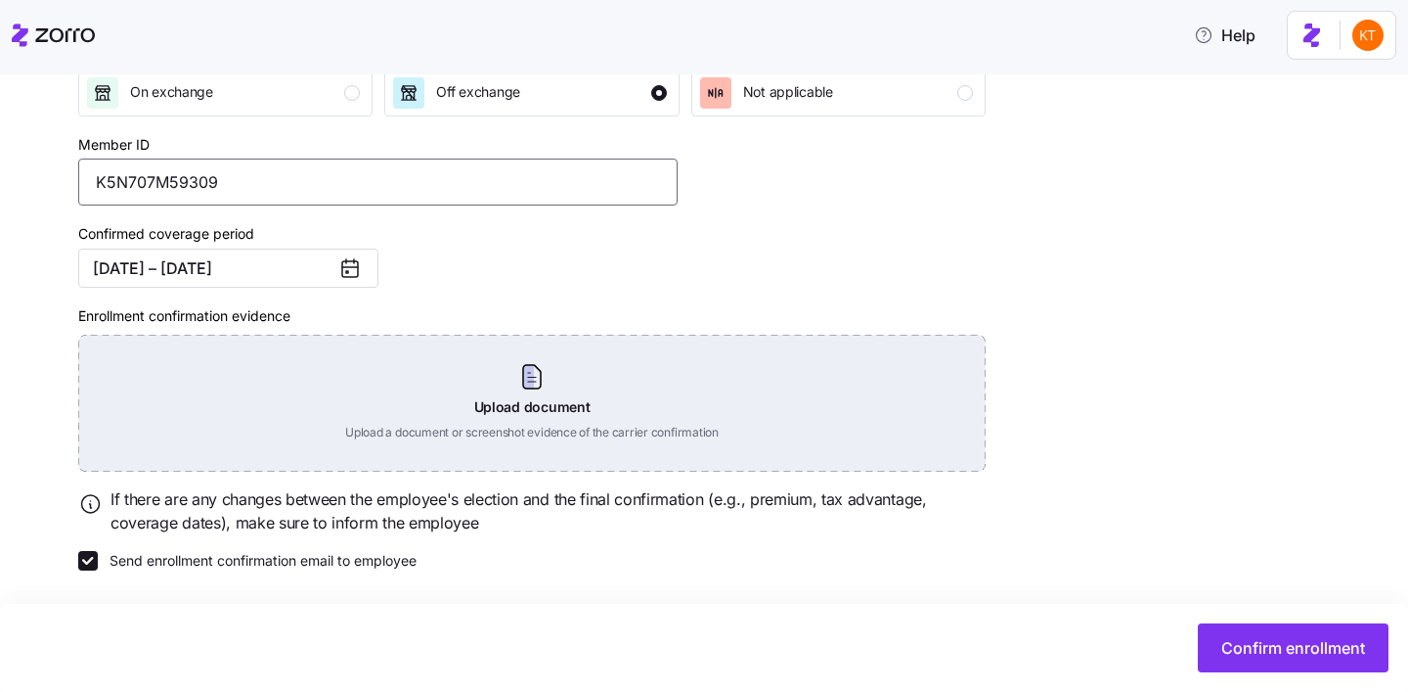
type input "K5N707M59309"
click at [503, 376] on div "Upload document Upload a document or screenshot evidence of the carrier confirm…" at bounding box center [532, 403] width 908 height 137
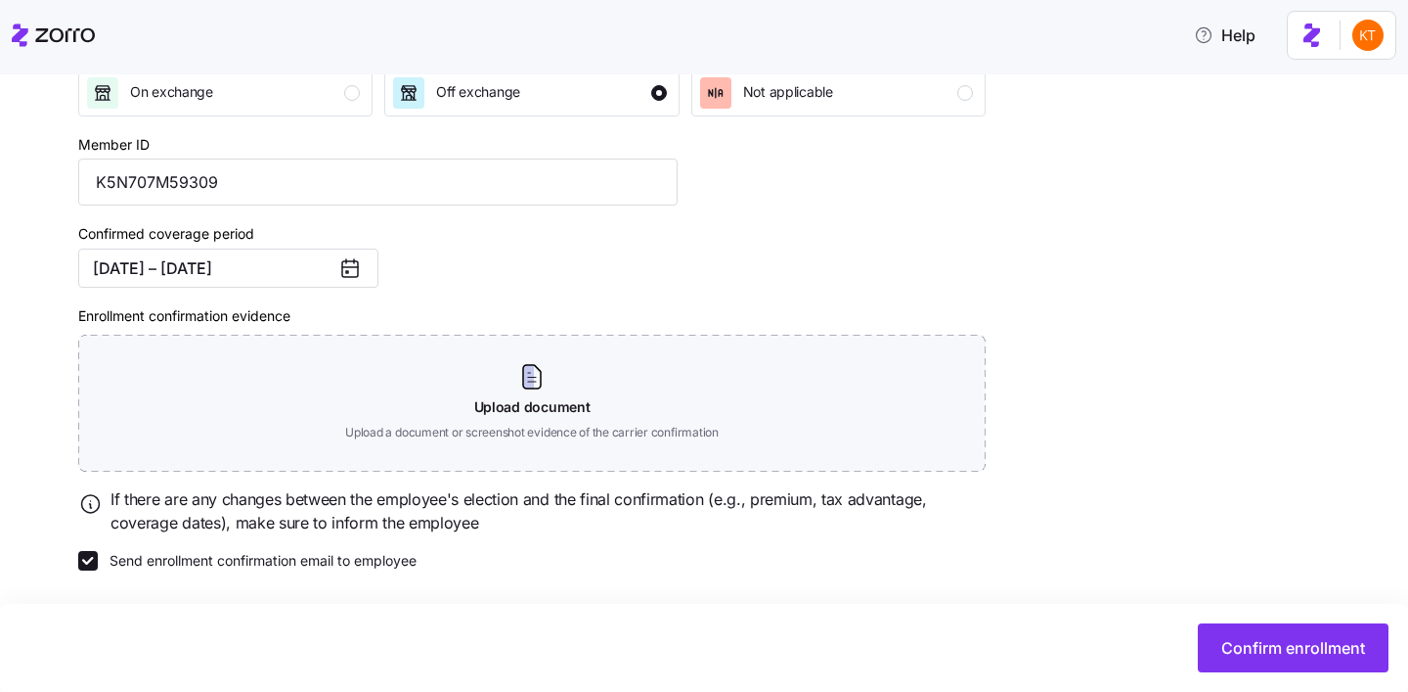
scroll to position [238, 0]
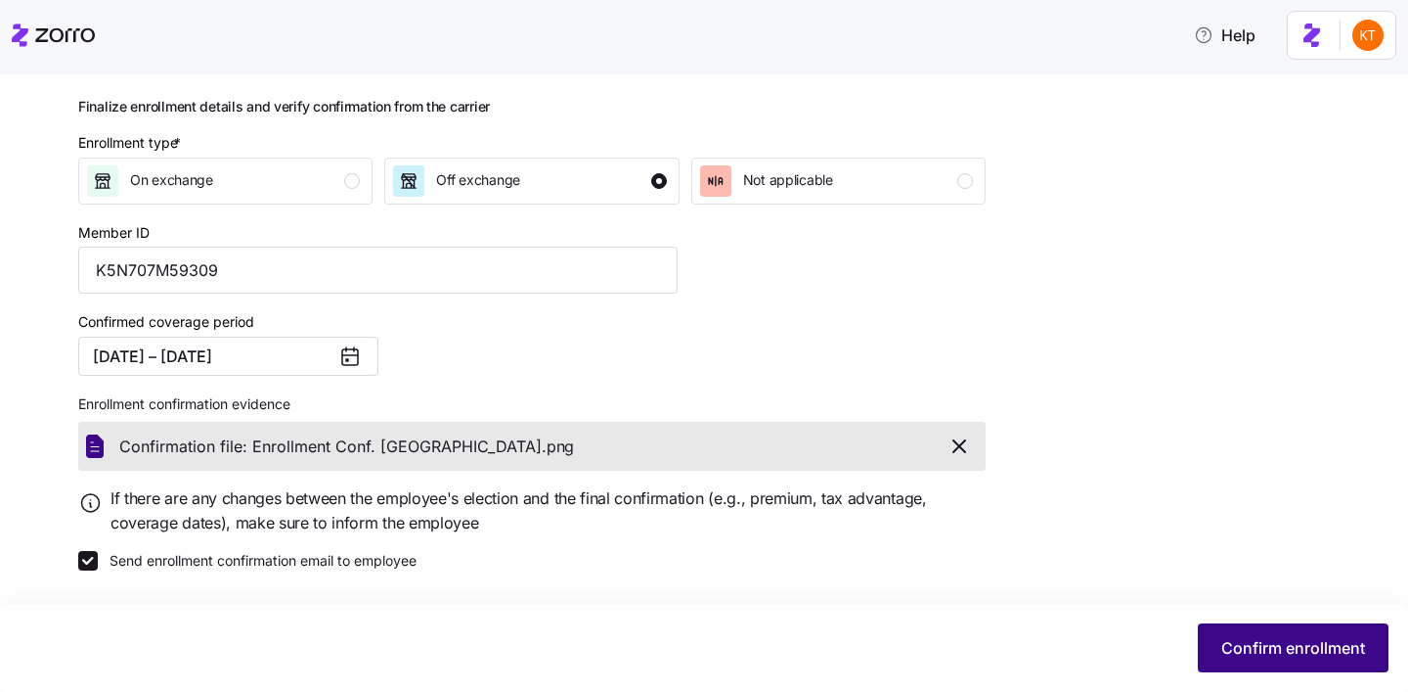
click at [1278, 656] on span "Confirm enrollment" at bounding box center [1294, 647] width 144 height 23
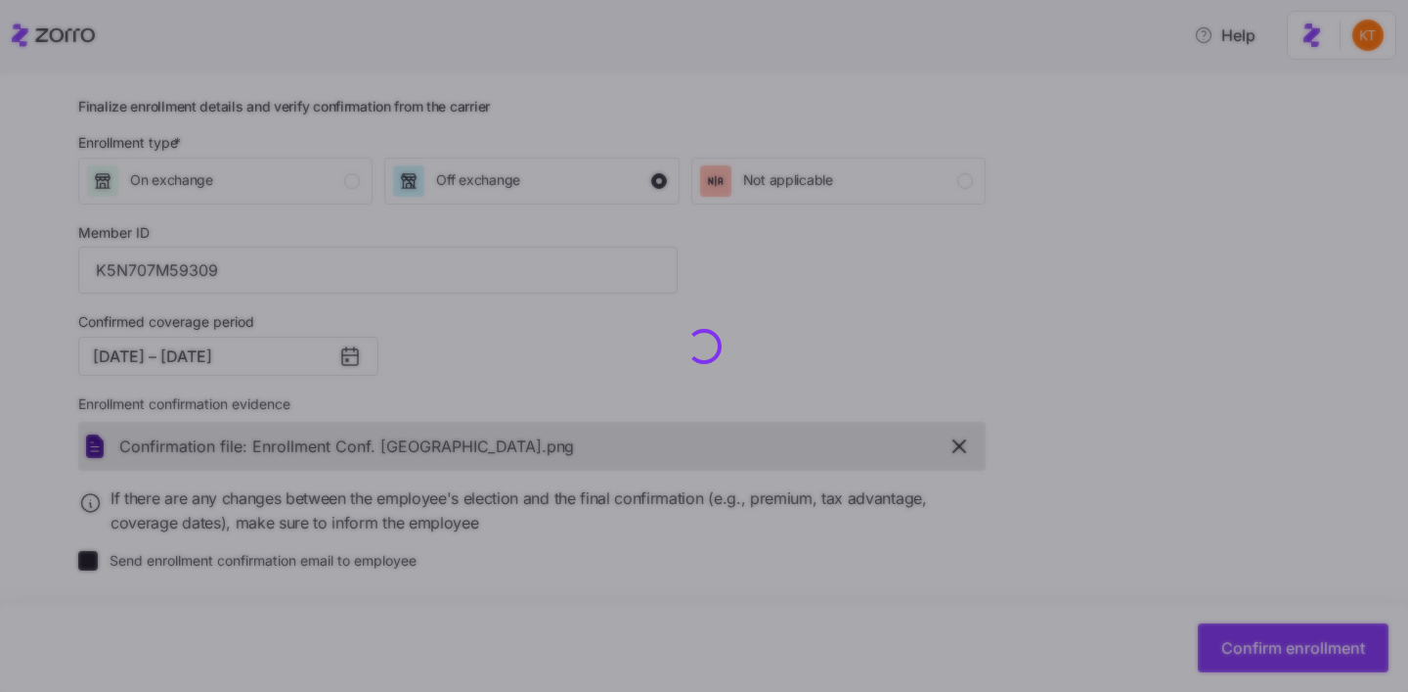
checkbox input "false"
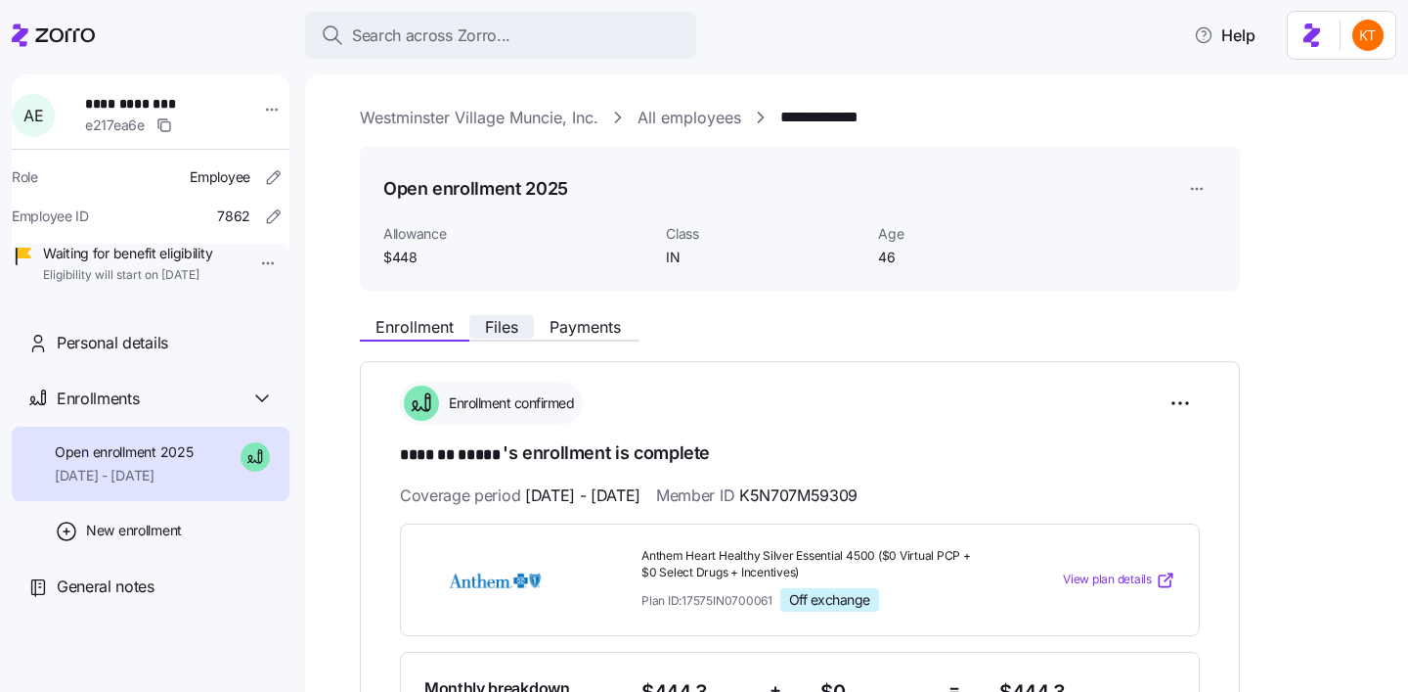
click at [513, 327] on span "Files" at bounding box center [501, 327] width 33 height 16
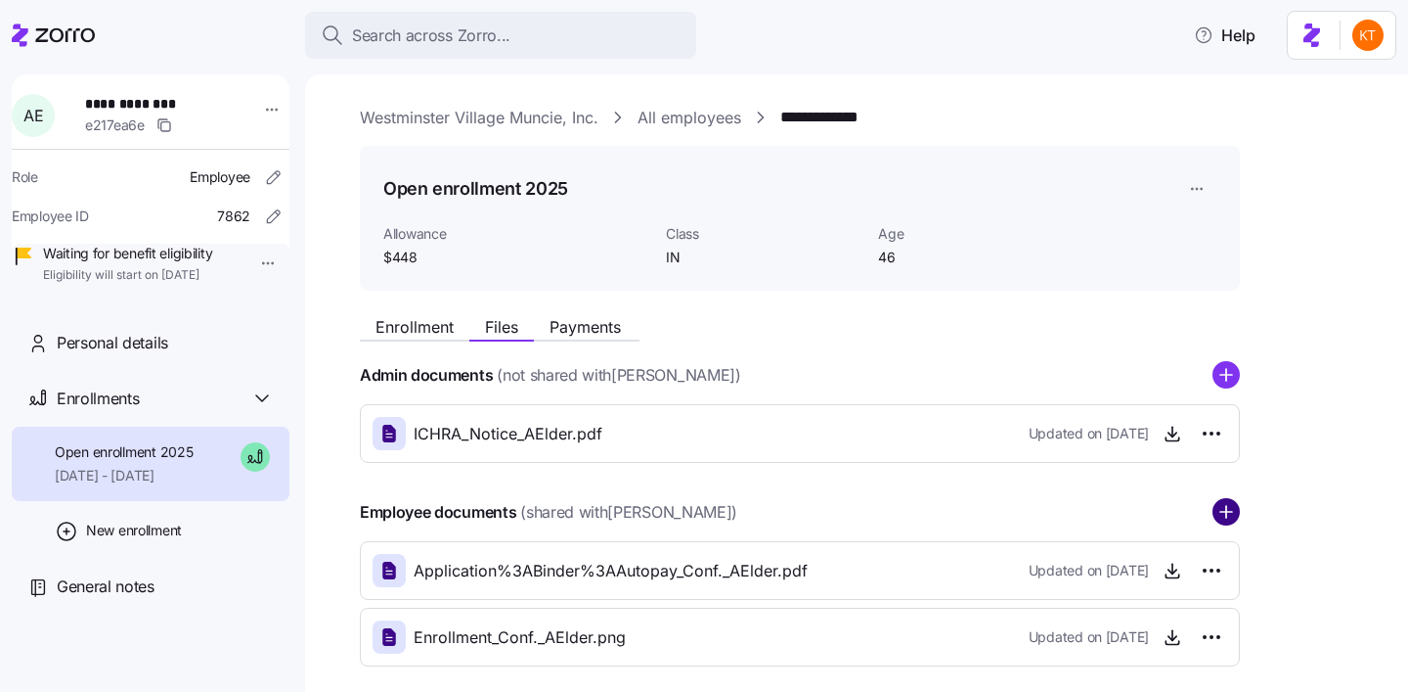
click at [1224, 509] on circle "add icon" at bounding box center [1226, 512] width 25 height 25
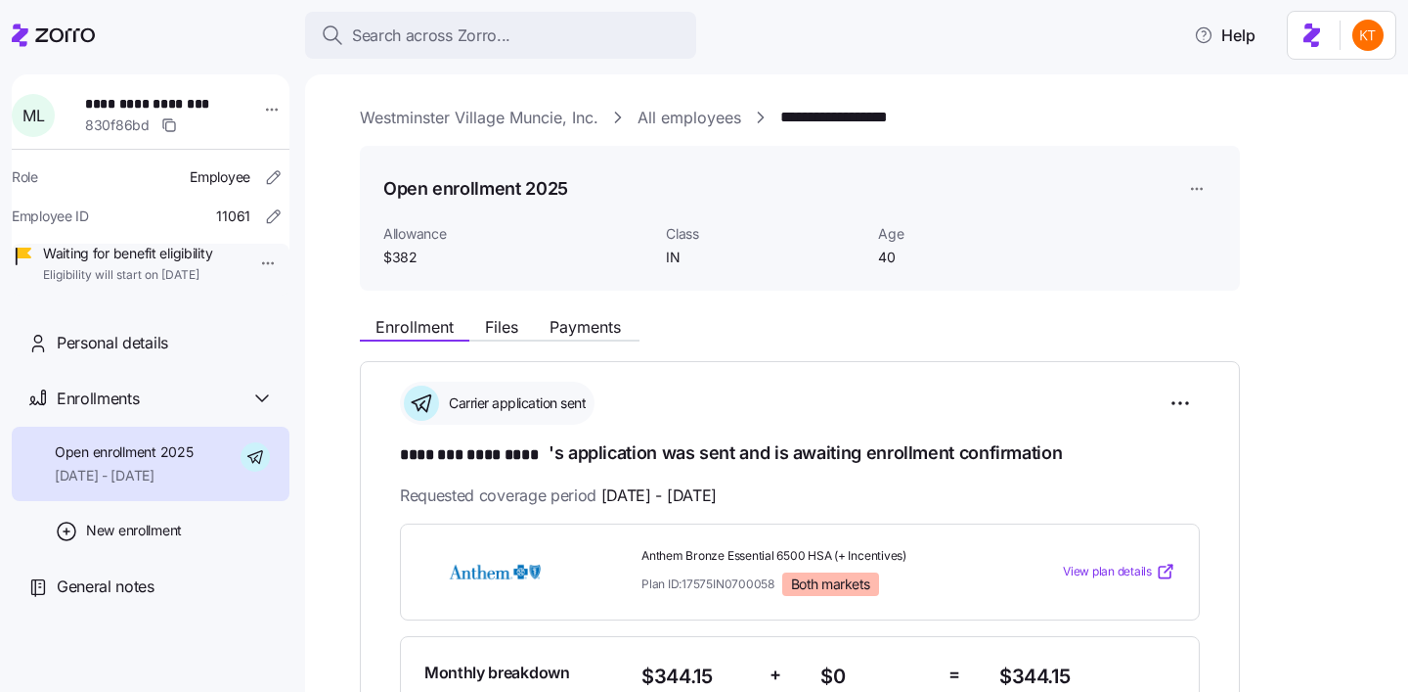
click at [199, 95] on span "**********" at bounding box center [153, 104] width 137 height 20
click at [199, 98] on span "**********" at bounding box center [153, 104] width 137 height 20
click at [200, 98] on span "**********" at bounding box center [153, 104] width 137 height 20
copy span "*********"
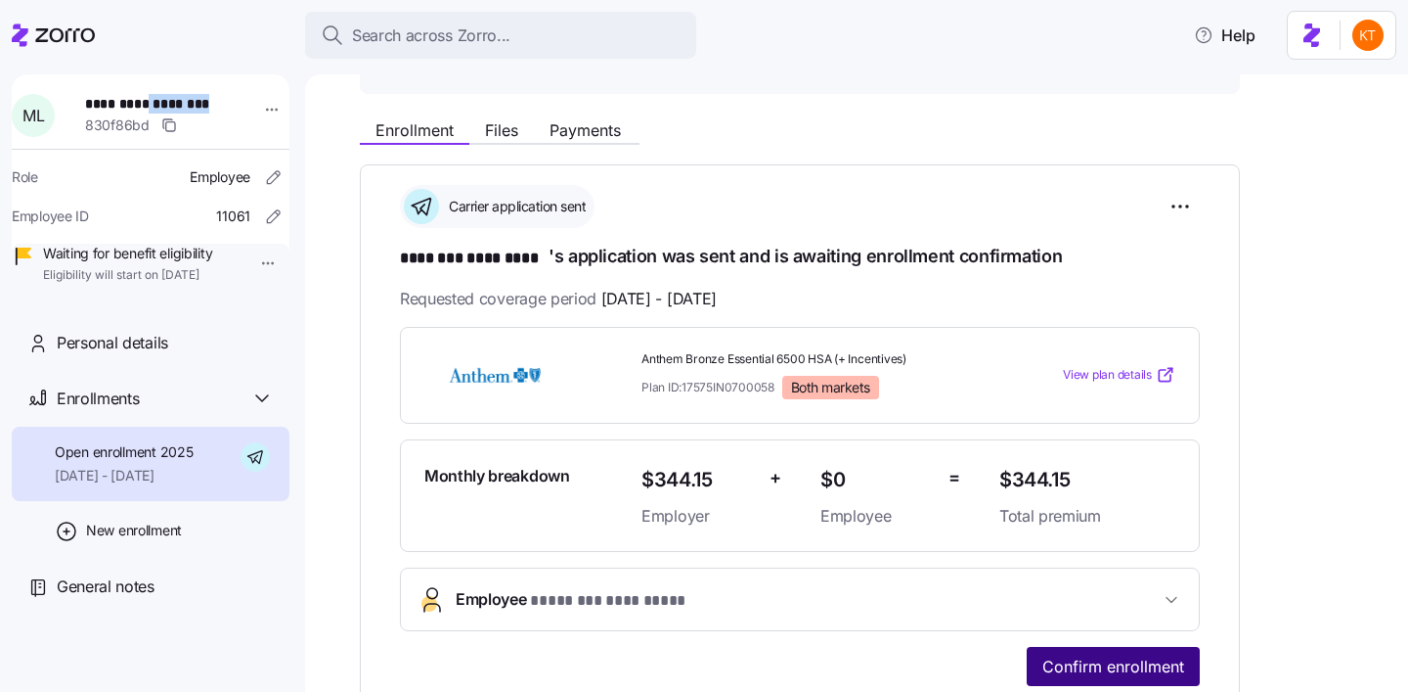
scroll to position [221, 0]
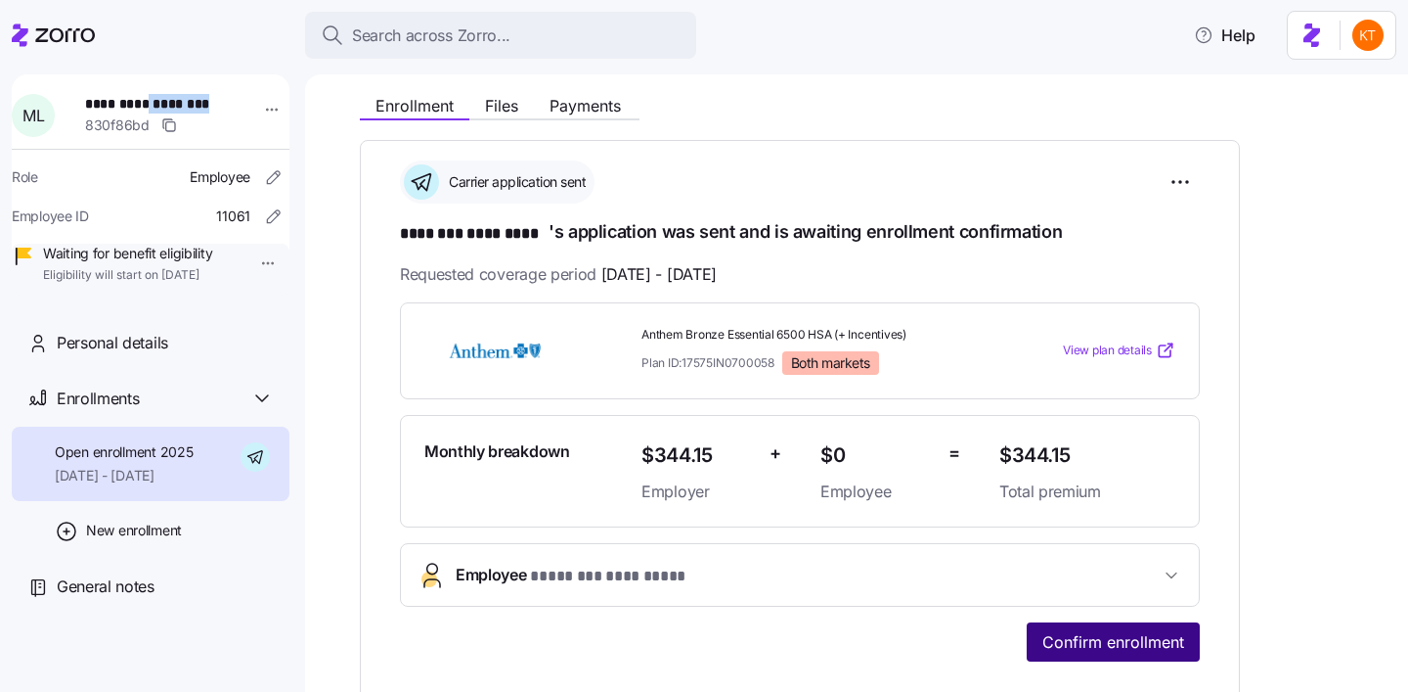
click at [1069, 643] on span "Confirm enrollment" at bounding box center [1114, 641] width 142 height 23
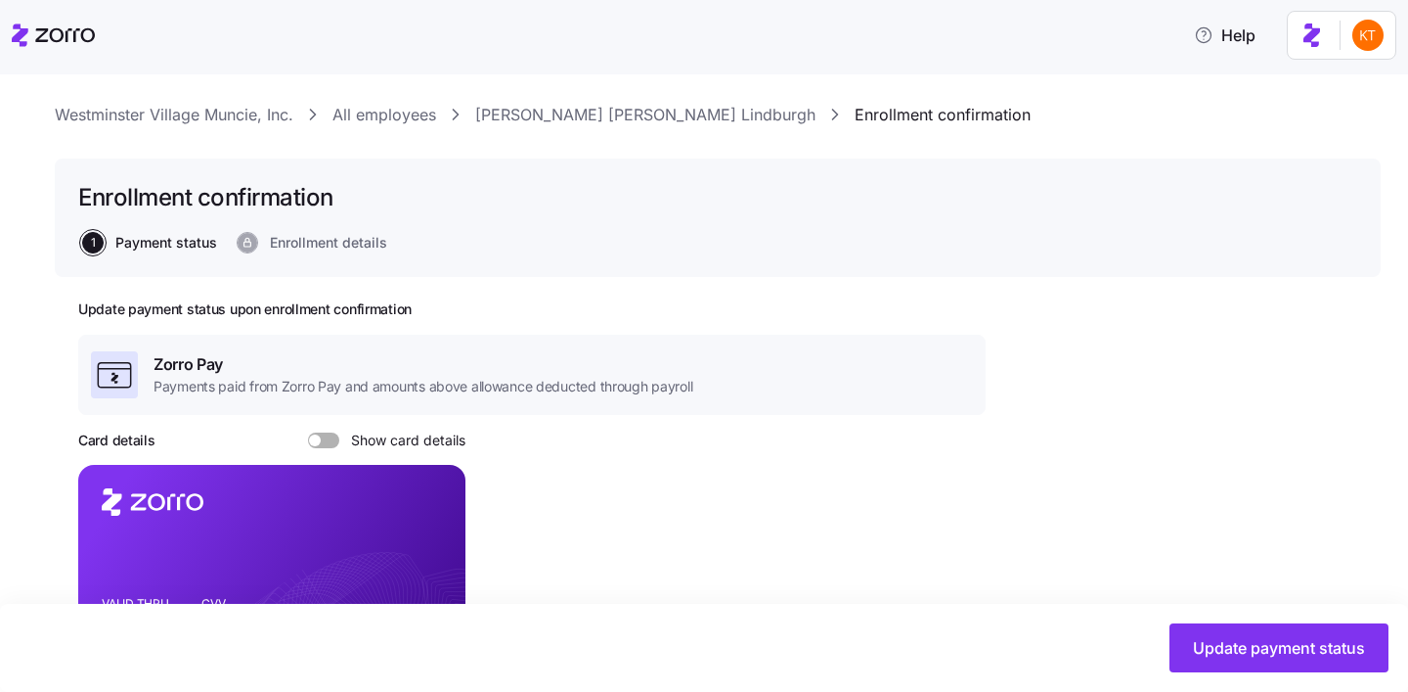
scroll to position [233, 0]
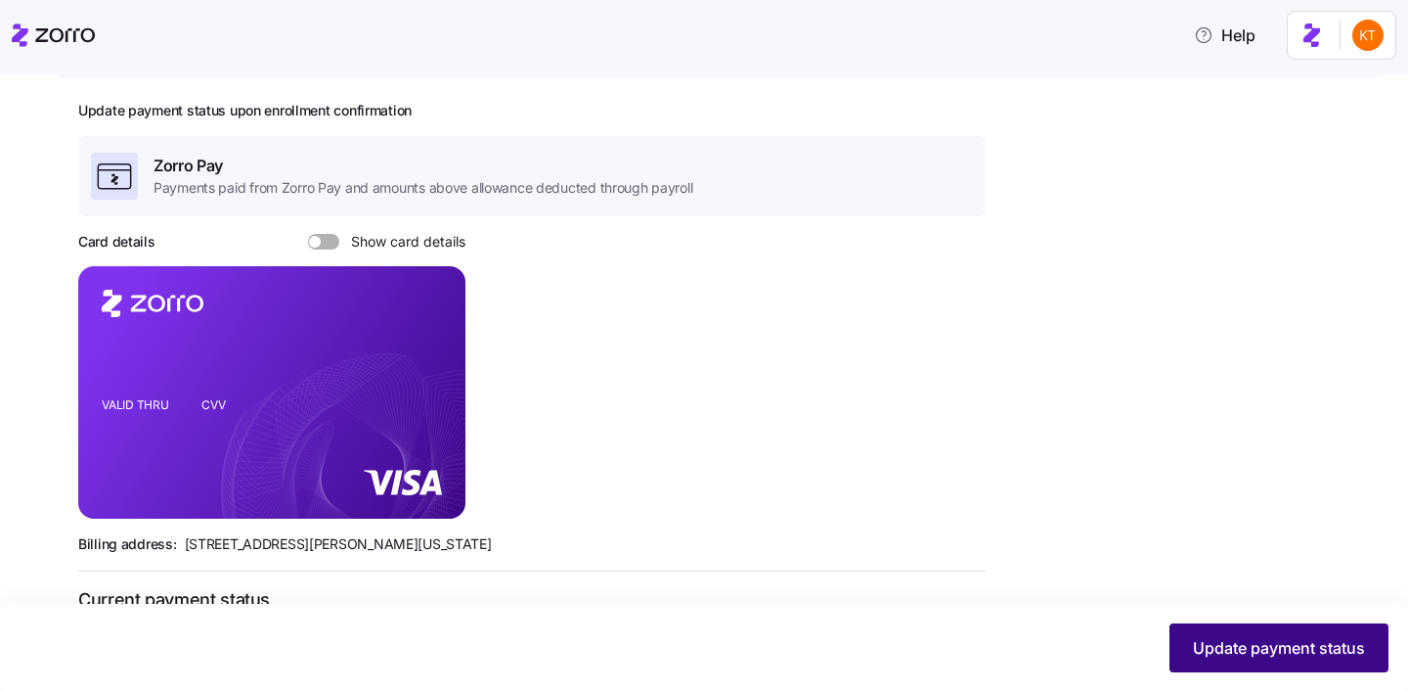
click at [1172, 646] on button "Update payment status" at bounding box center [1279, 647] width 219 height 49
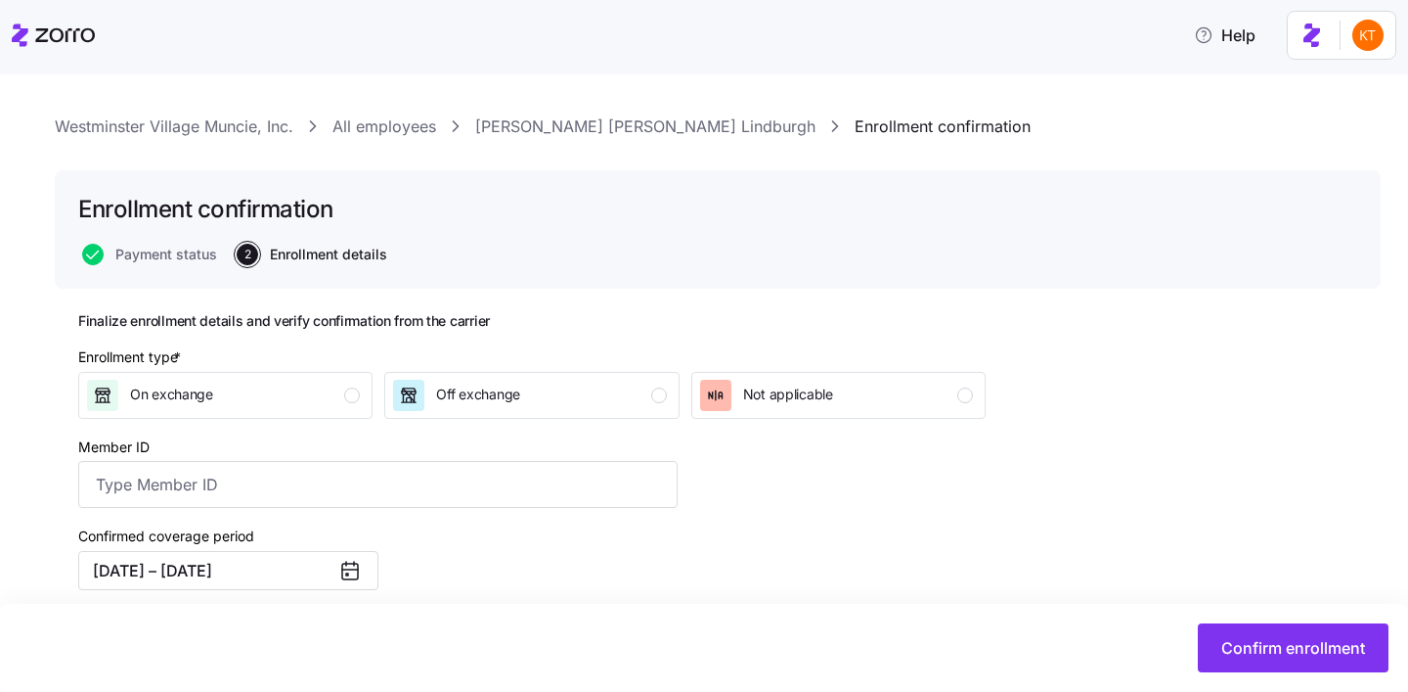
scroll to position [52, 0]
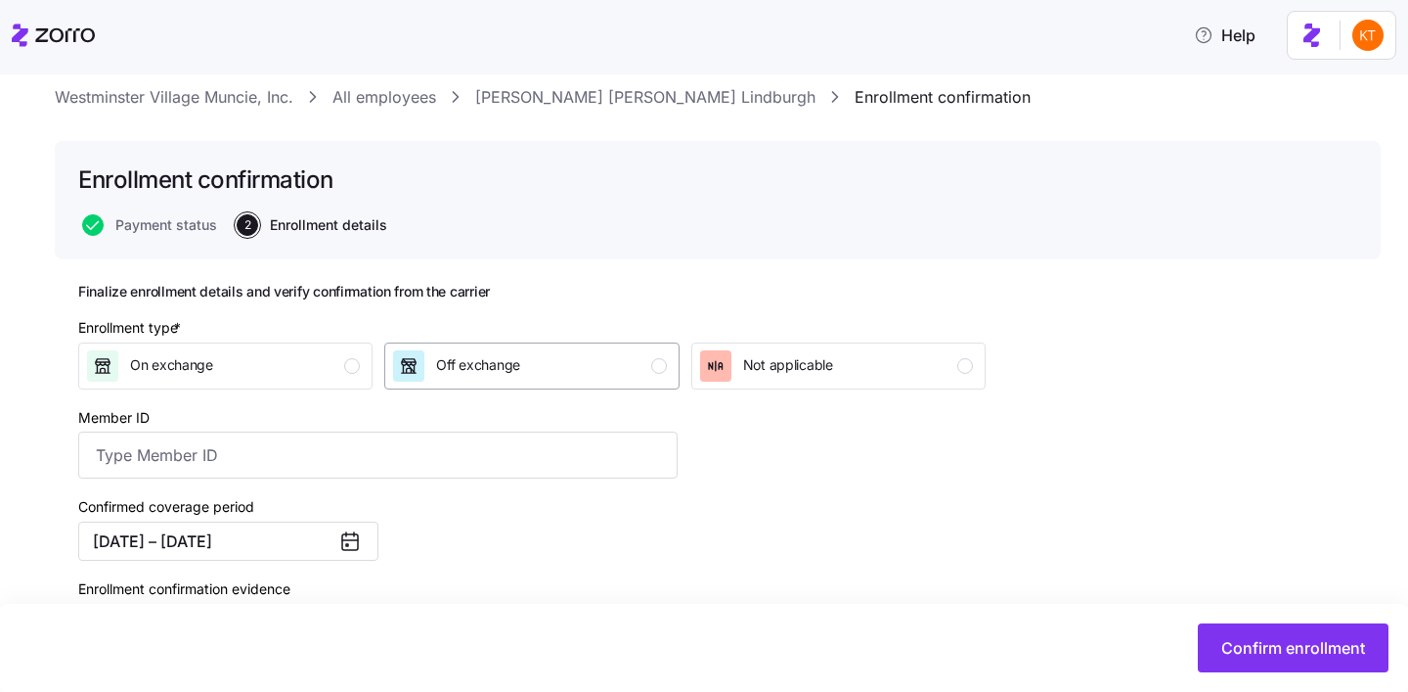
click at [572, 362] on div "Off exchange" at bounding box center [529, 365] width 273 height 31
click at [169, 460] on input "Member ID" at bounding box center [378, 454] width 600 height 47
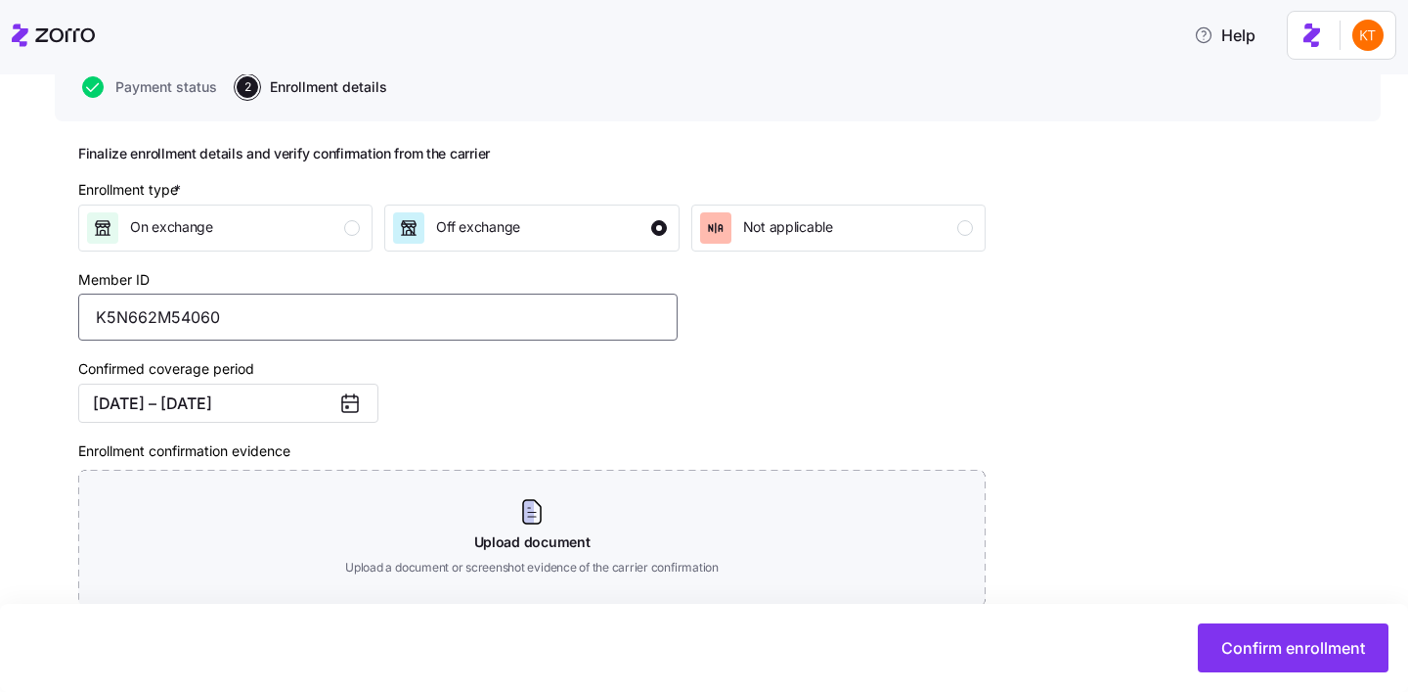
scroll to position [327, 0]
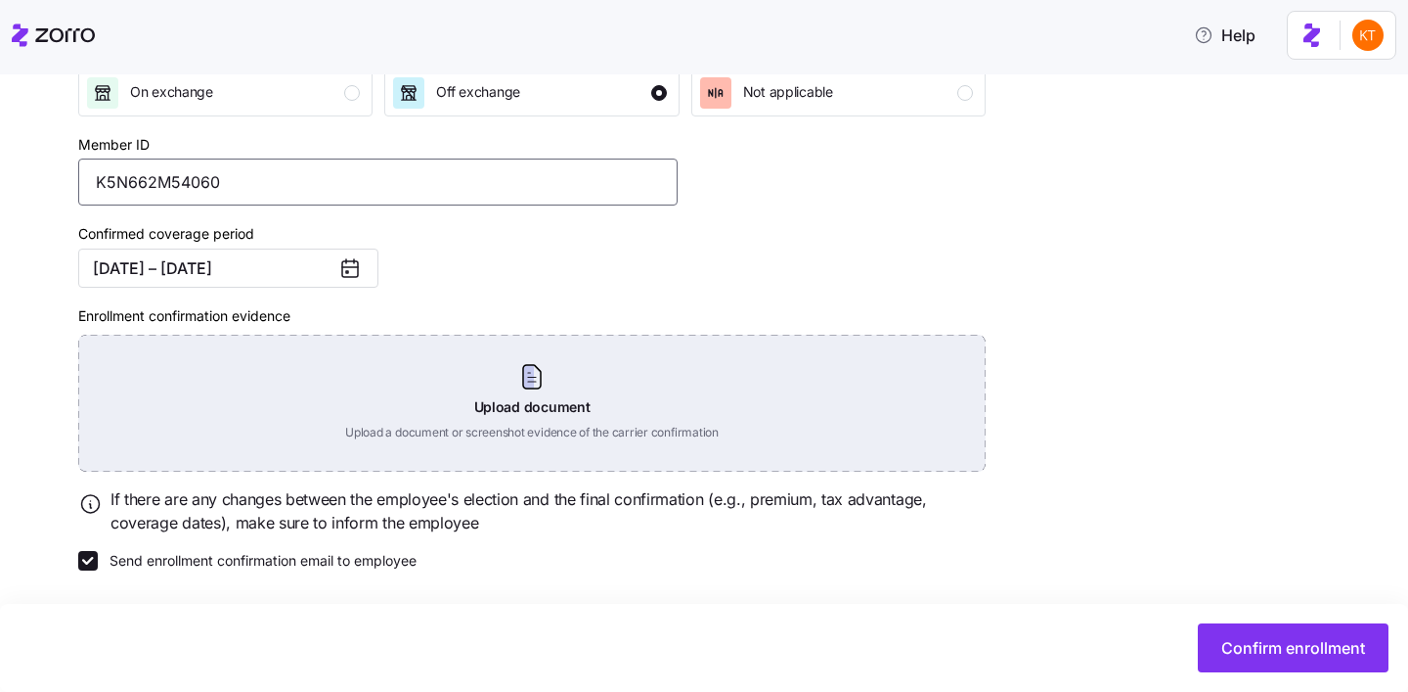
type input "K5N662M54060"
click at [519, 395] on div "Upload document Upload a document or screenshot evidence of the carrier confirm…" at bounding box center [532, 403] width 908 height 137
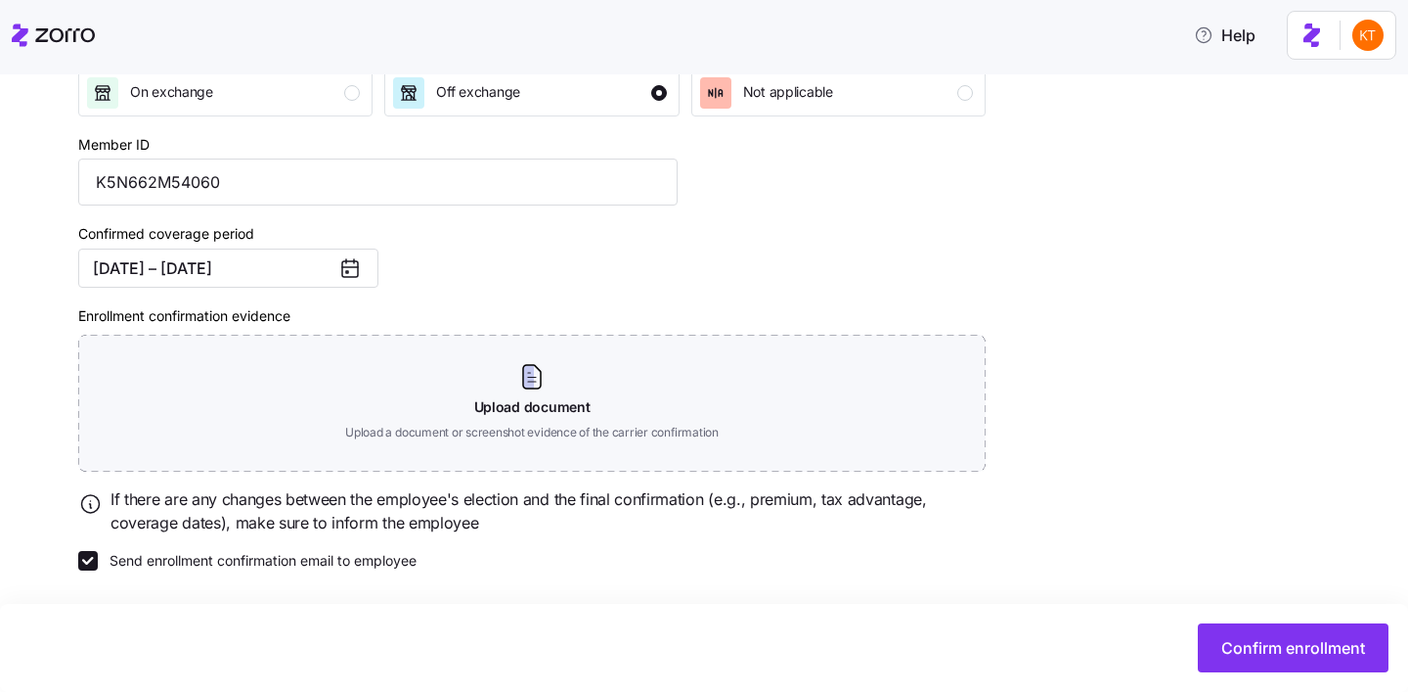
scroll to position [238, 0]
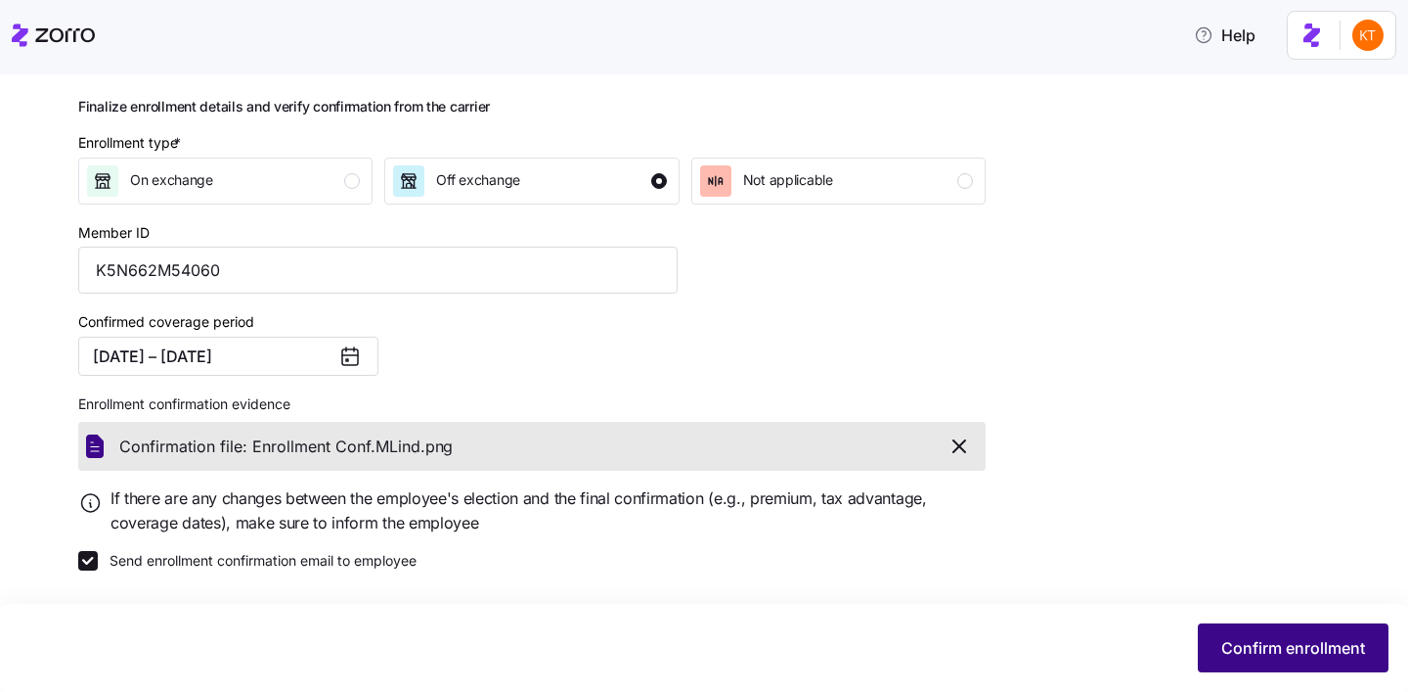
click at [1271, 661] on button "Confirm enrollment" at bounding box center [1293, 647] width 191 height 49
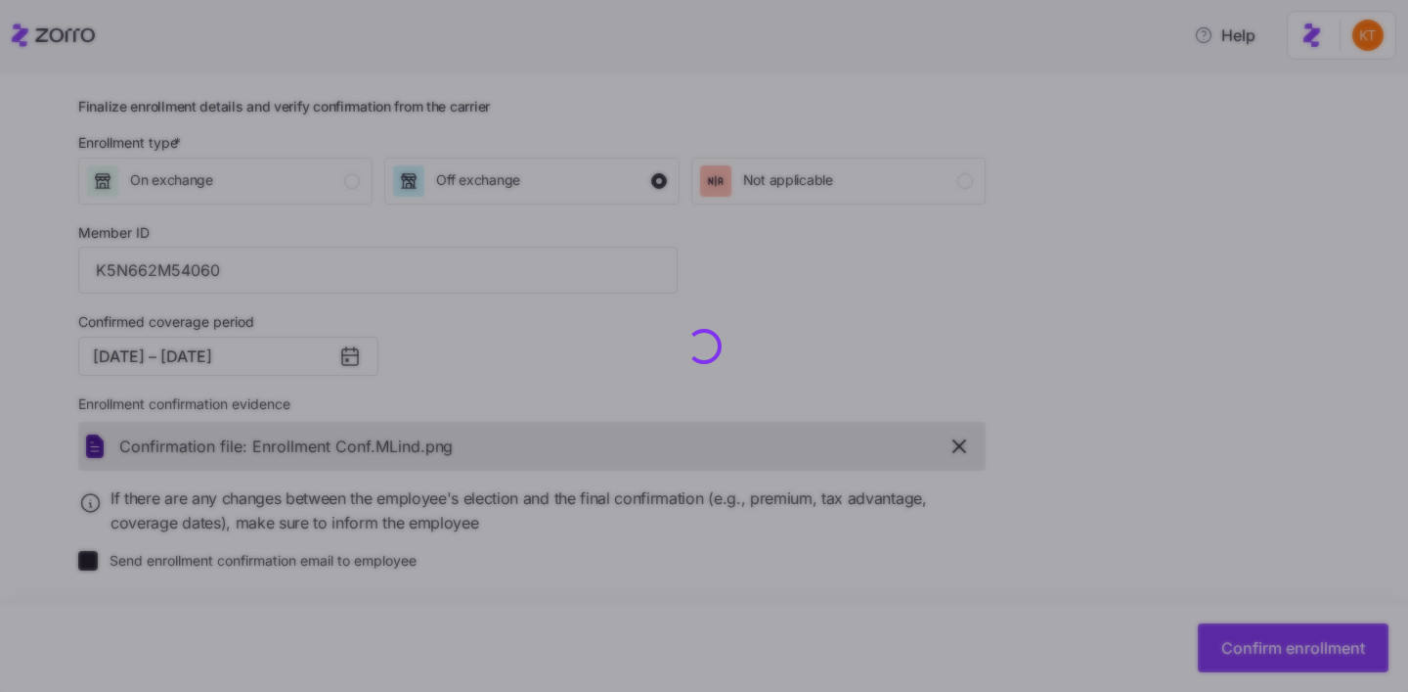
checkbox input "false"
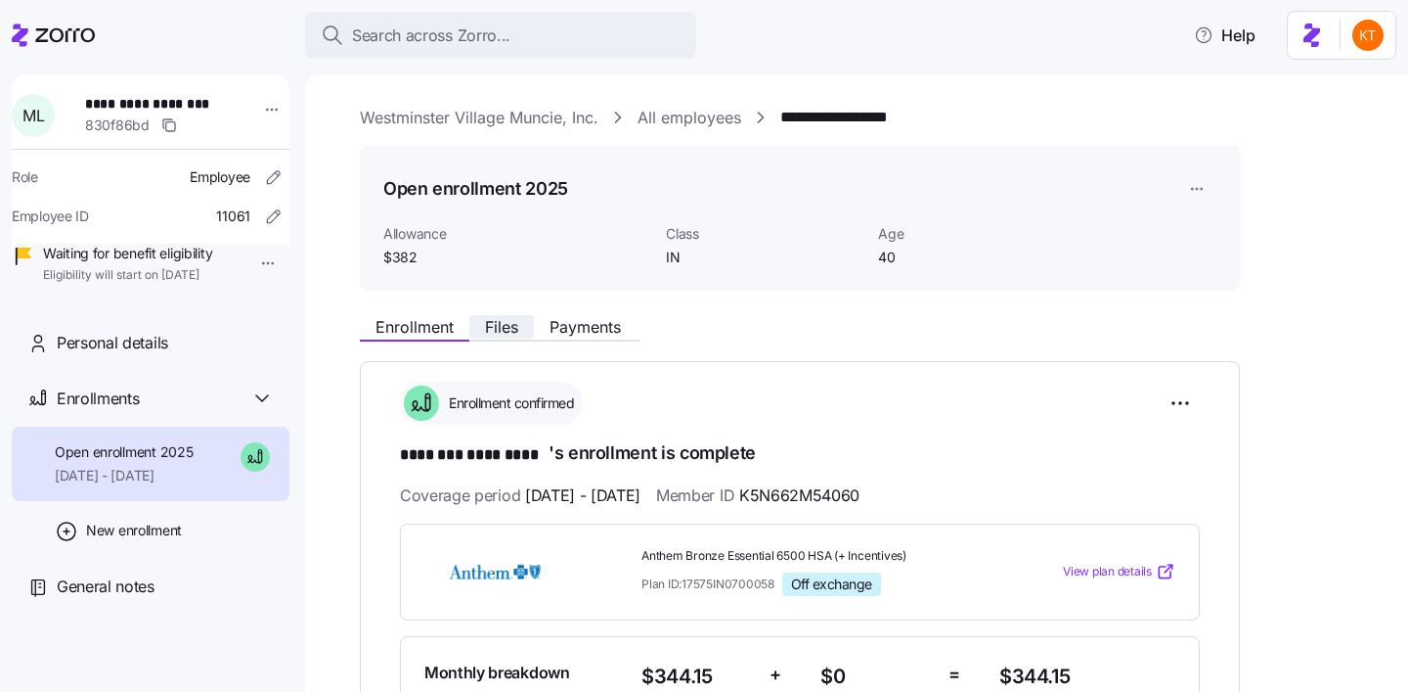
click at [502, 335] on span "Files" at bounding box center [501, 327] width 33 height 16
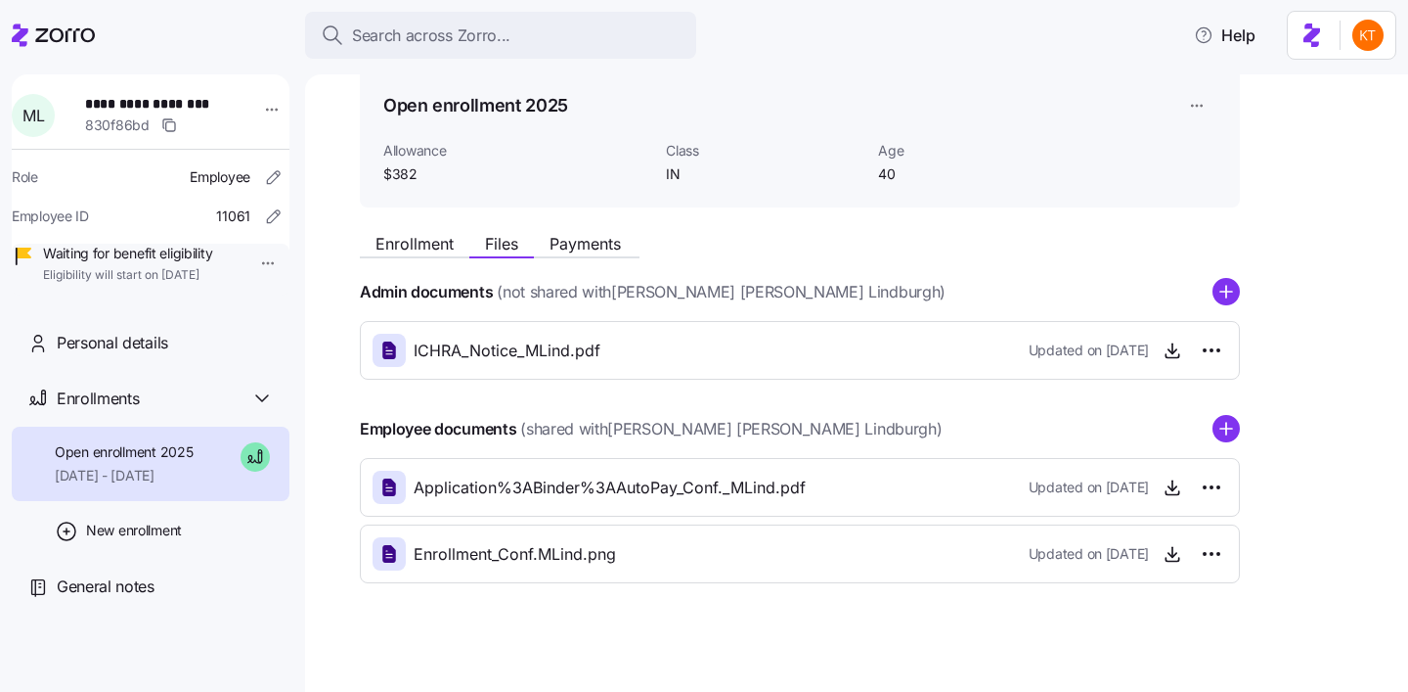
scroll to position [92, 0]
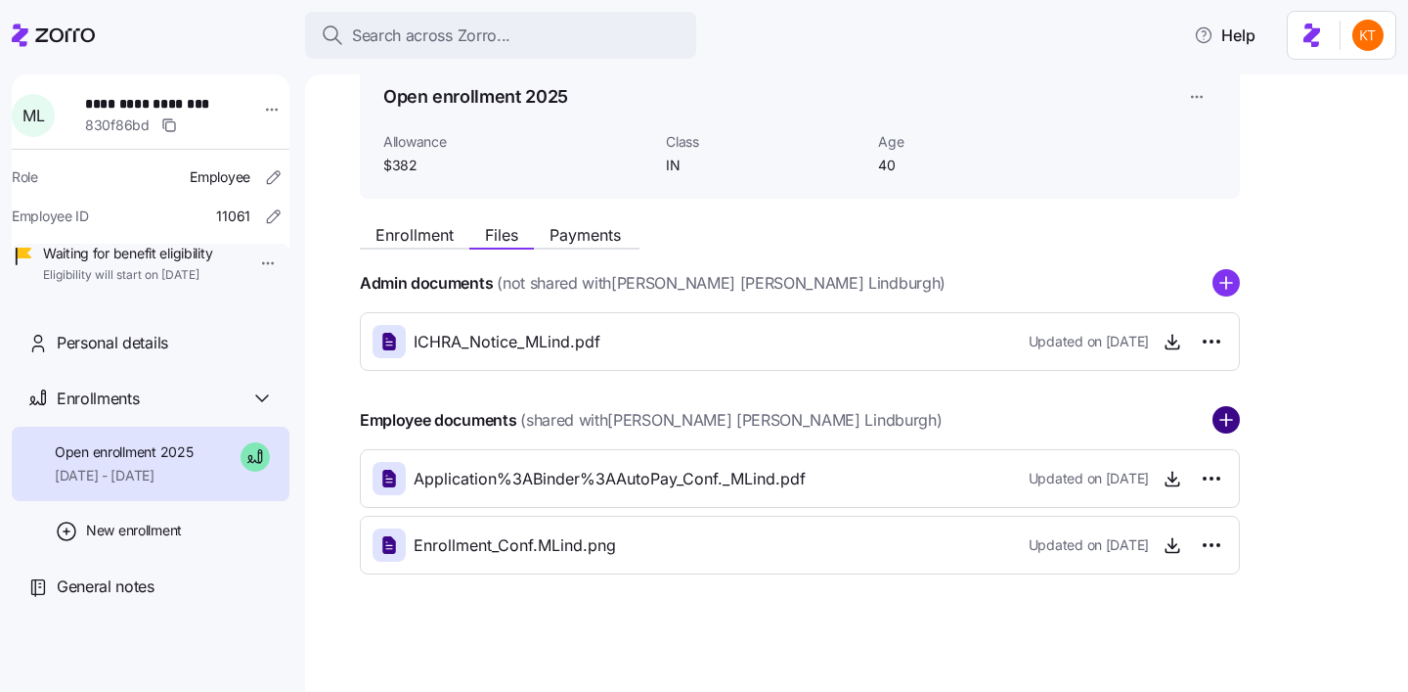
click at [1230, 427] on circle "add icon" at bounding box center [1226, 420] width 25 height 25
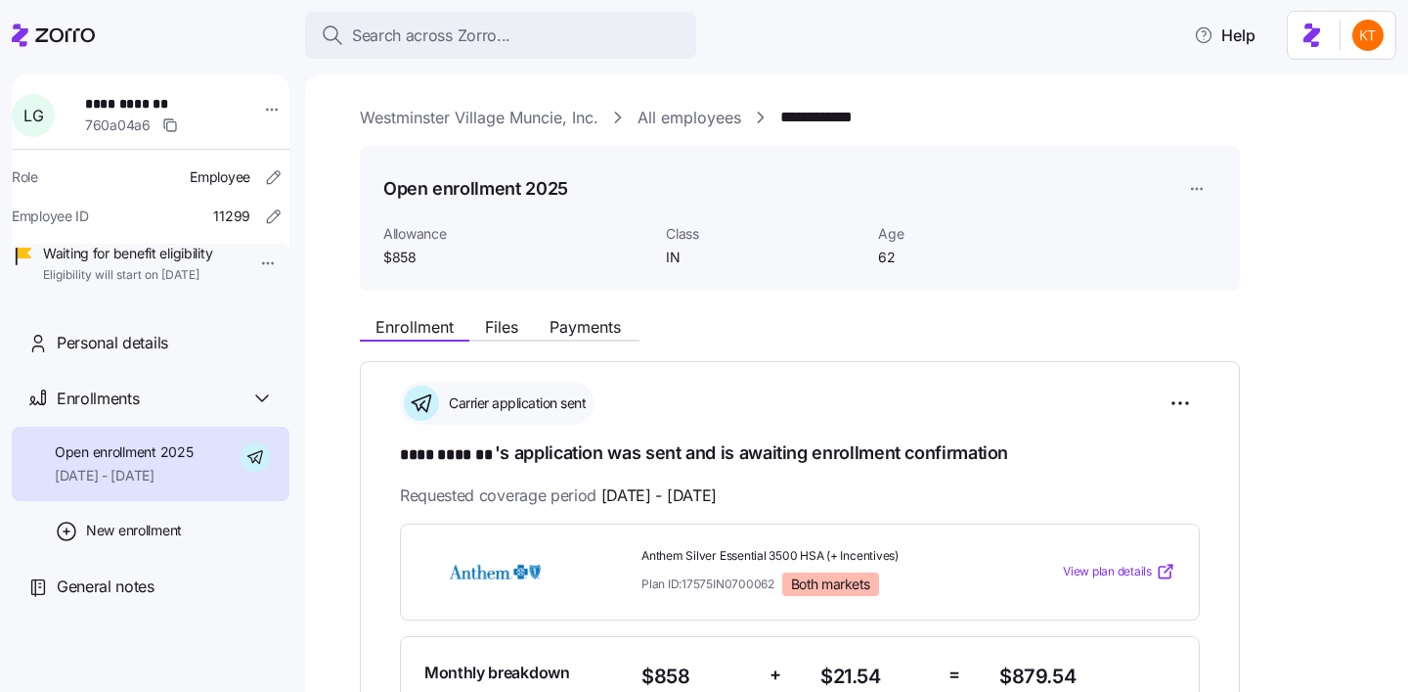
click at [153, 98] on span "**********" at bounding box center [153, 104] width 137 height 20
copy span "*******"
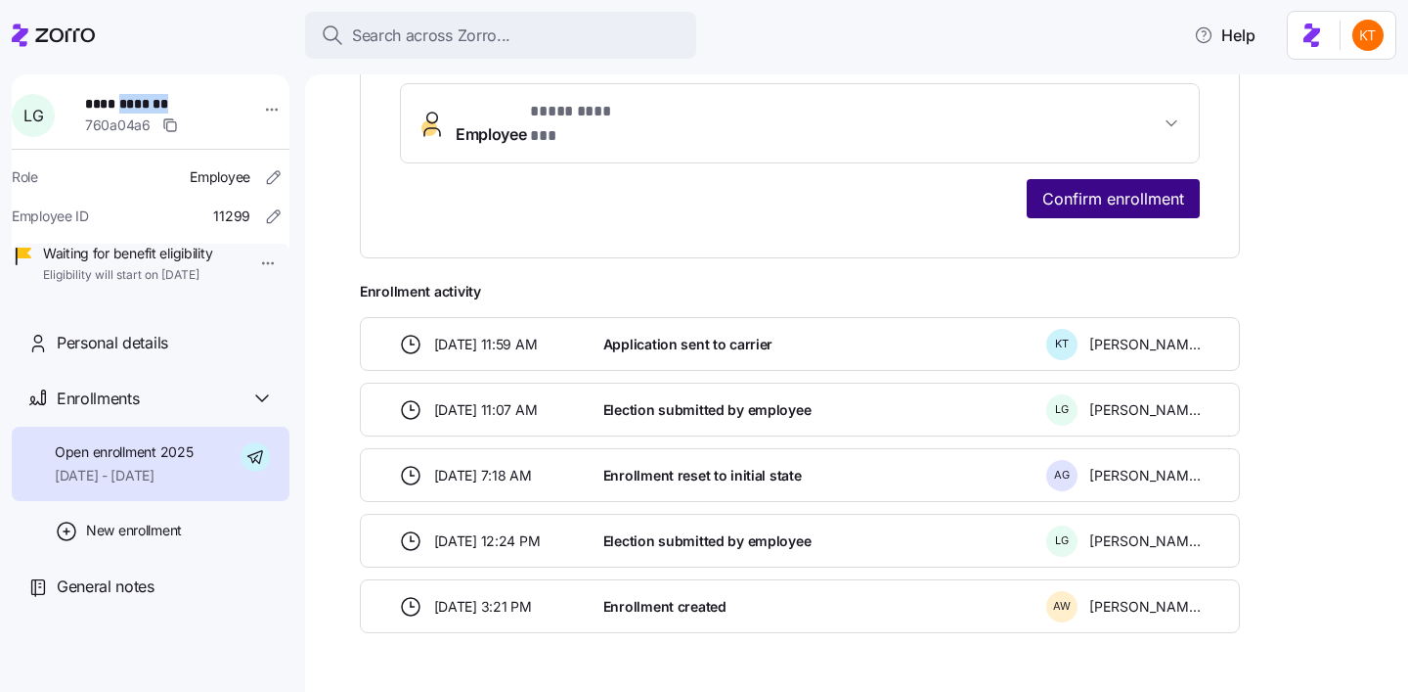
click at [1074, 187] on span "Confirm enrollment" at bounding box center [1114, 198] width 142 height 23
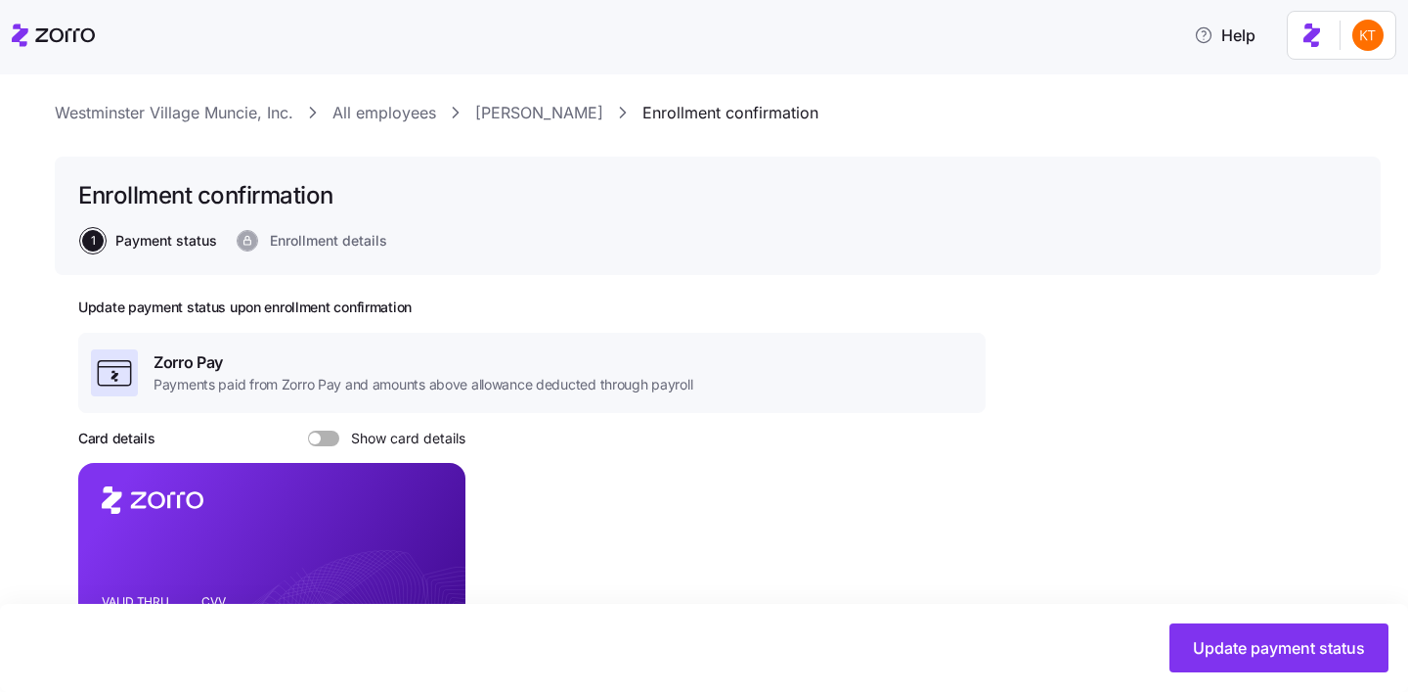
scroll to position [237, 0]
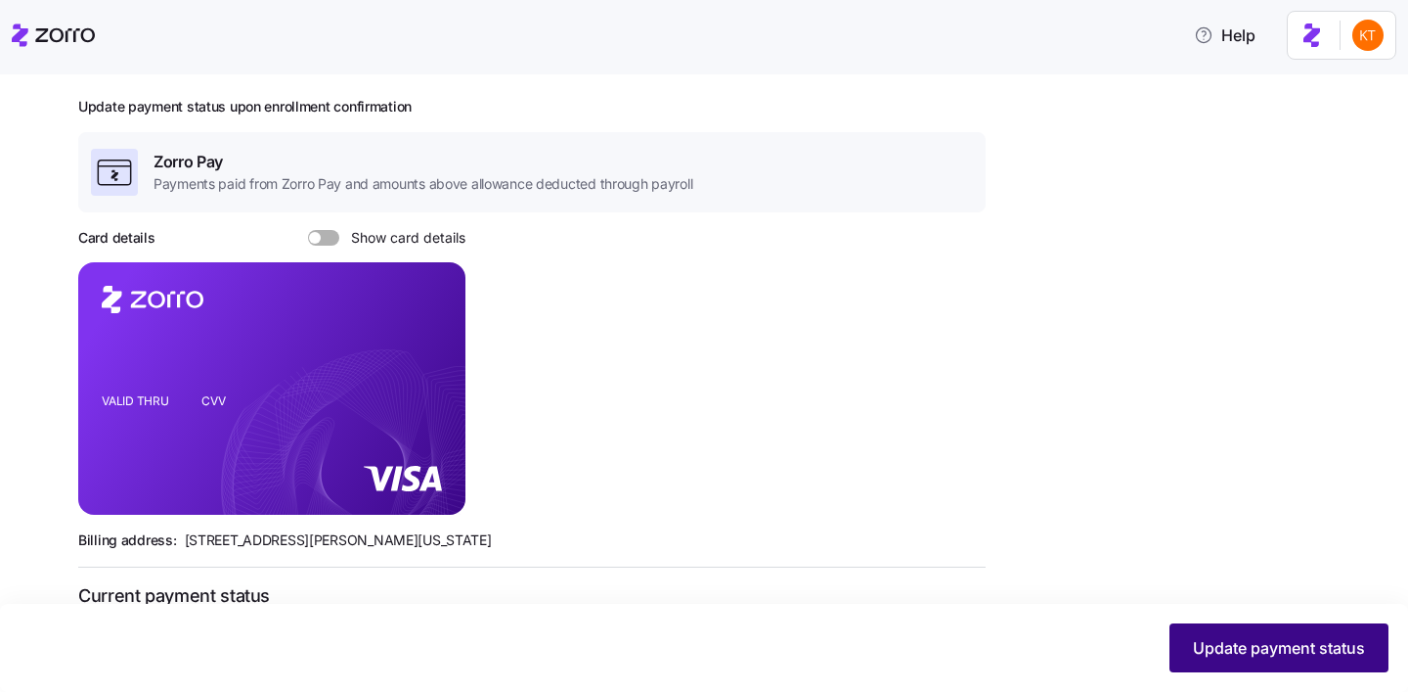
click at [1300, 647] on span "Update payment status" at bounding box center [1279, 647] width 172 height 23
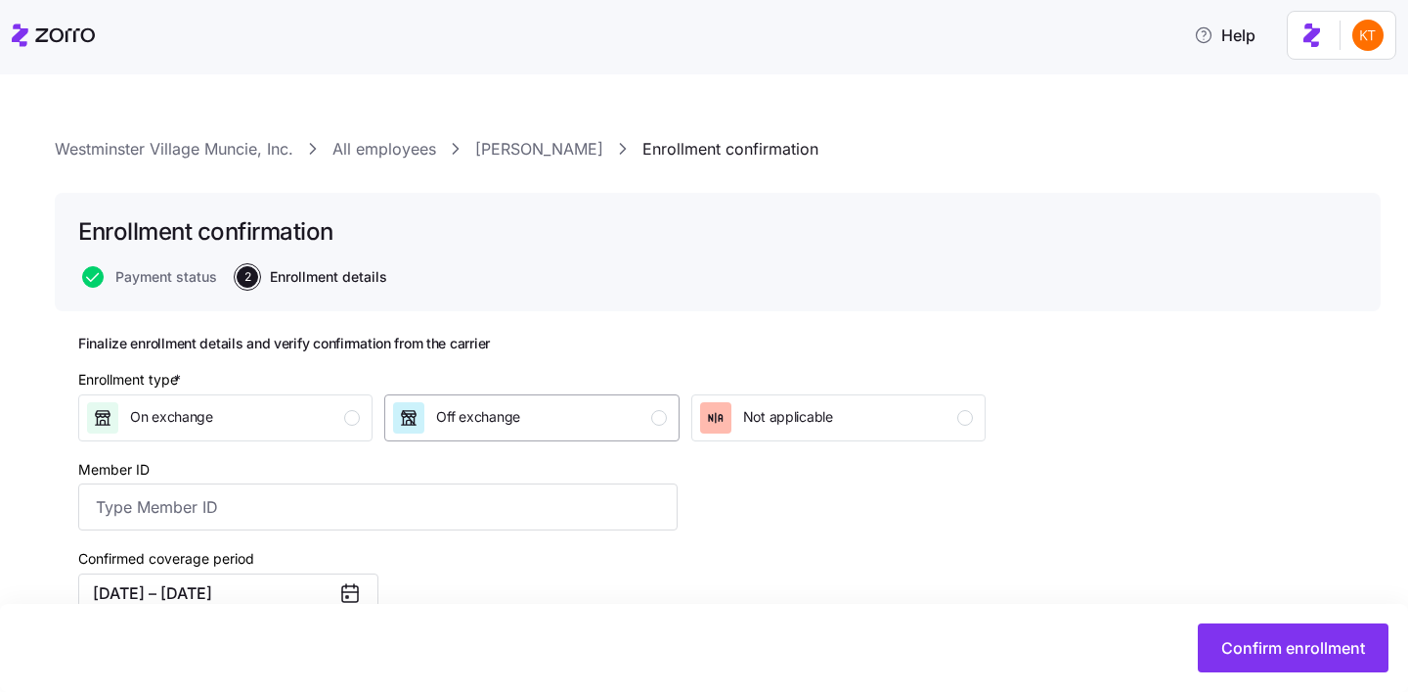
click at [614, 415] on div "Off exchange" at bounding box center [529, 417] width 273 height 31
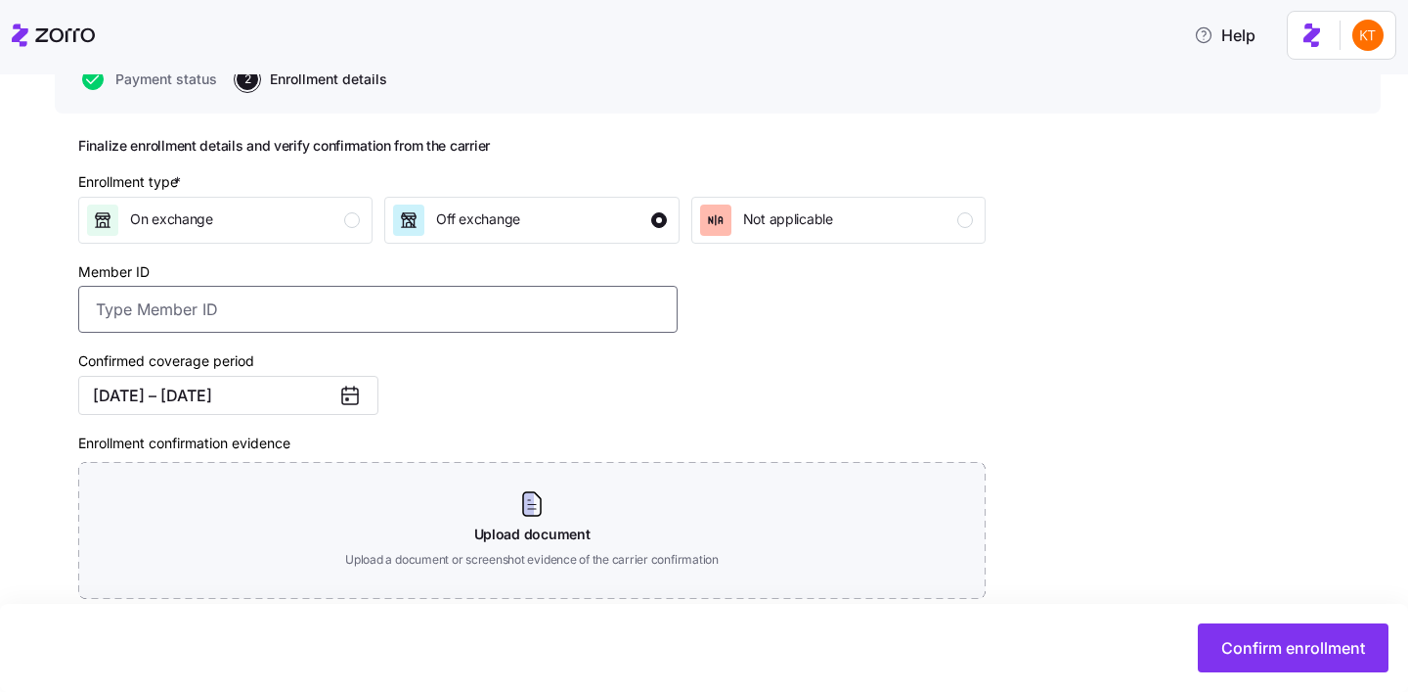
click at [488, 311] on input "Member ID" at bounding box center [378, 309] width 600 height 47
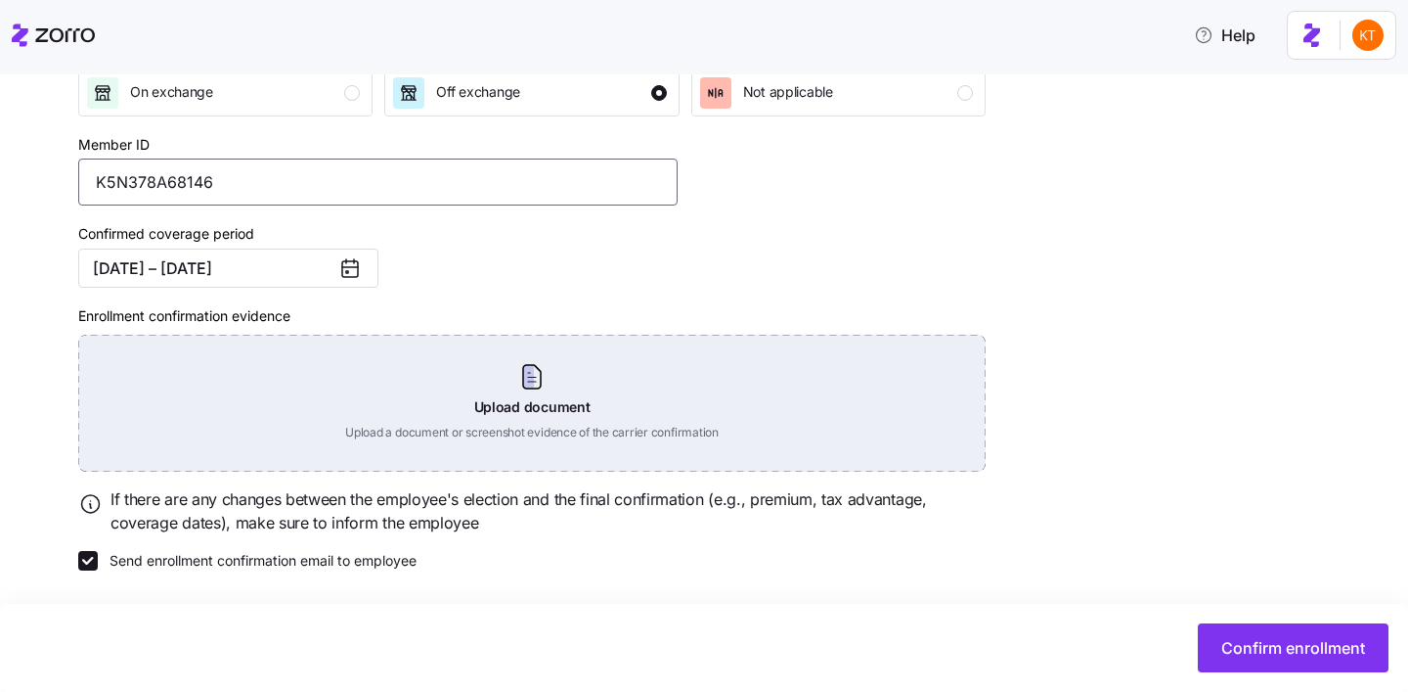
type input "K5N378A68146"
click at [487, 380] on div "Upload document Upload a document or screenshot evidence of the carrier confirm…" at bounding box center [532, 403] width 908 height 137
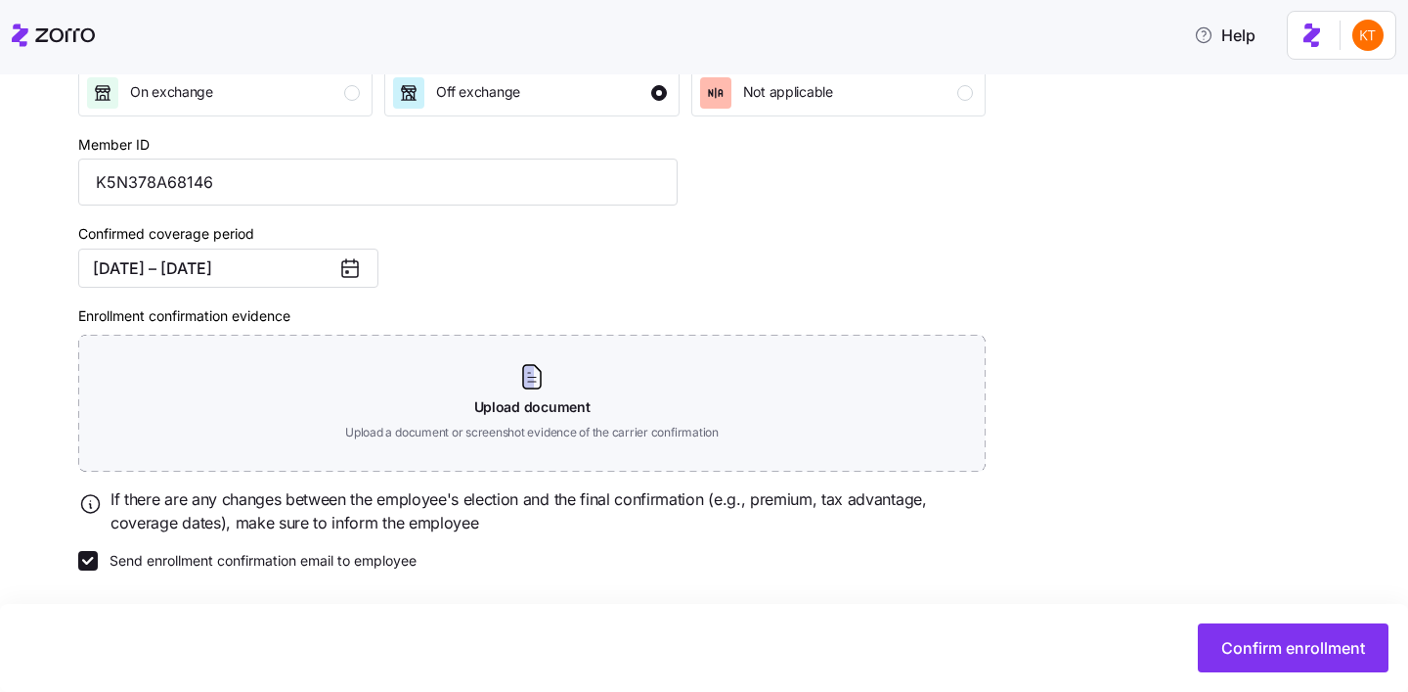
scroll to position [238, 0]
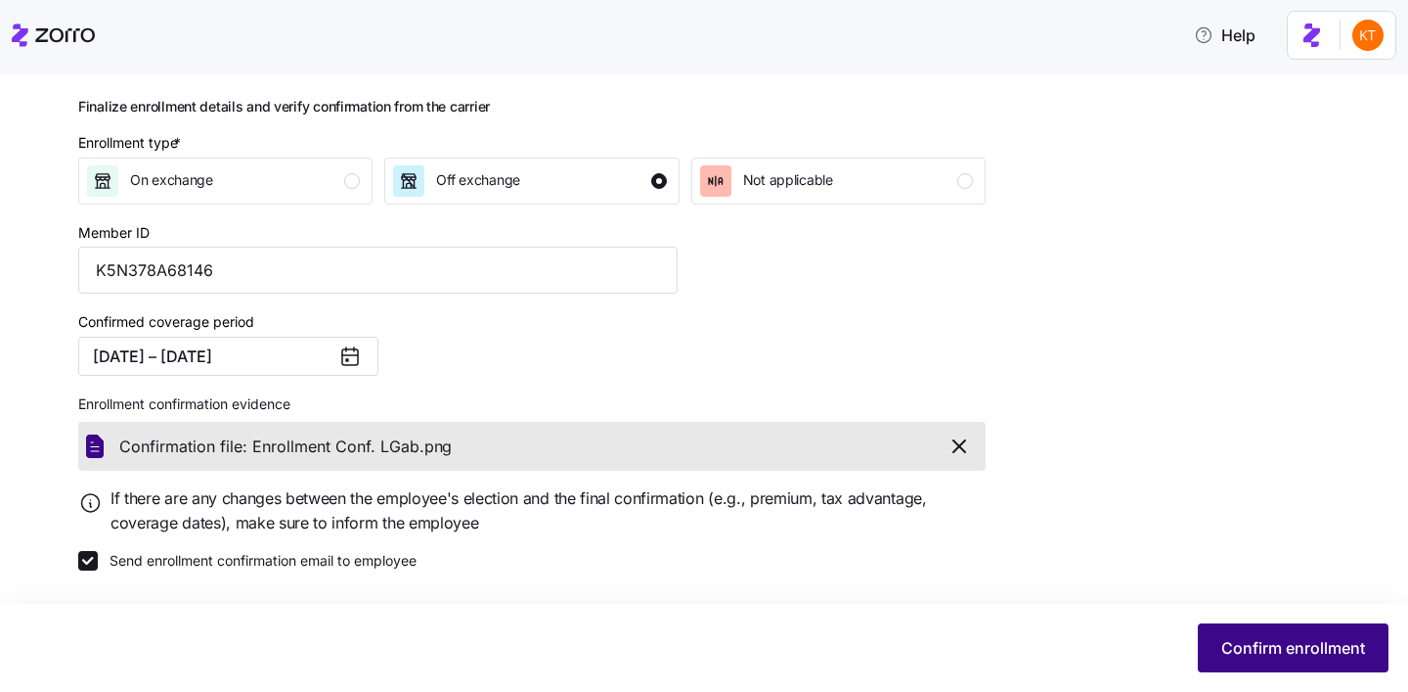
click at [1310, 658] on span "Confirm enrollment" at bounding box center [1294, 647] width 144 height 23
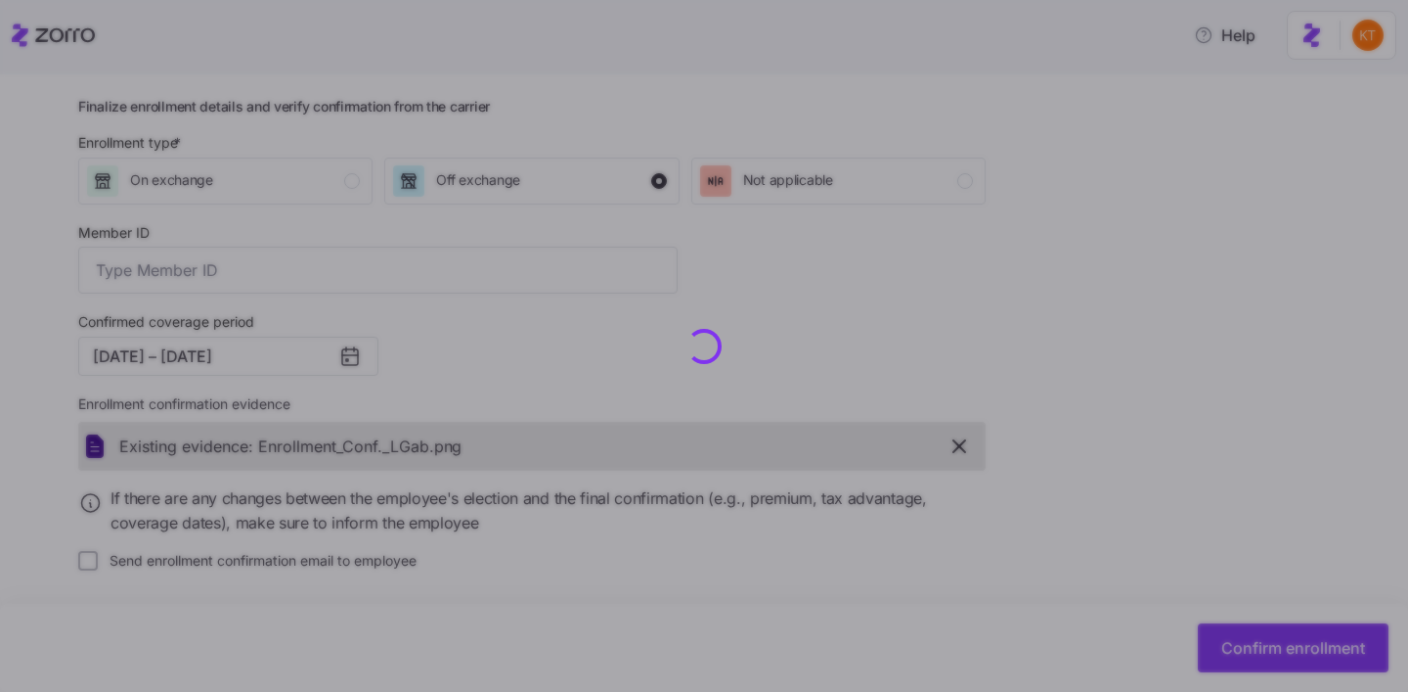
type input "K5N378A68146"
checkbox input "false"
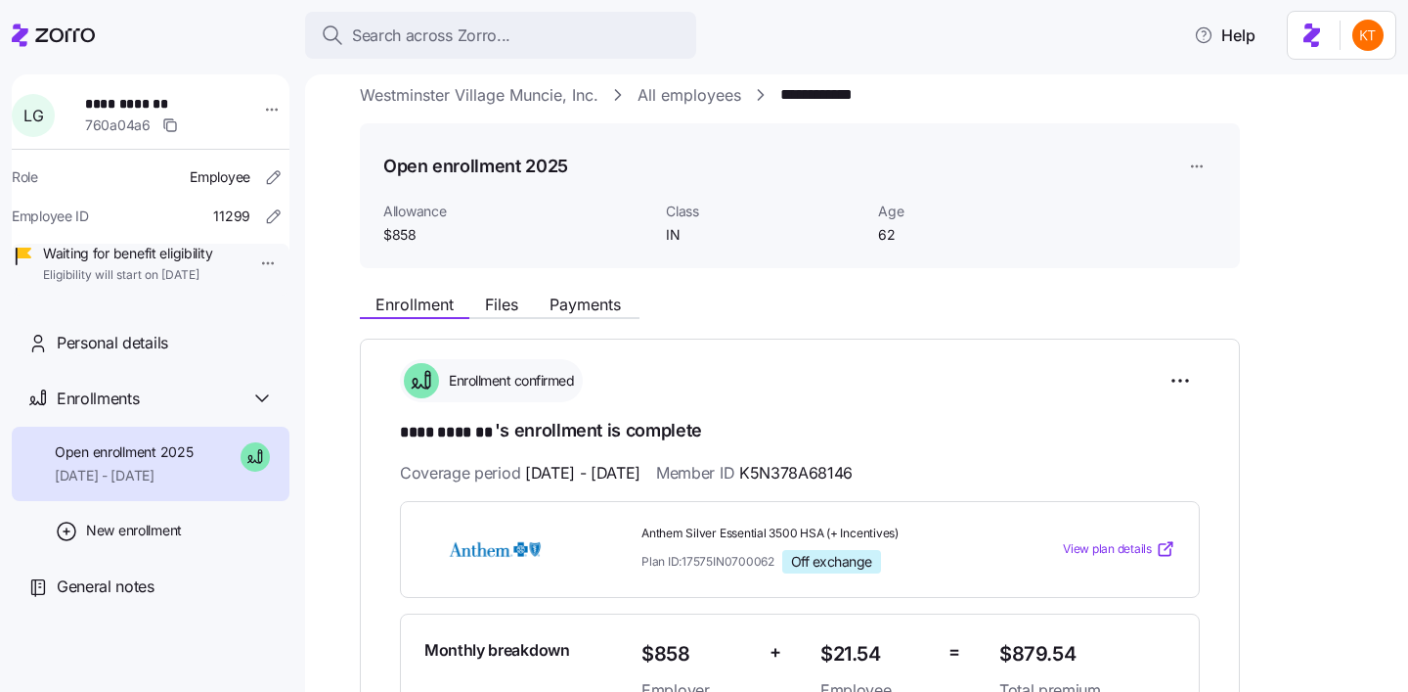
scroll to position [50, 0]
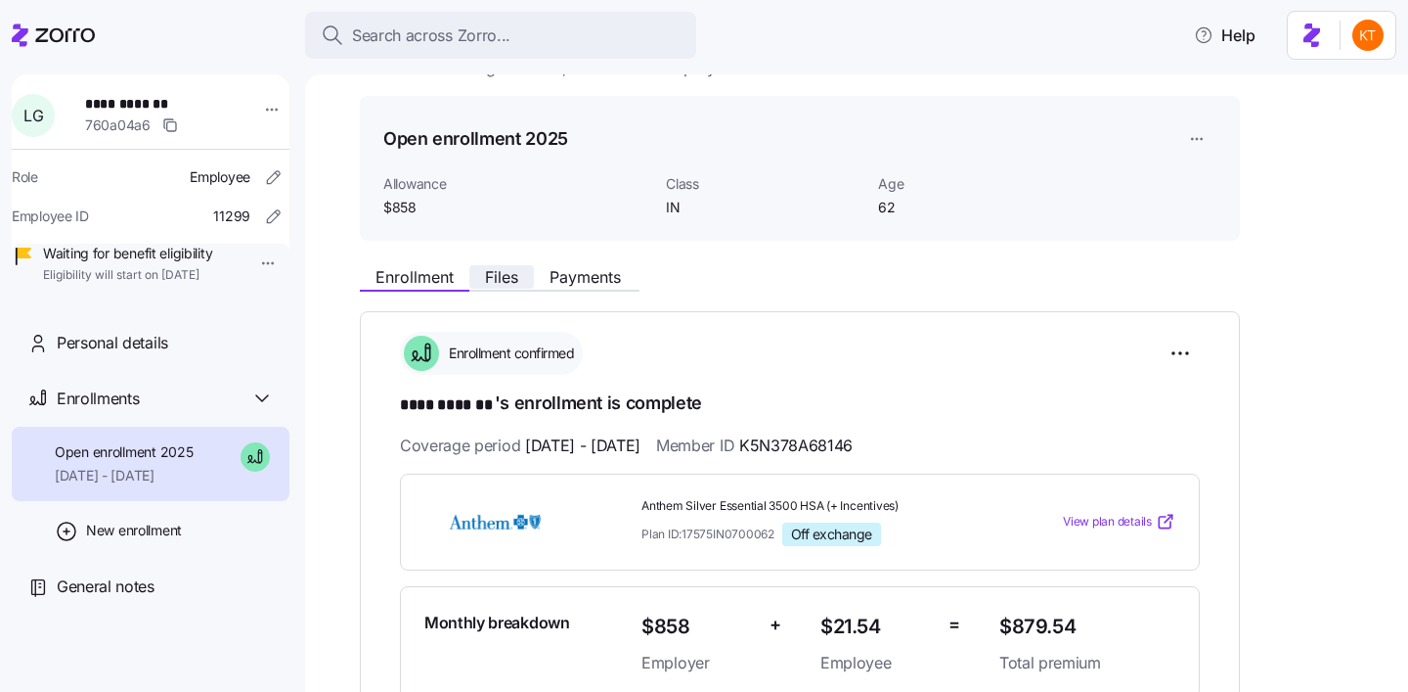
click at [501, 269] on span "Files" at bounding box center [501, 277] width 33 height 16
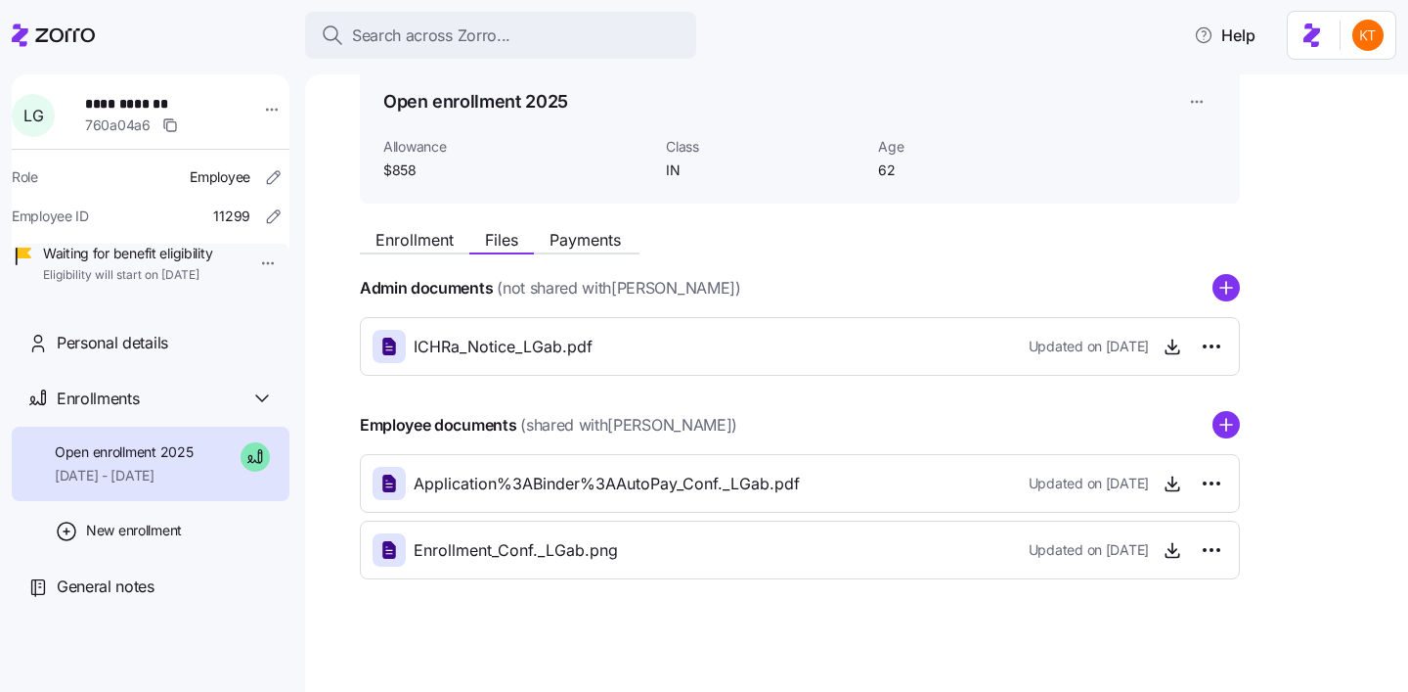
scroll to position [92, 0]
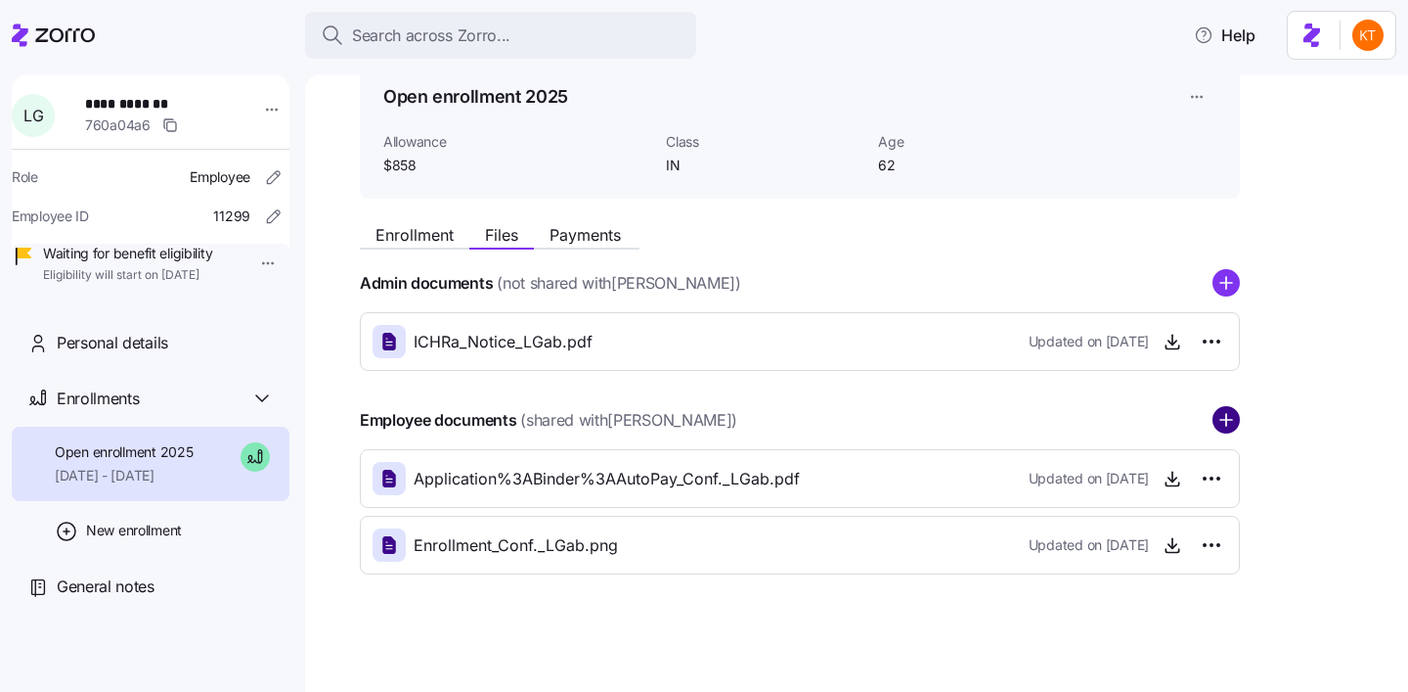
click at [1217, 423] on circle "add icon" at bounding box center [1226, 420] width 25 height 25
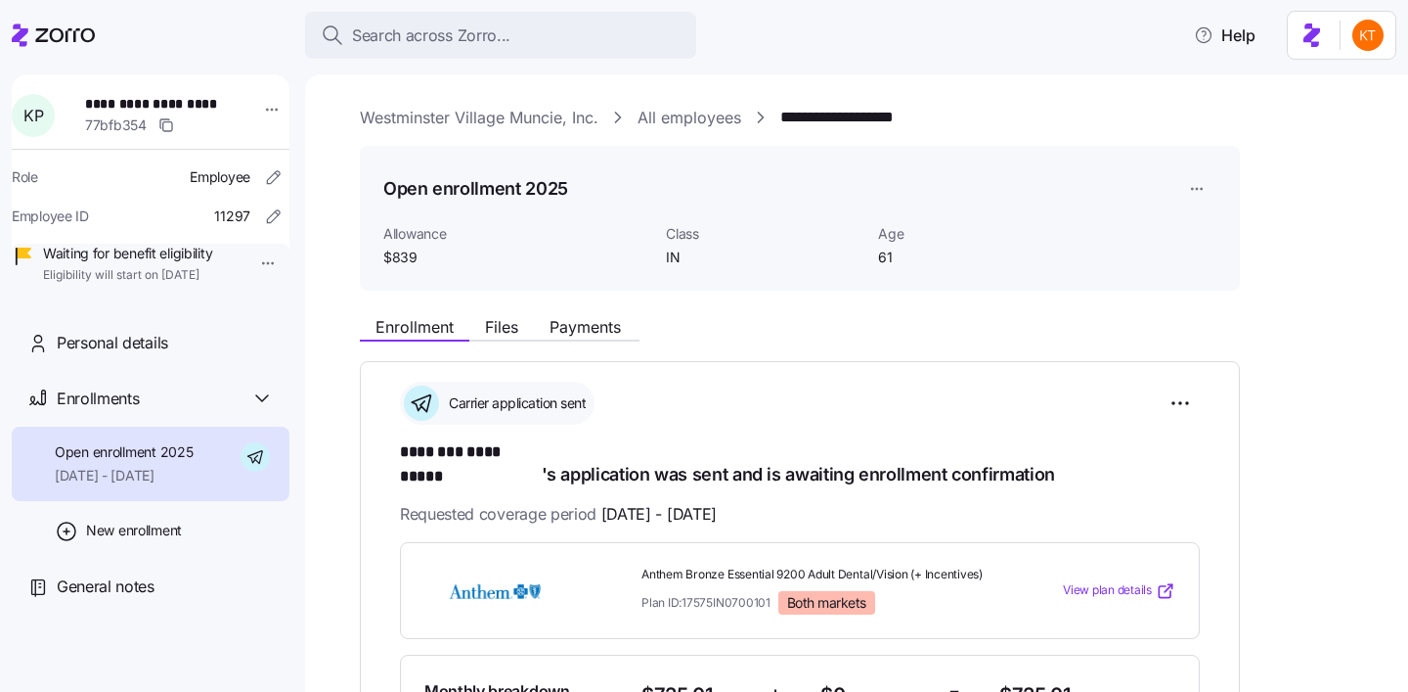
click at [173, 105] on span "**********" at bounding box center [153, 104] width 137 height 20
click at [173, 104] on span "**********" at bounding box center [153, 104] width 137 height 20
copy span "**********"
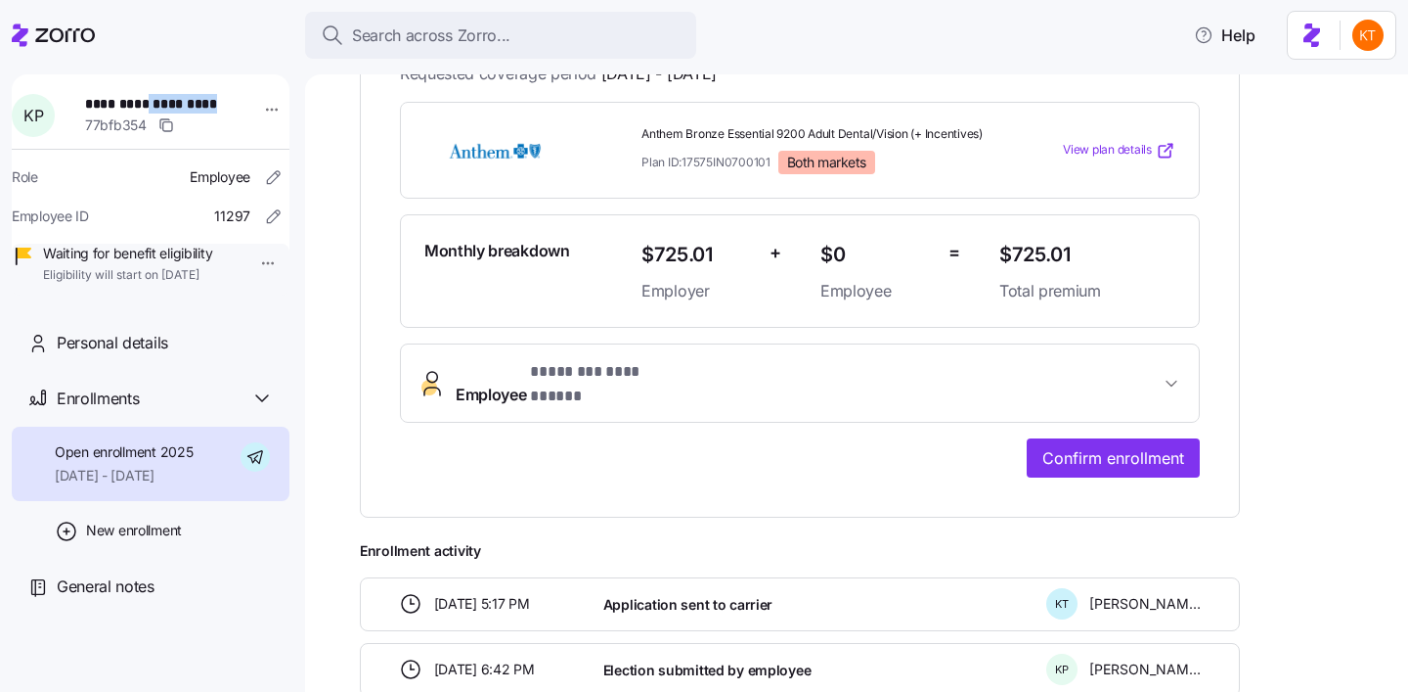
scroll to position [606, 0]
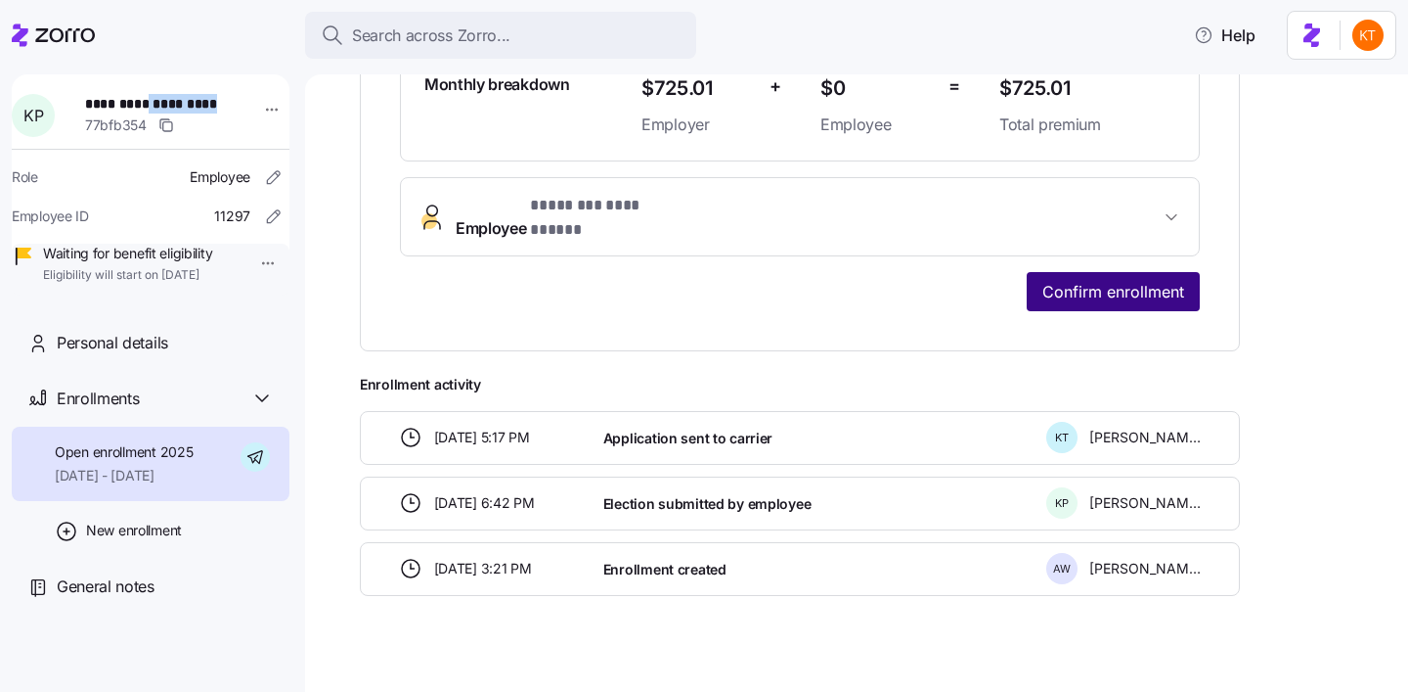
click at [1117, 280] on span "Confirm enrollment" at bounding box center [1114, 291] width 142 height 23
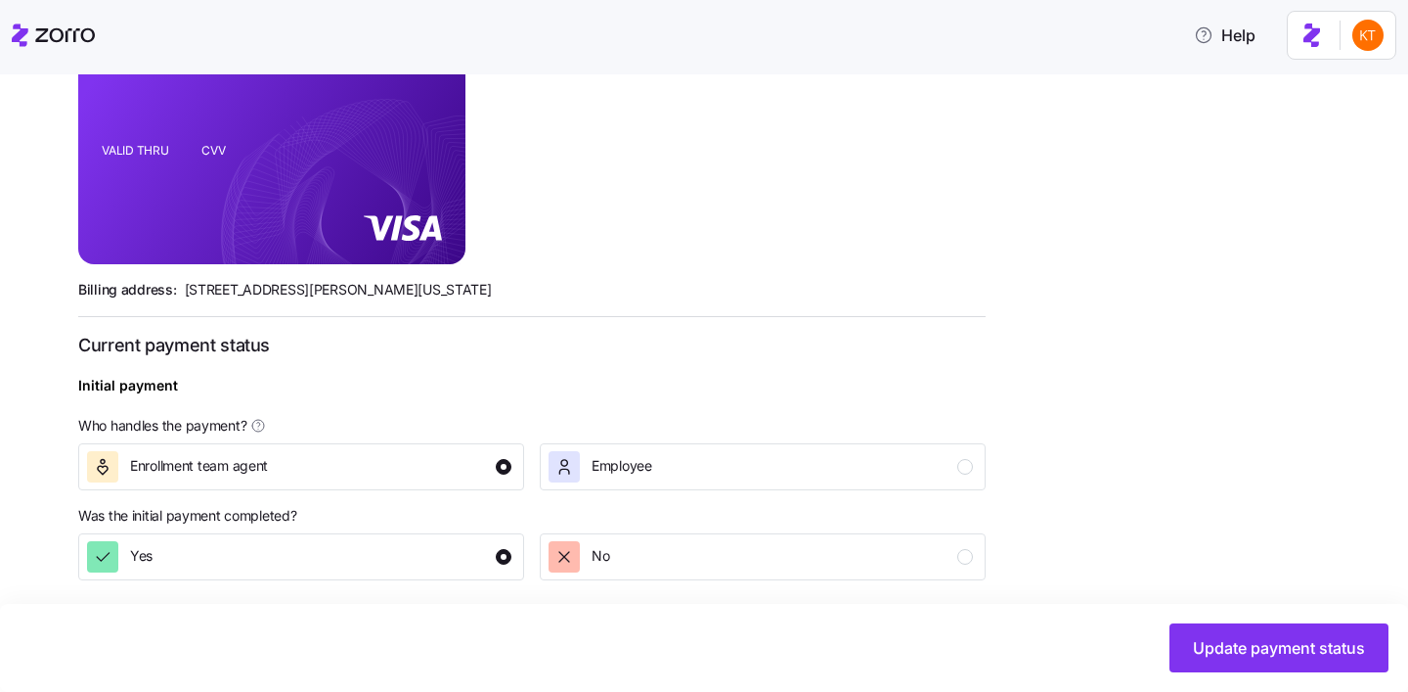
scroll to position [711, 0]
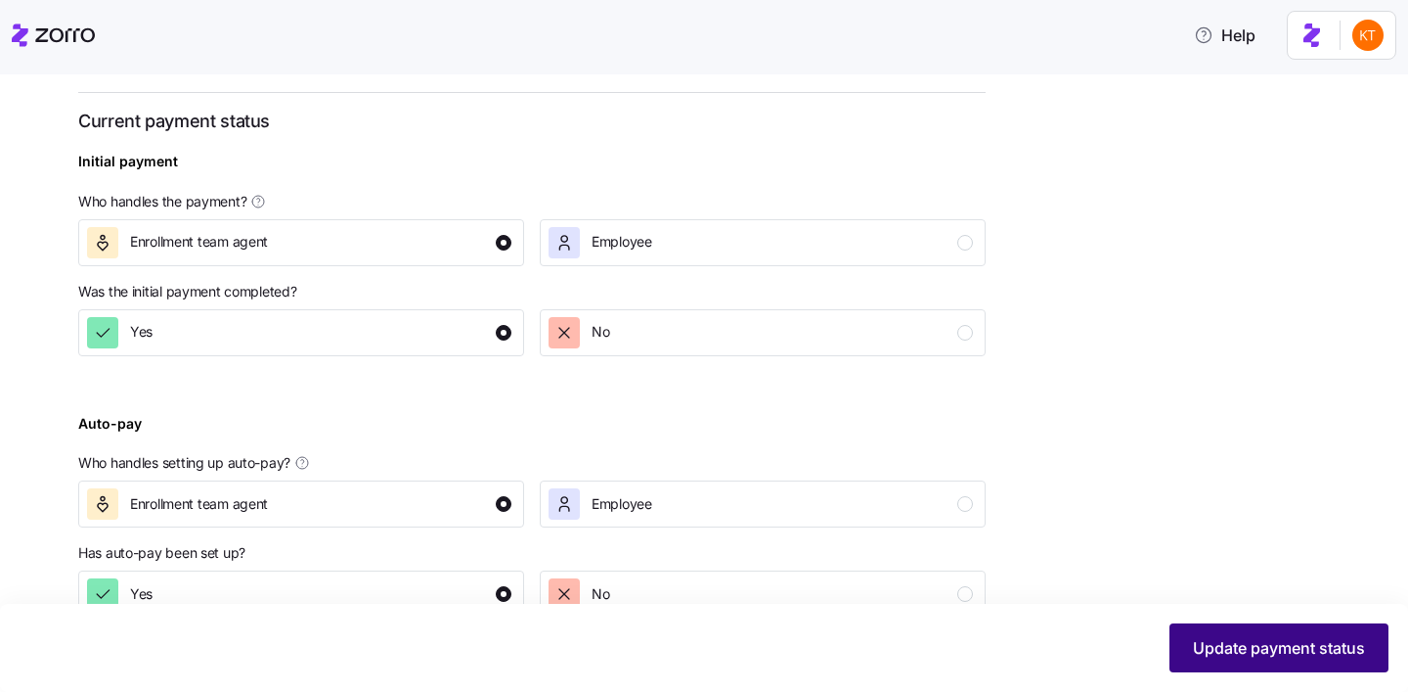
click at [1244, 649] on span "Update payment status" at bounding box center [1279, 647] width 172 height 23
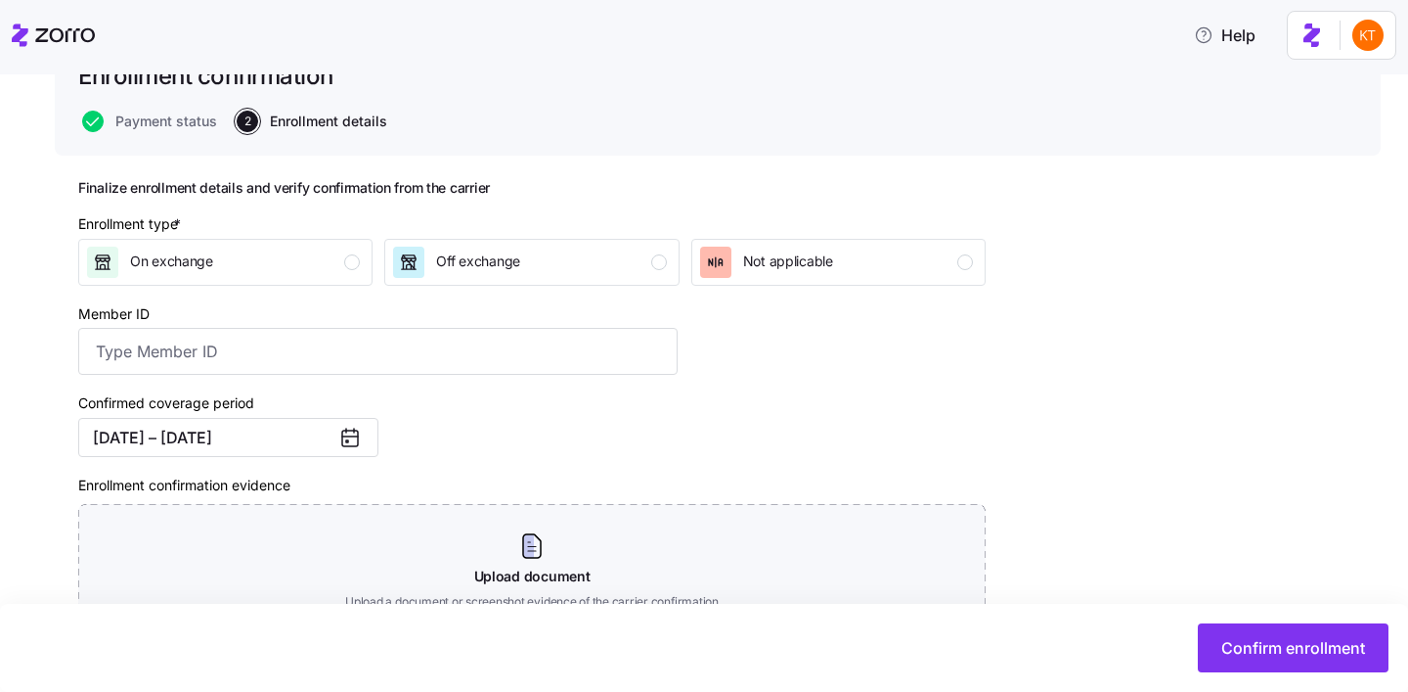
scroll to position [272, 0]
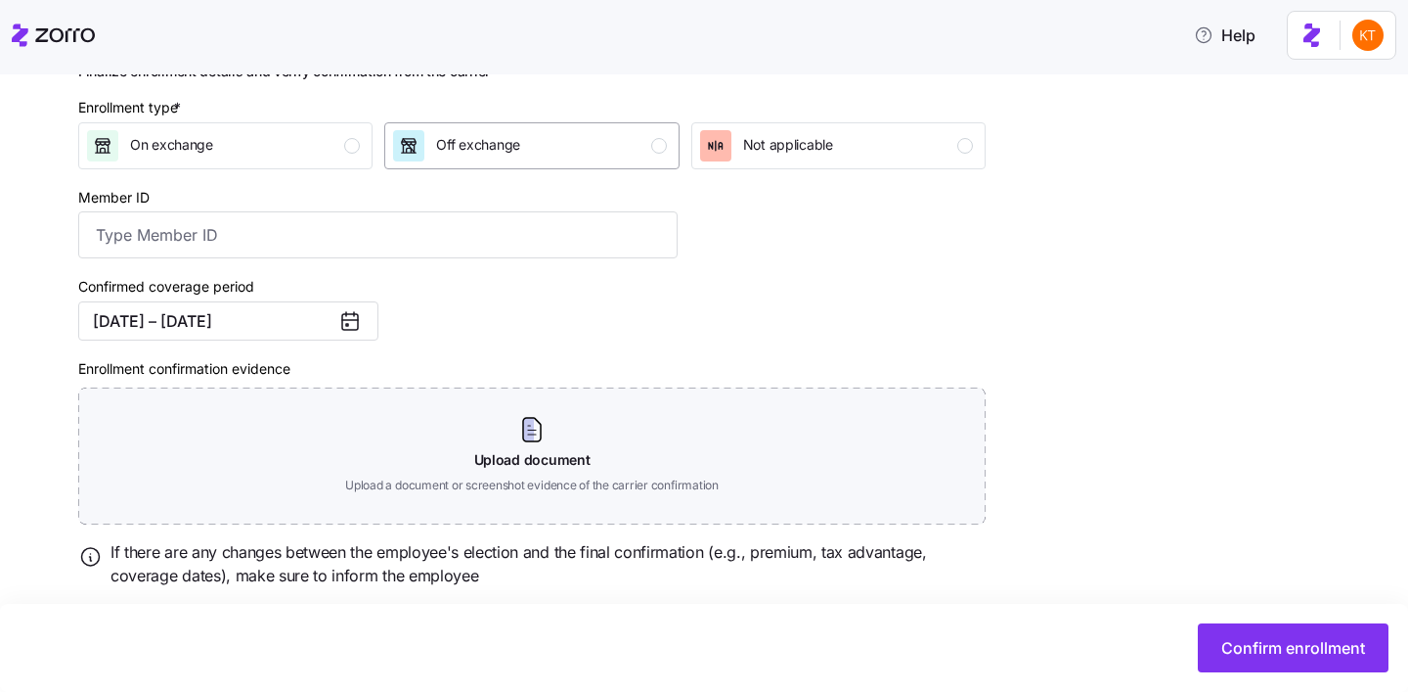
click at [617, 150] on div "Off exchange" at bounding box center [529, 145] width 273 height 31
click at [616, 207] on div "Member ID" at bounding box center [378, 222] width 600 height 74
click at [617, 222] on input "Member ID" at bounding box center [378, 234] width 600 height 47
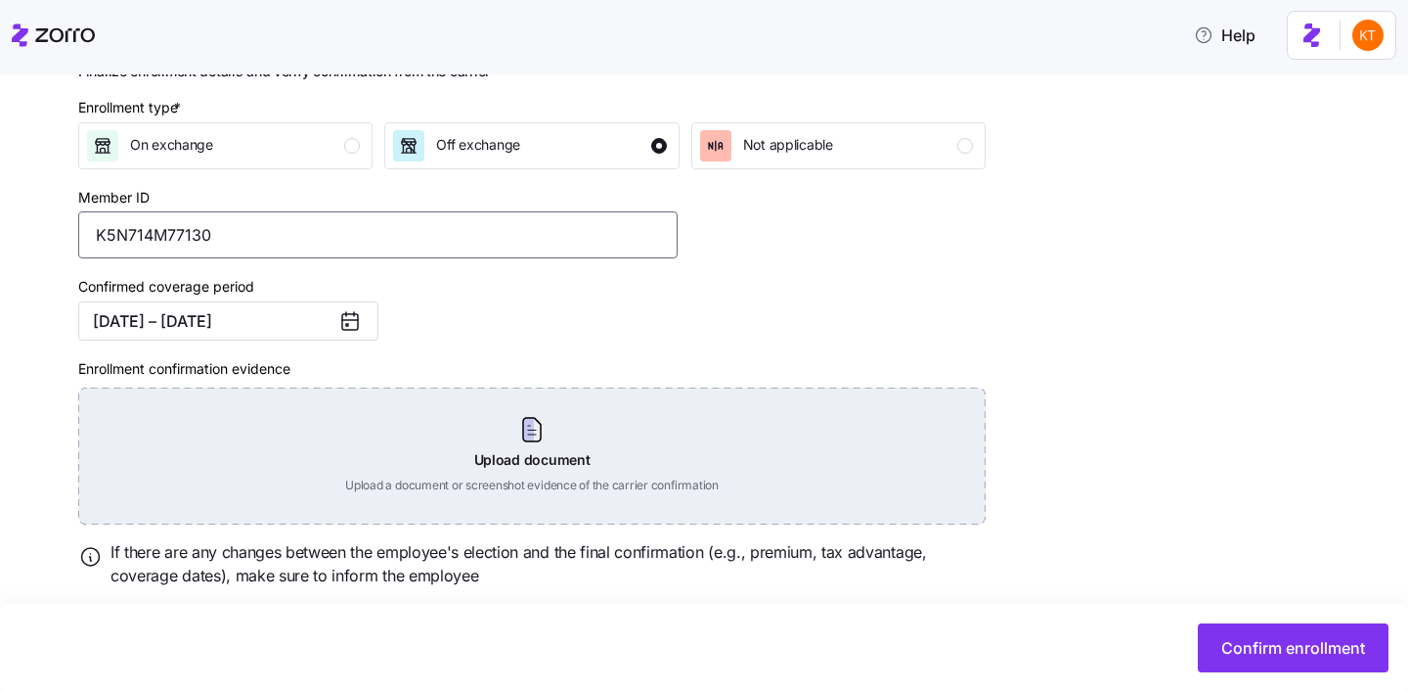
type input "K5N714M77130"
click at [502, 420] on div "Upload document Upload a document or screenshot evidence of the carrier confirm…" at bounding box center [532, 455] width 908 height 137
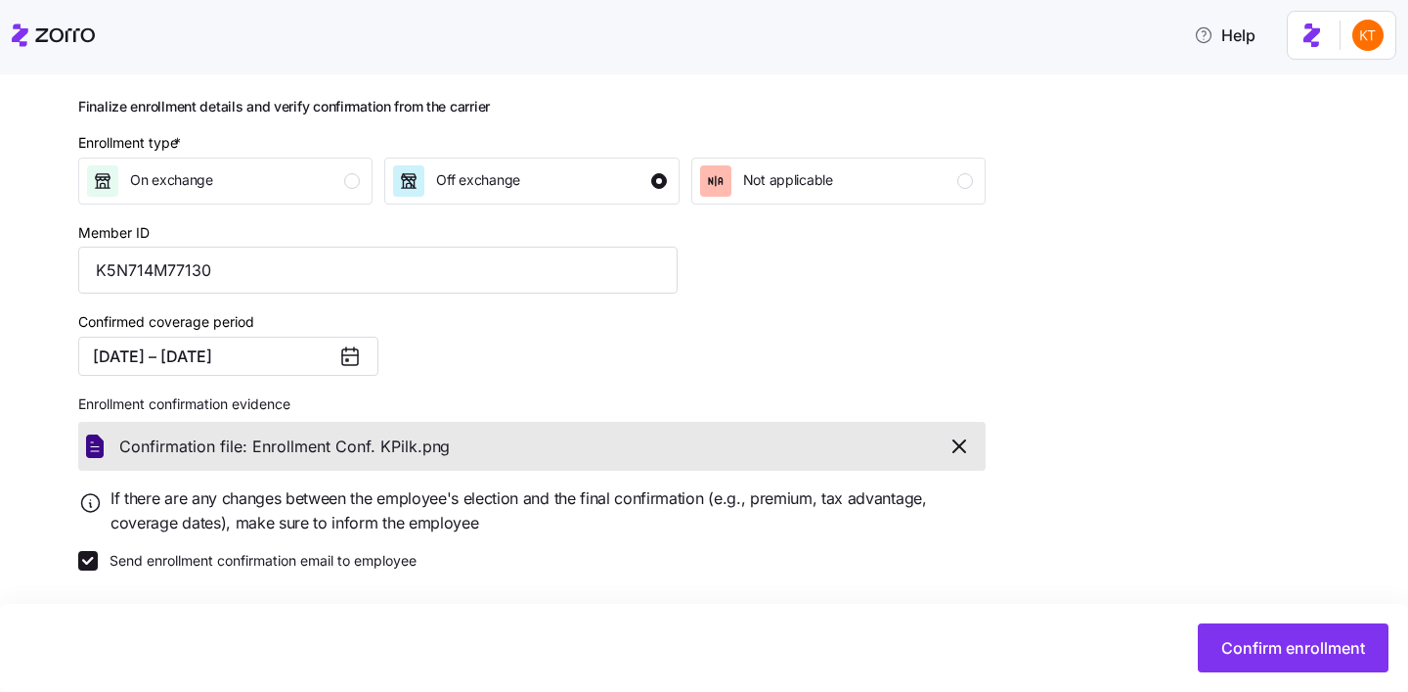
scroll to position [238, 0]
click at [1274, 656] on span "Confirm enrollment" at bounding box center [1294, 647] width 144 height 23
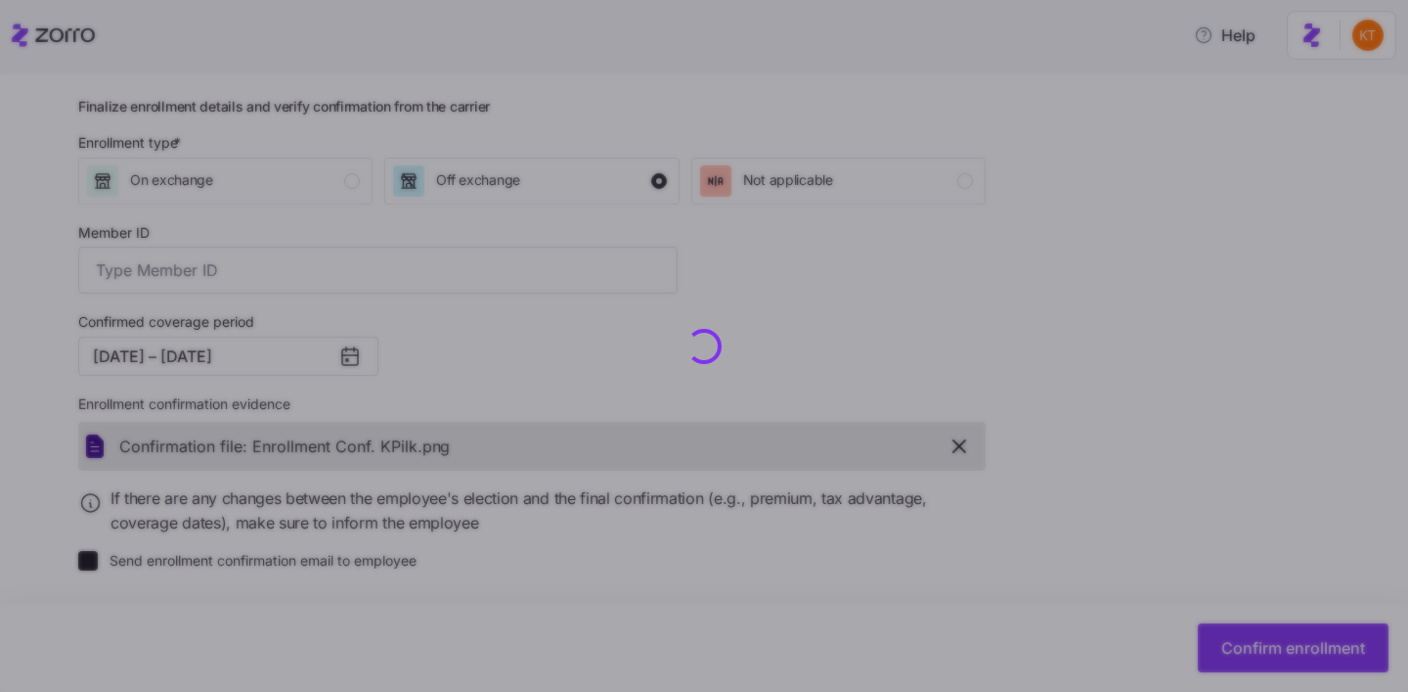
type input "K5N714M77130"
checkbox input "false"
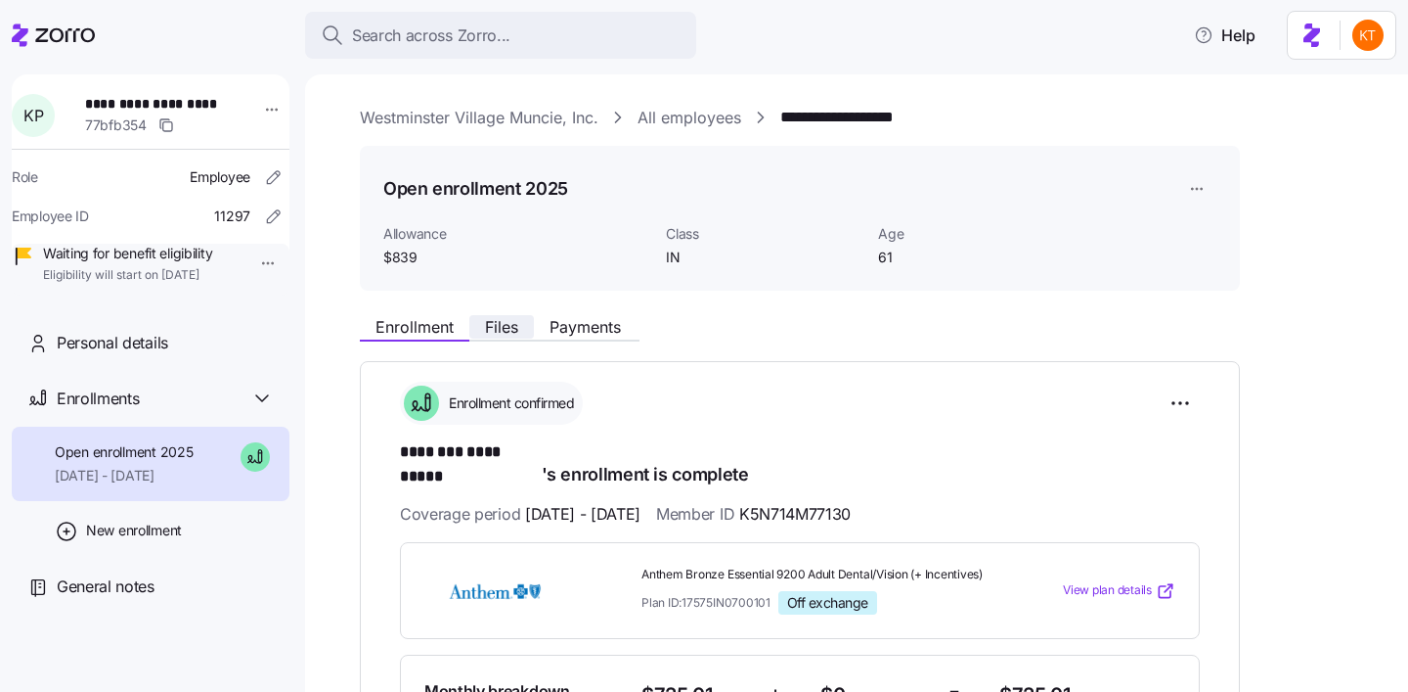
click at [524, 330] on button "Files" at bounding box center [501, 326] width 65 height 23
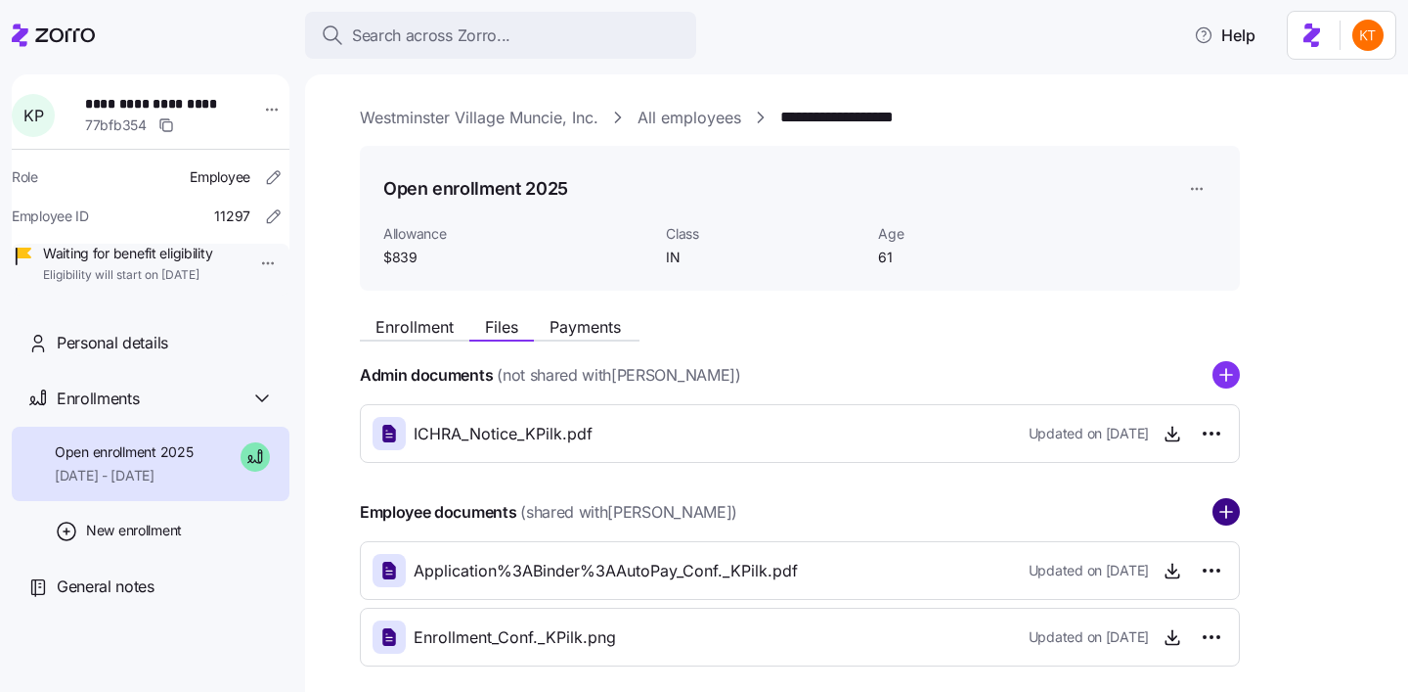
click at [1225, 512] on icon "add icon" at bounding box center [1226, 511] width 27 height 27
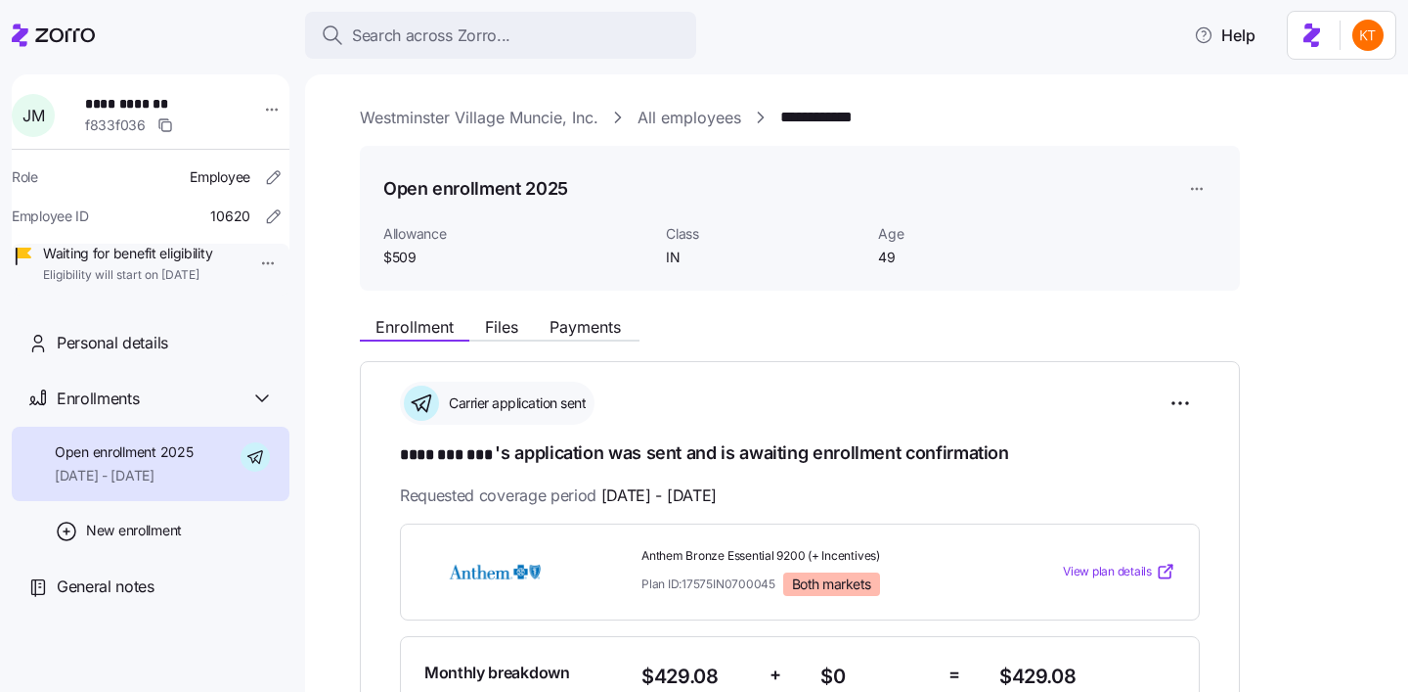
click at [163, 104] on span "**********" at bounding box center [153, 104] width 137 height 20
click at [163, 102] on span "**********" at bounding box center [153, 104] width 137 height 20
copy span "***"
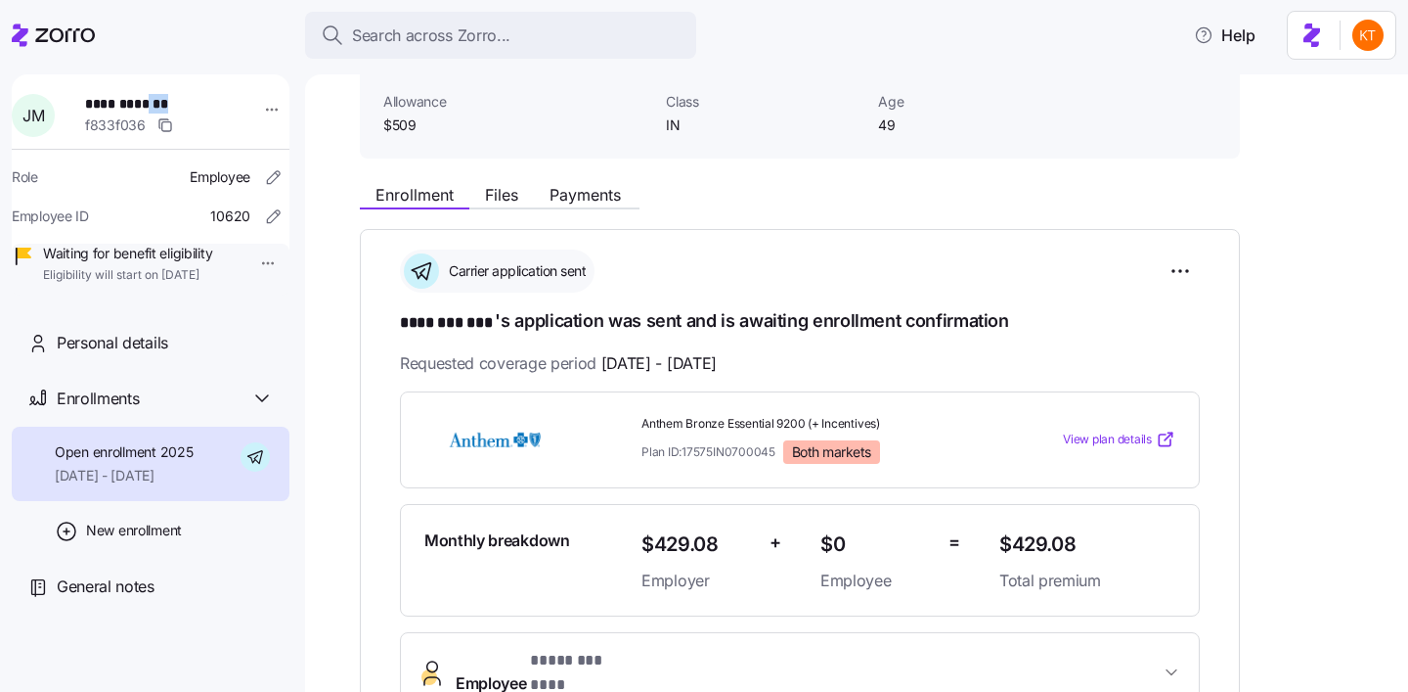
scroll to position [239, 0]
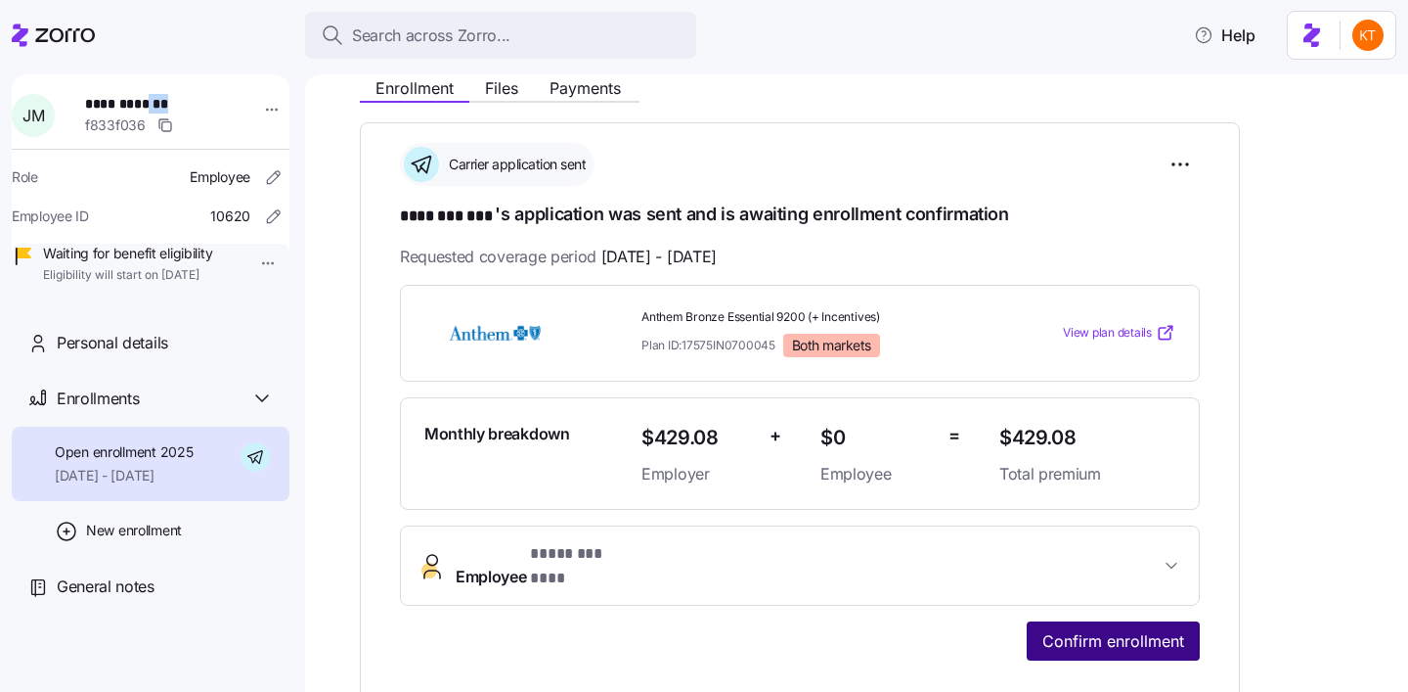
click at [1114, 629] on span "Confirm enrollment" at bounding box center [1114, 640] width 142 height 23
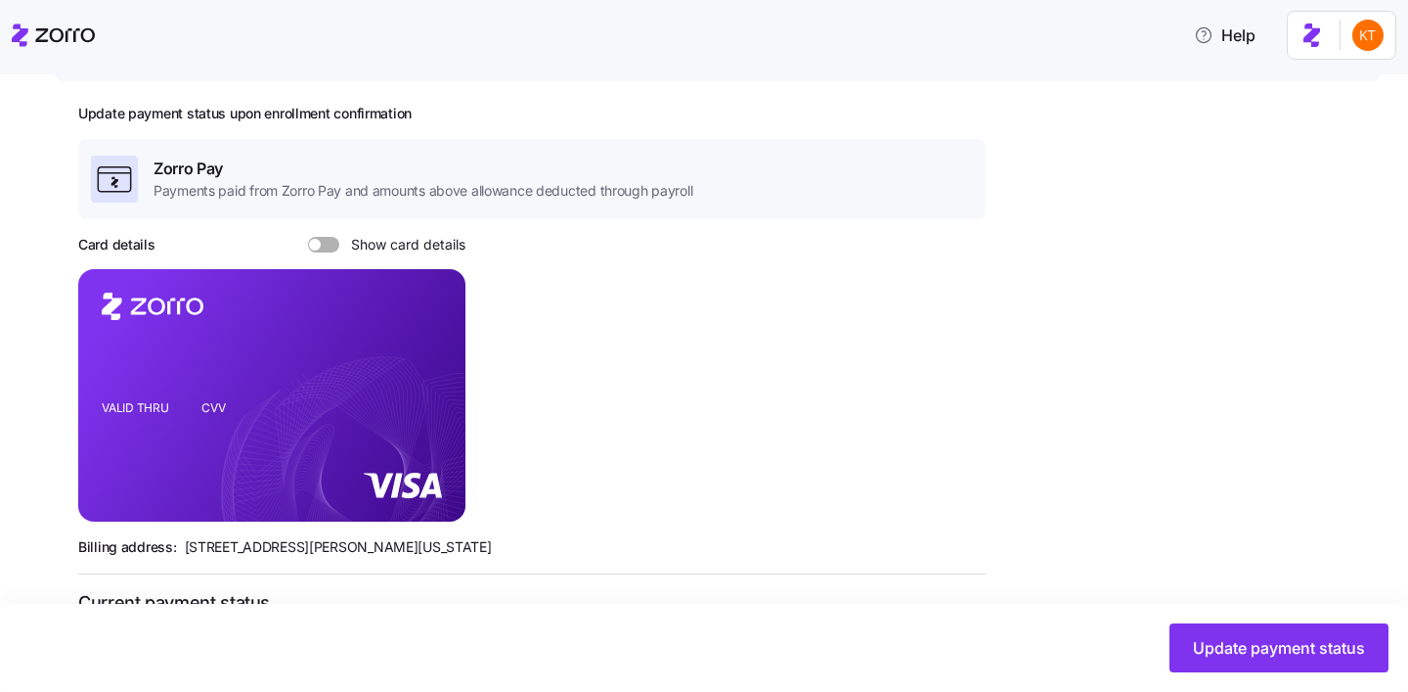
scroll to position [711, 0]
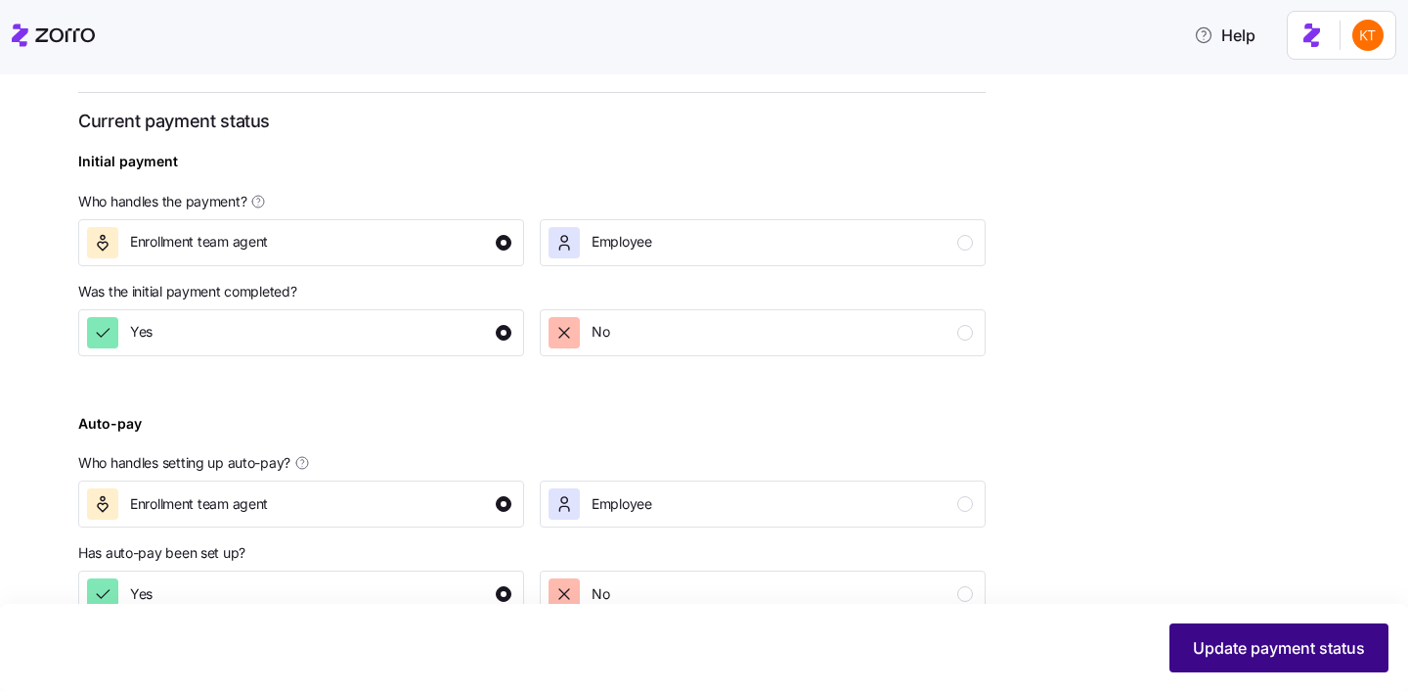
click at [1225, 655] on span "Update payment status" at bounding box center [1279, 647] width 172 height 23
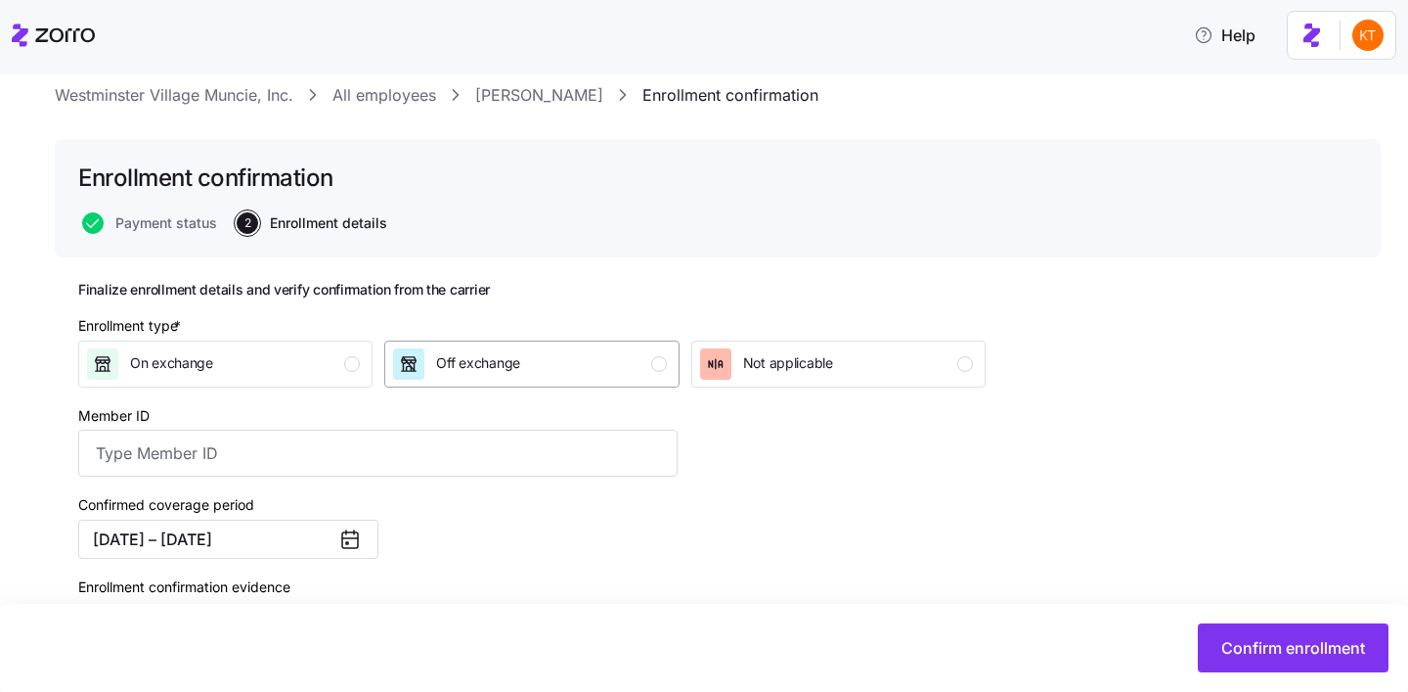
scroll to position [55, 0]
click at [656, 357] on div "button" at bounding box center [659, 363] width 16 height 16
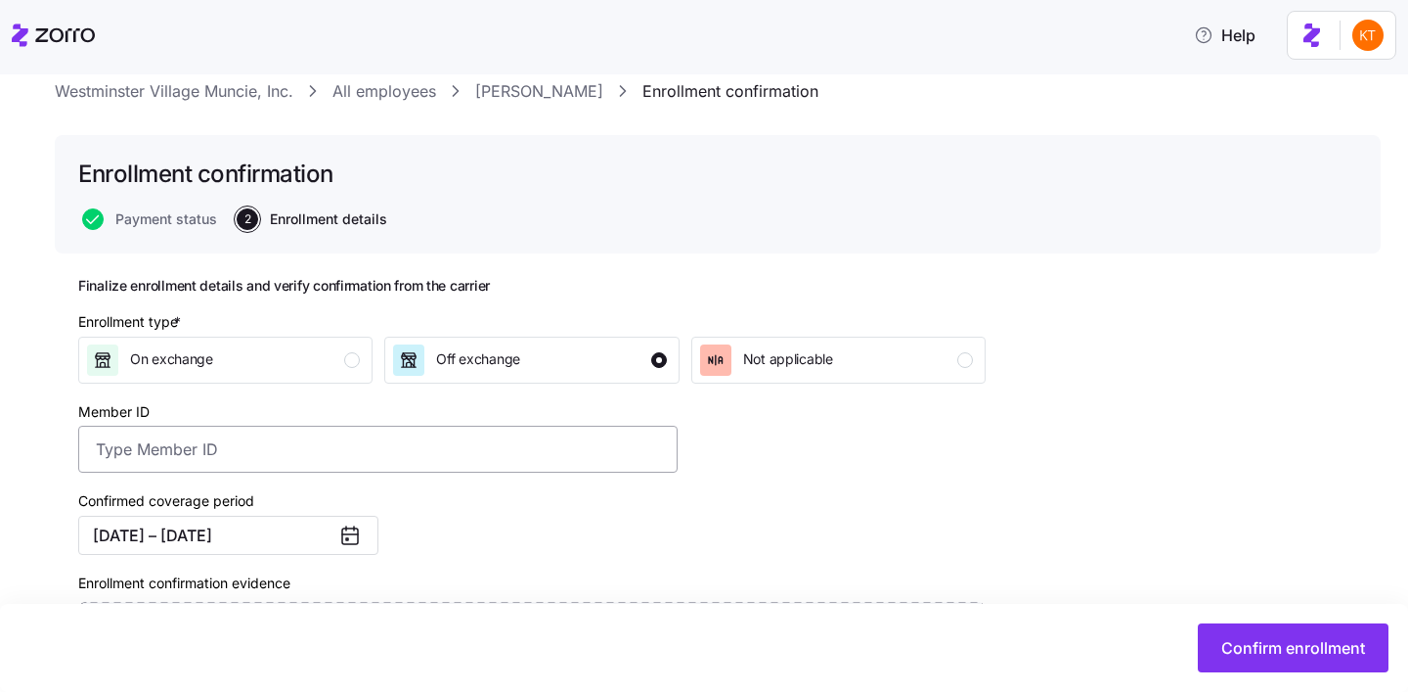
scroll to position [59, 0]
click at [184, 450] on input "Member ID" at bounding box center [378, 447] width 600 height 47
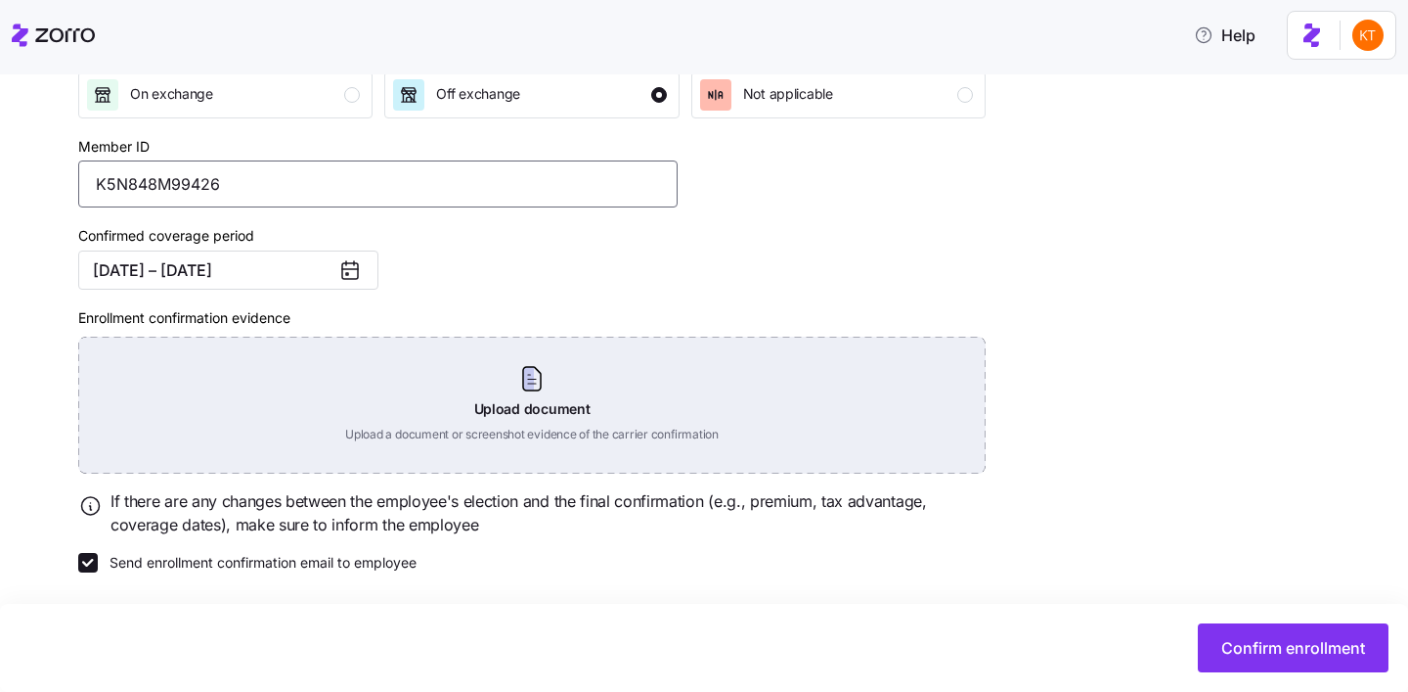
scroll to position [327, 0]
type input "K5N848M99426"
click at [575, 404] on div "Upload document Upload a document or screenshot evidence of the carrier confirm…" at bounding box center [532, 403] width 908 height 137
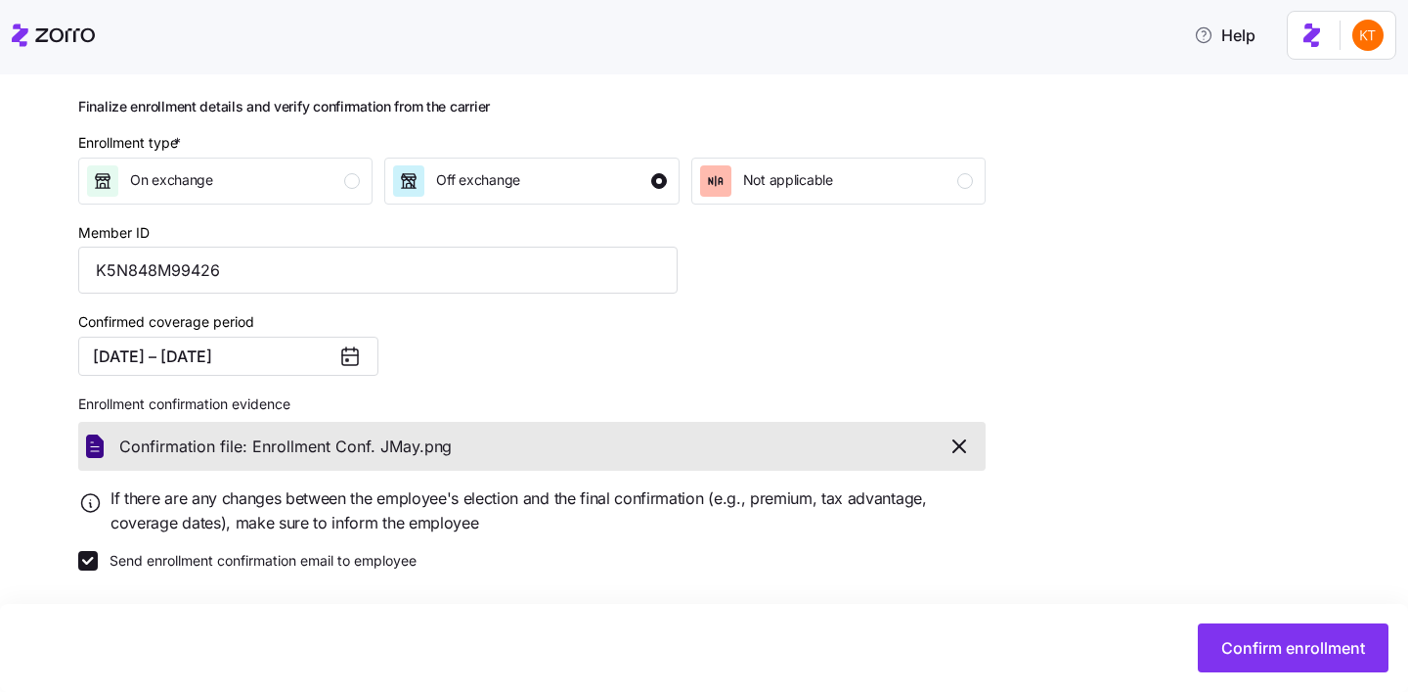
scroll to position [238, 0]
click at [1295, 651] on span "Confirm enrollment" at bounding box center [1294, 647] width 144 height 23
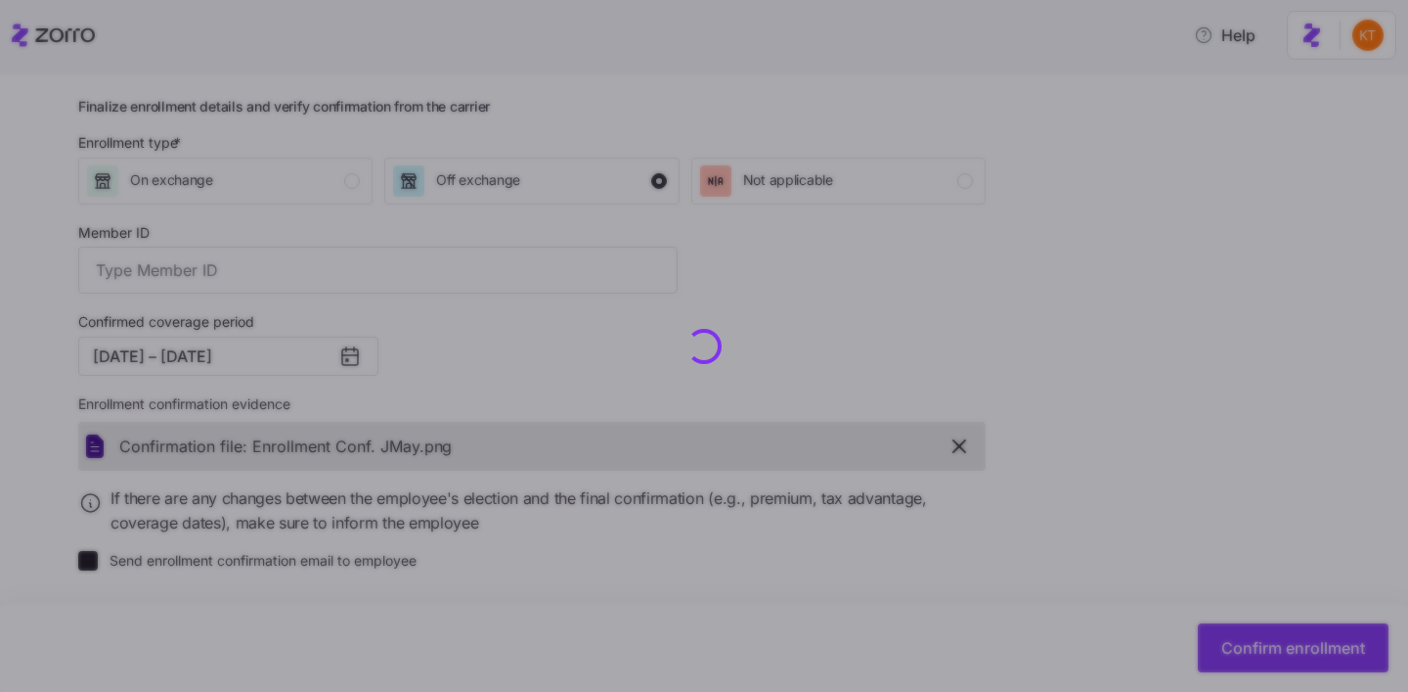
type input "K5N848M99426"
checkbox input "false"
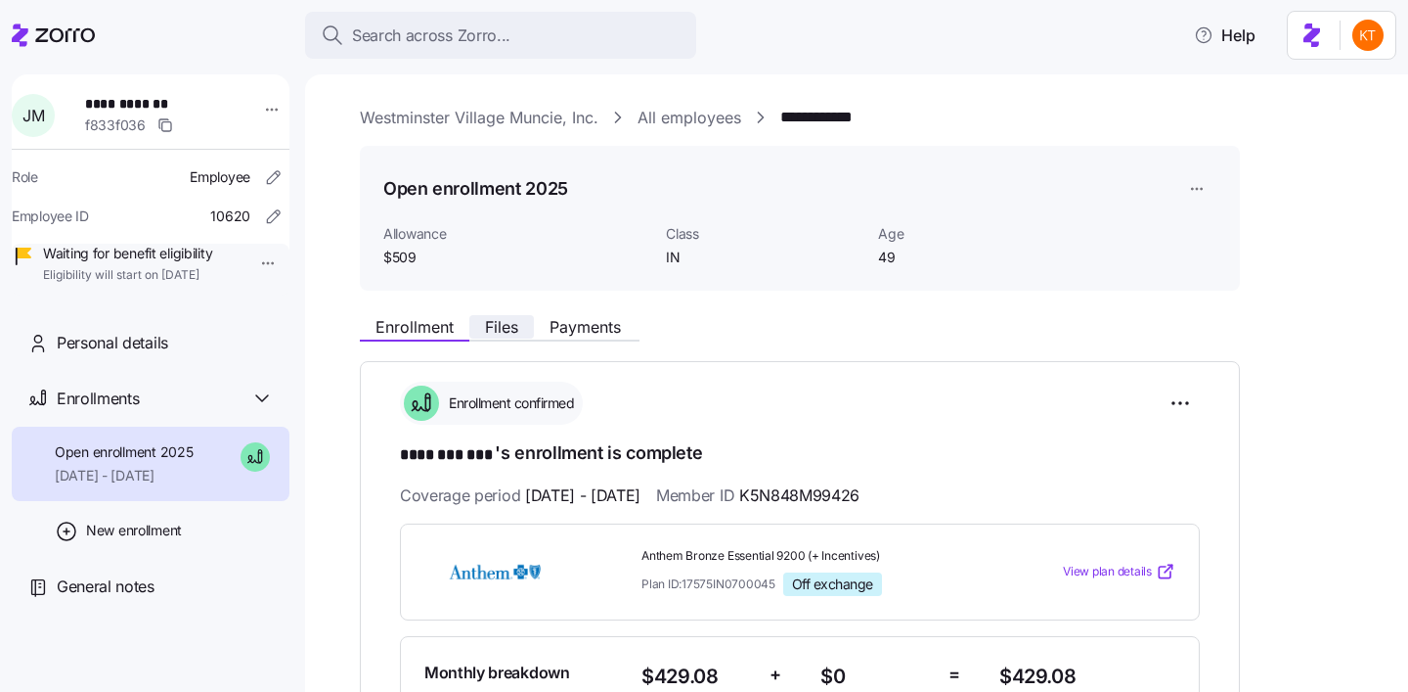
click at [493, 330] on span "Files" at bounding box center [501, 327] width 33 height 16
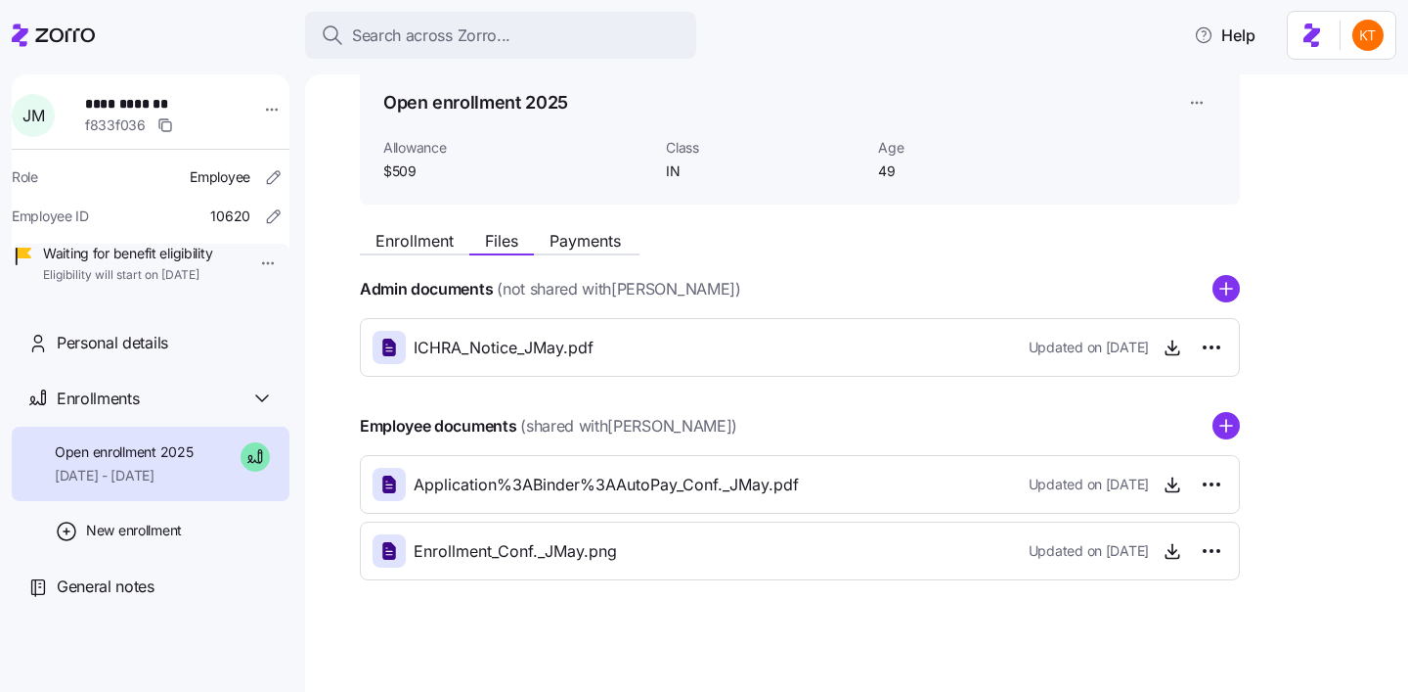
scroll to position [92, 0]
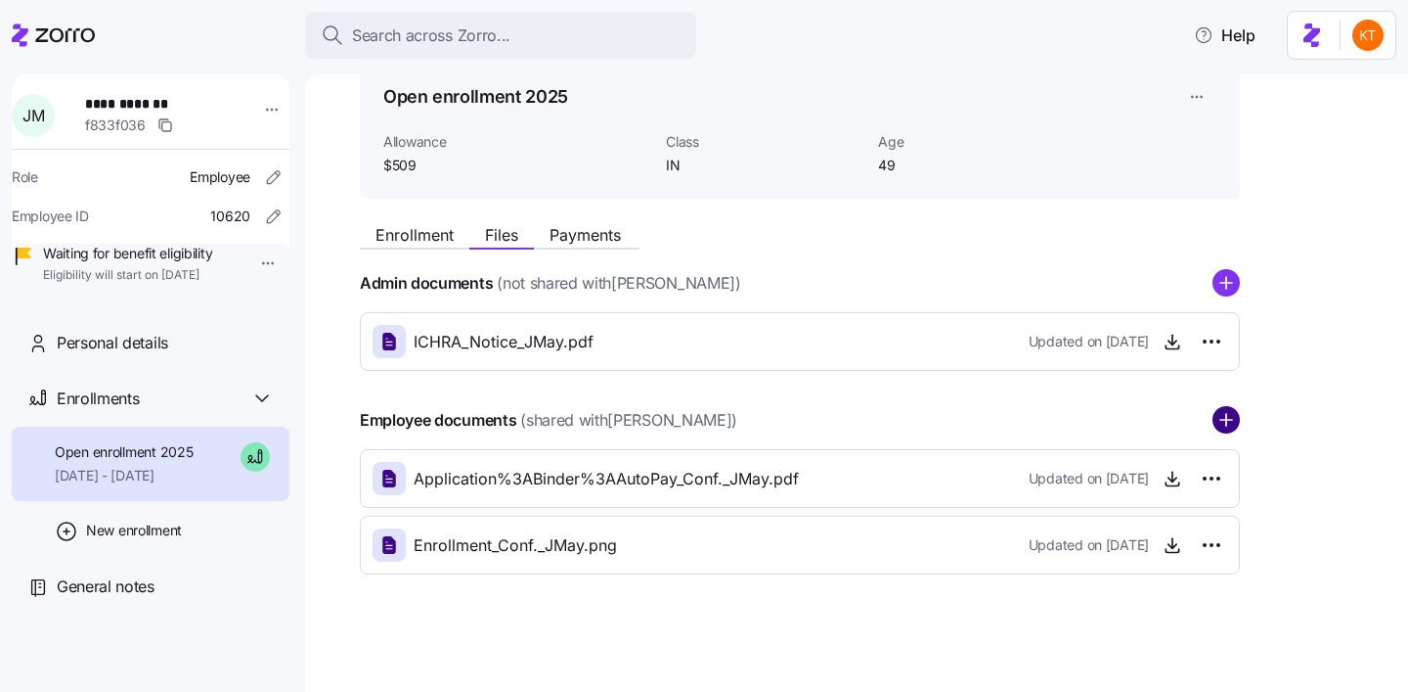
click at [1216, 422] on circle "add icon" at bounding box center [1226, 420] width 25 height 25
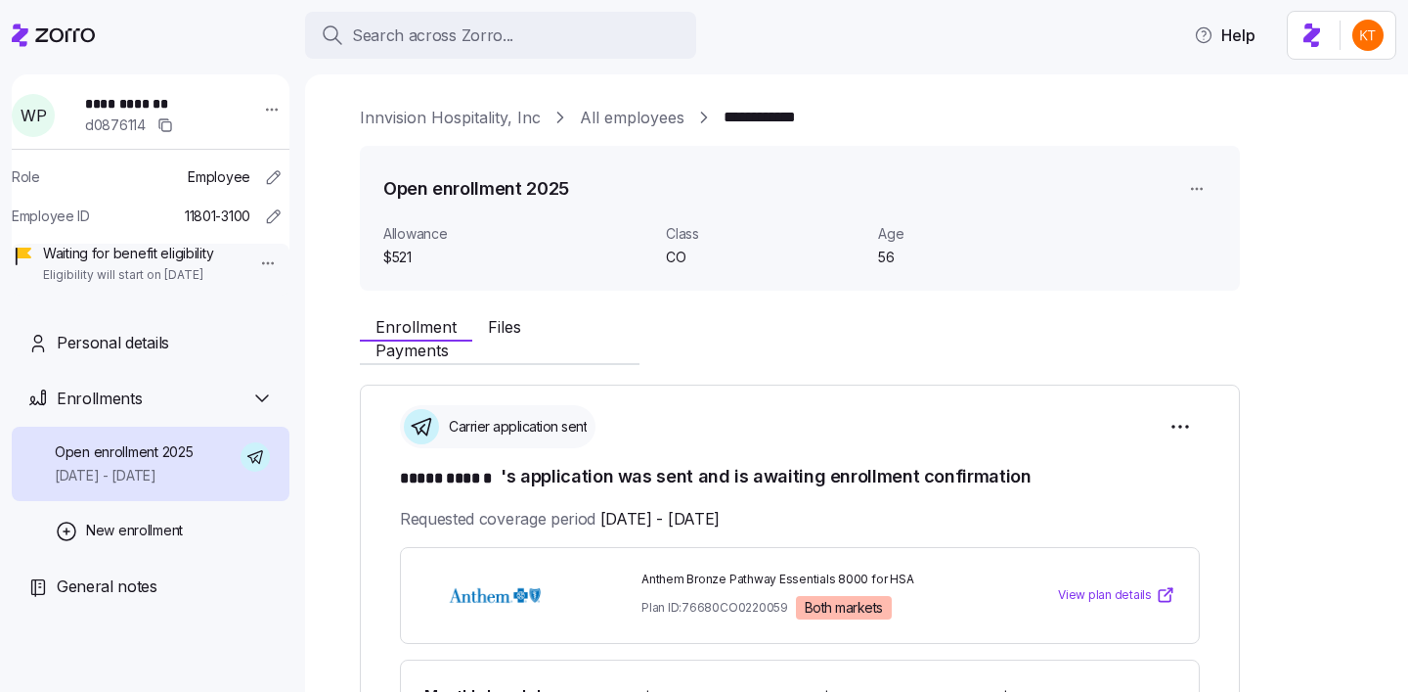
click at [166, 102] on span "**********" at bounding box center [153, 104] width 137 height 20
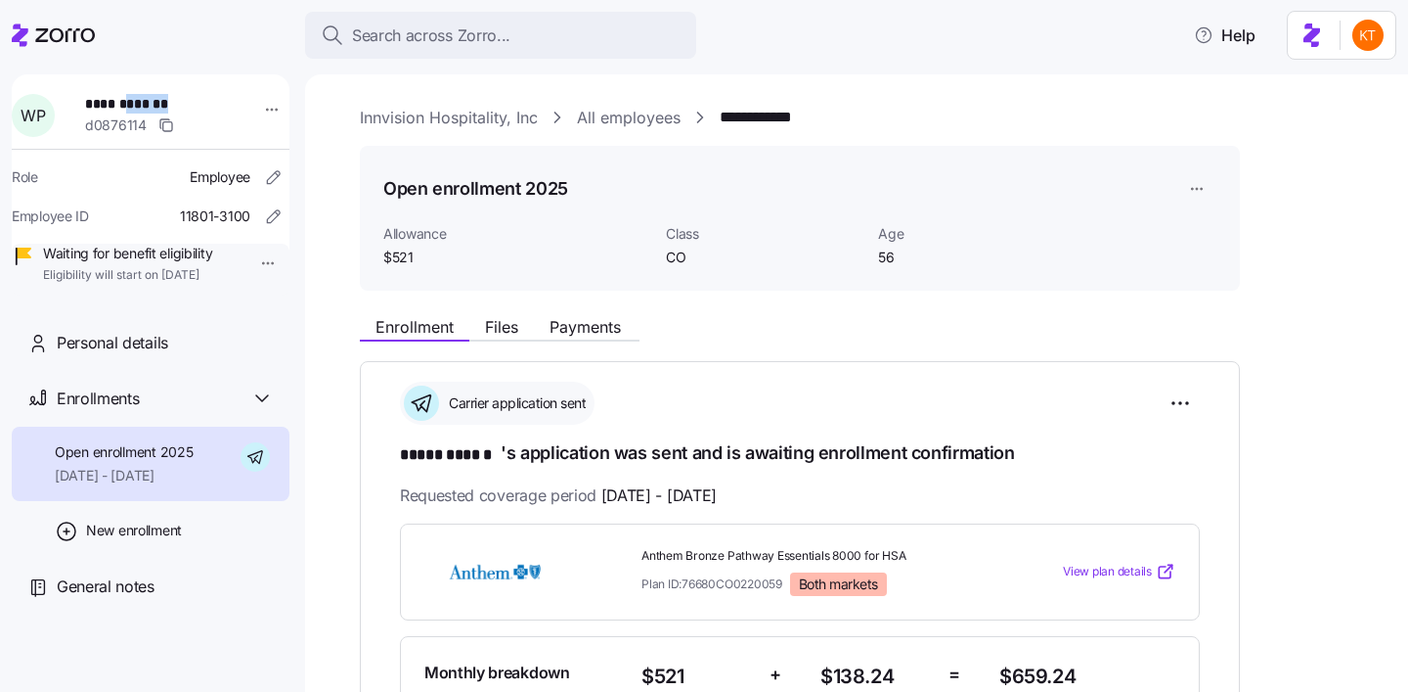
copy span "******"
